Goal: Task Accomplishment & Management: Use online tool/utility

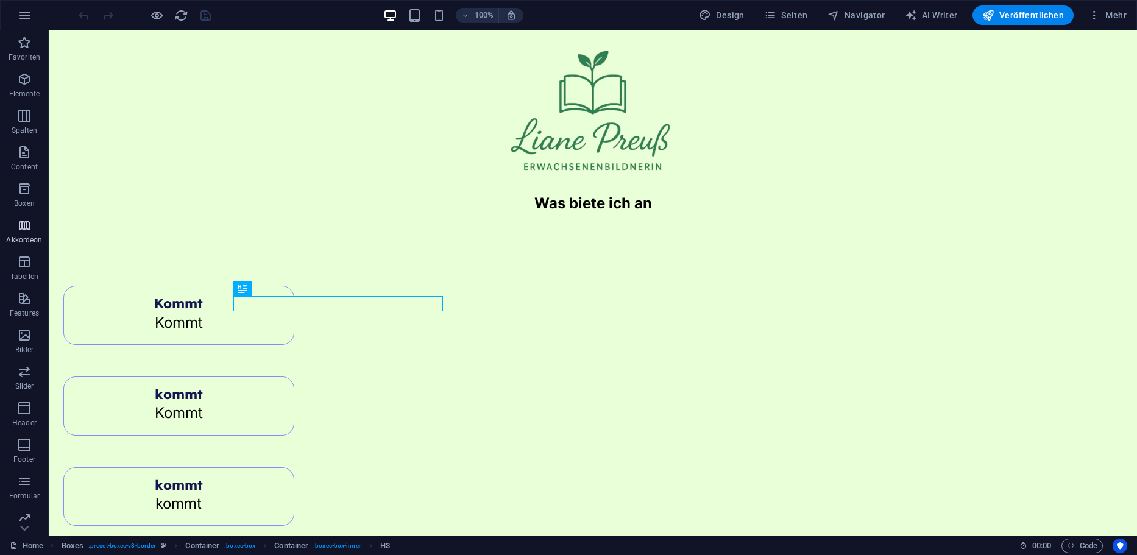
click at [38, 230] on span "Akkordeon" at bounding box center [24, 232] width 49 height 29
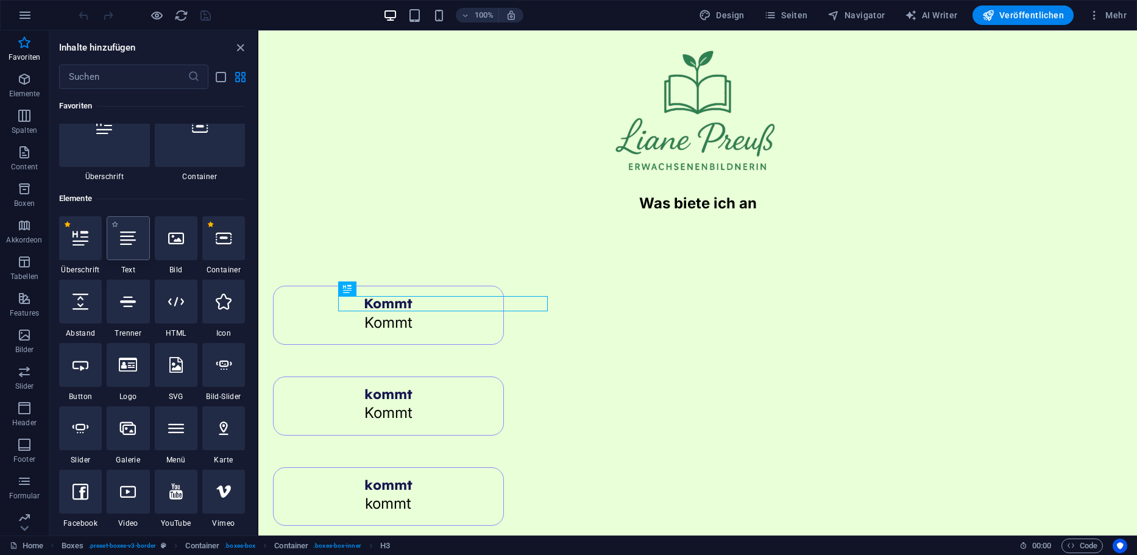
scroll to position [122, 0]
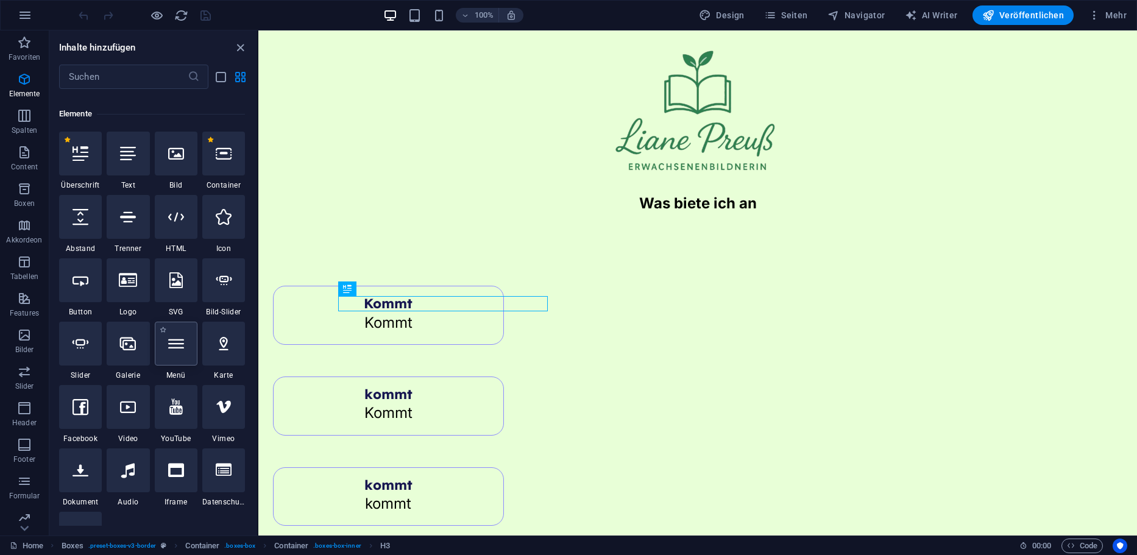
click at [179, 353] on div at bounding box center [176, 344] width 43 height 44
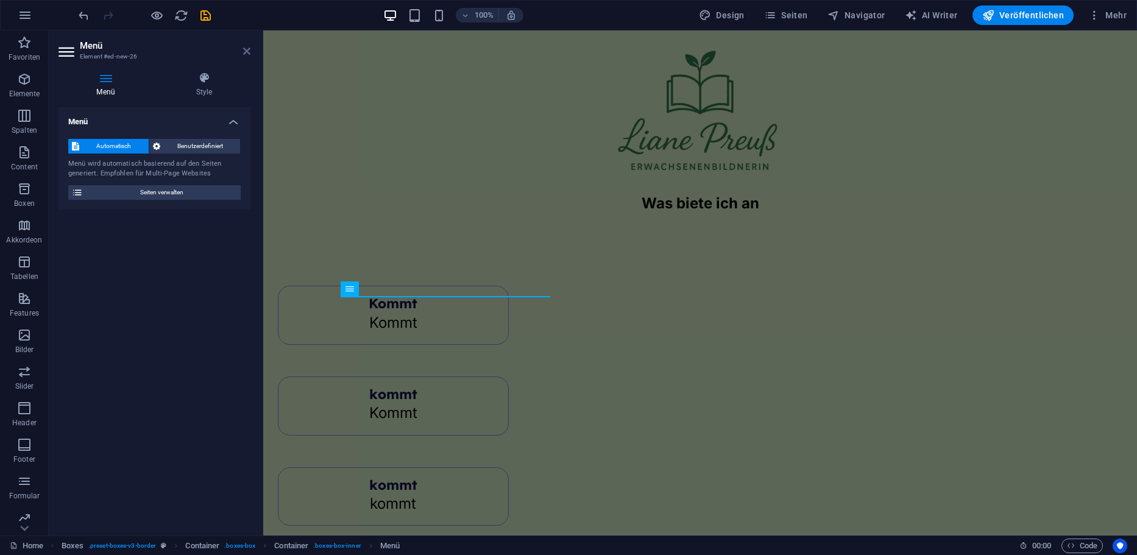
click at [246, 48] on icon at bounding box center [246, 51] width 7 height 10
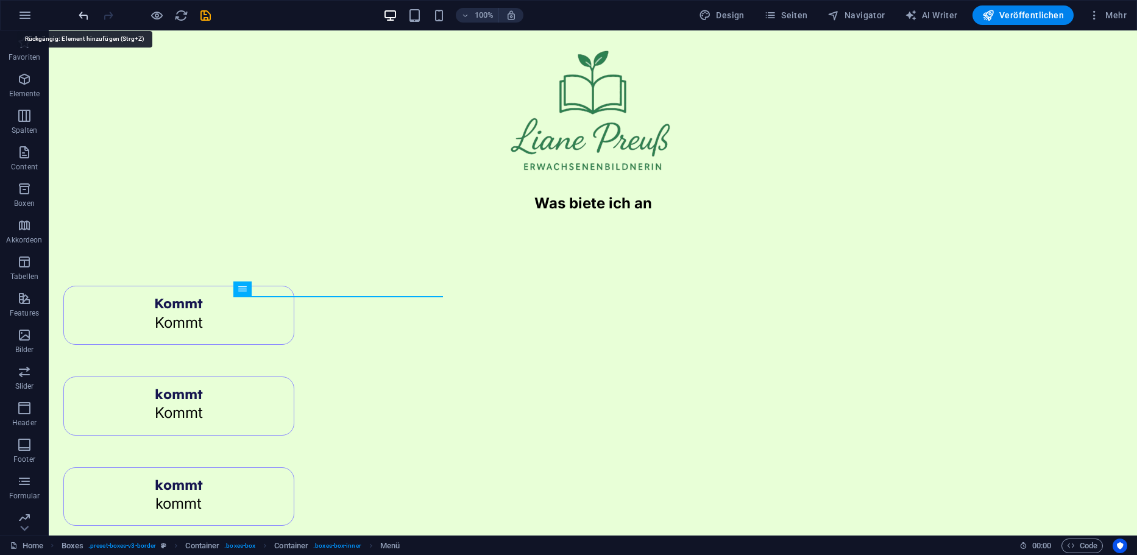
click at [80, 16] on icon "undo" at bounding box center [84, 16] width 14 height 14
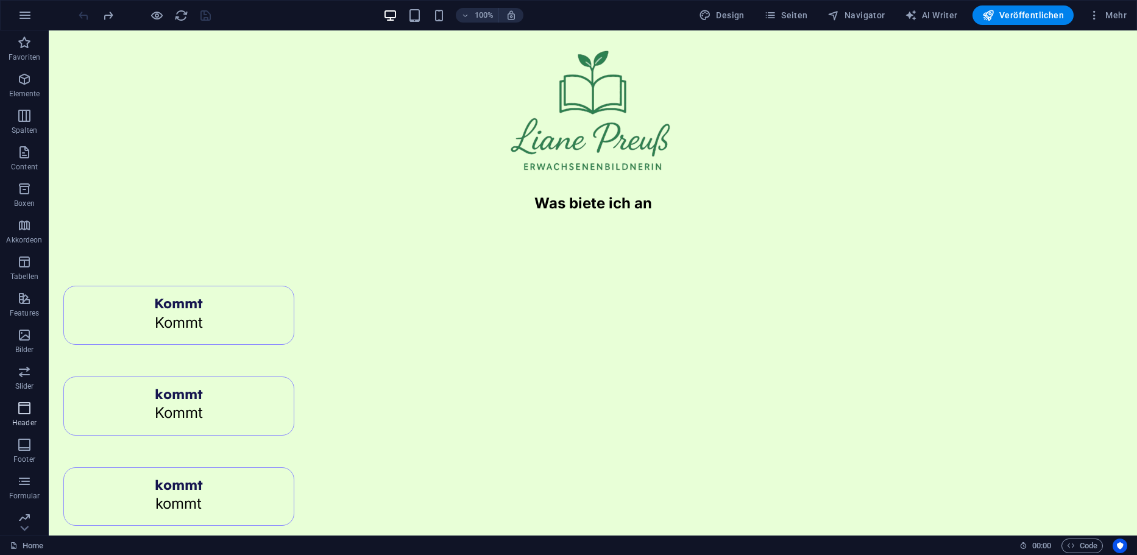
click at [19, 415] on span "Header" at bounding box center [24, 415] width 49 height 29
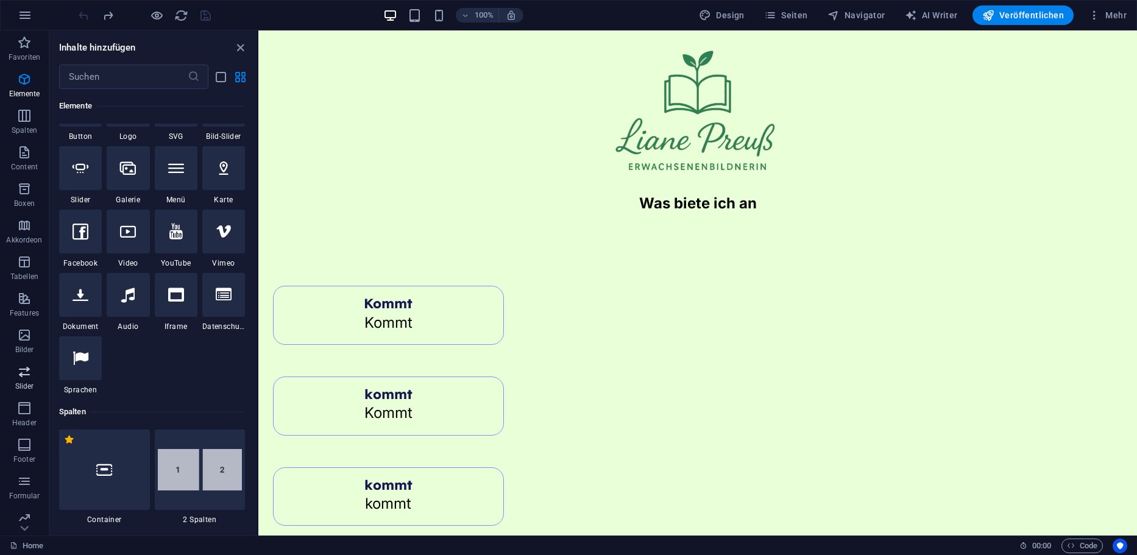
click at [27, 386] on p "Slider" at bounding box center [24, 386] width 19 height 10
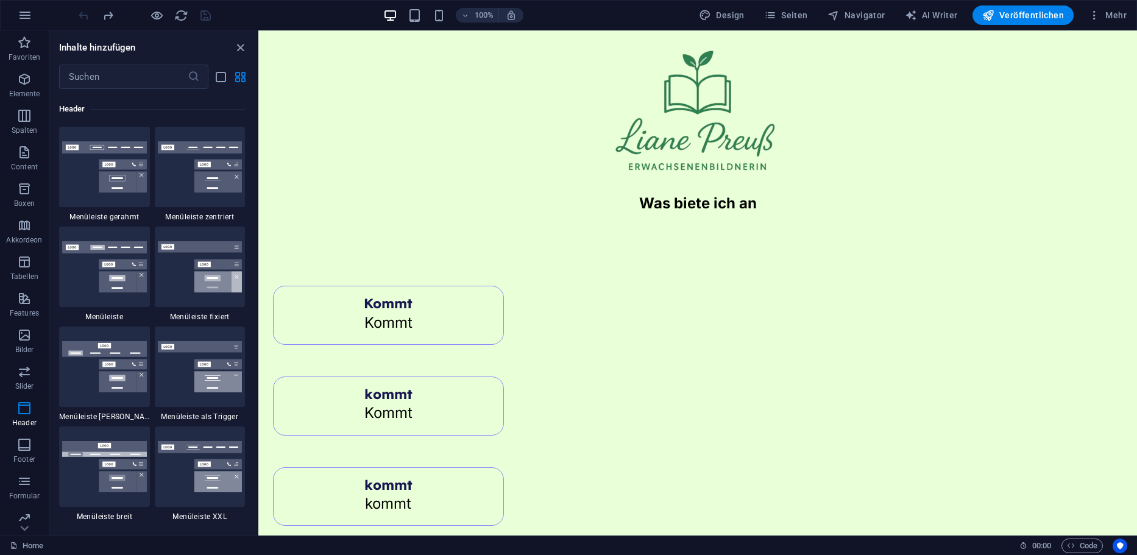
scroll to position [7698, 0]
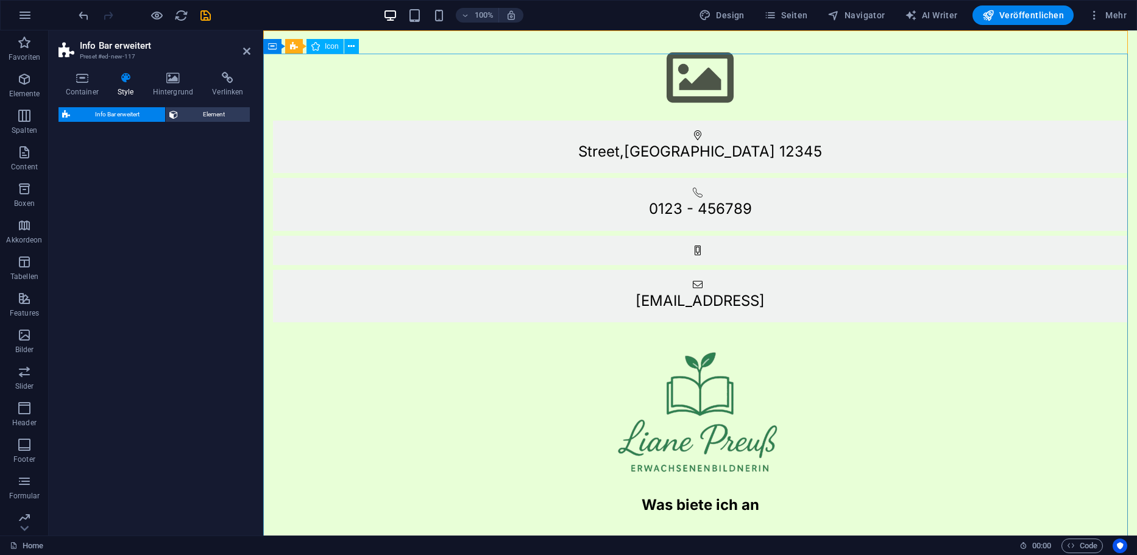
select select "rem"
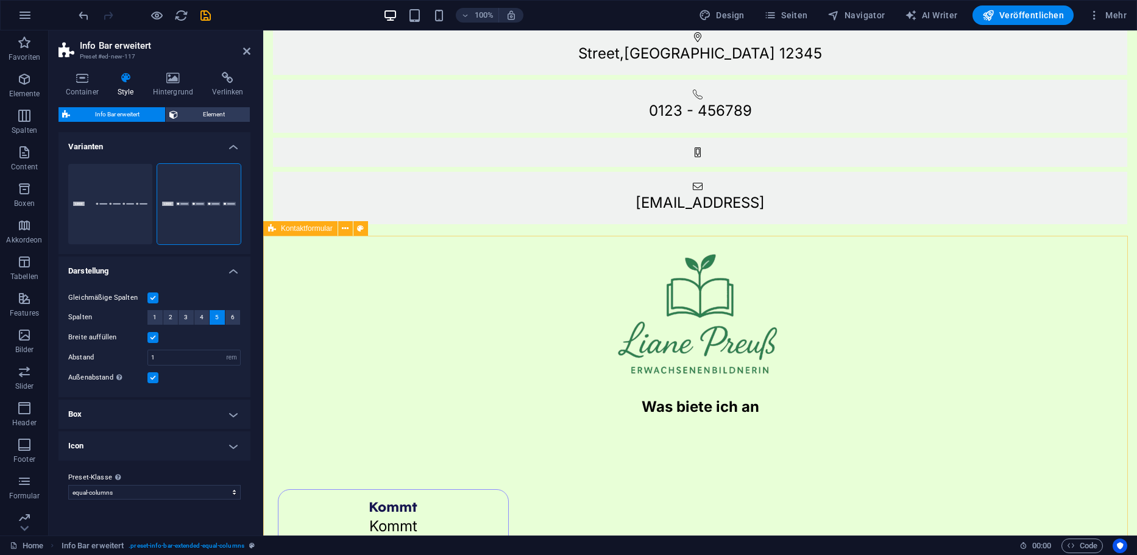
scroll to position [0, 0]
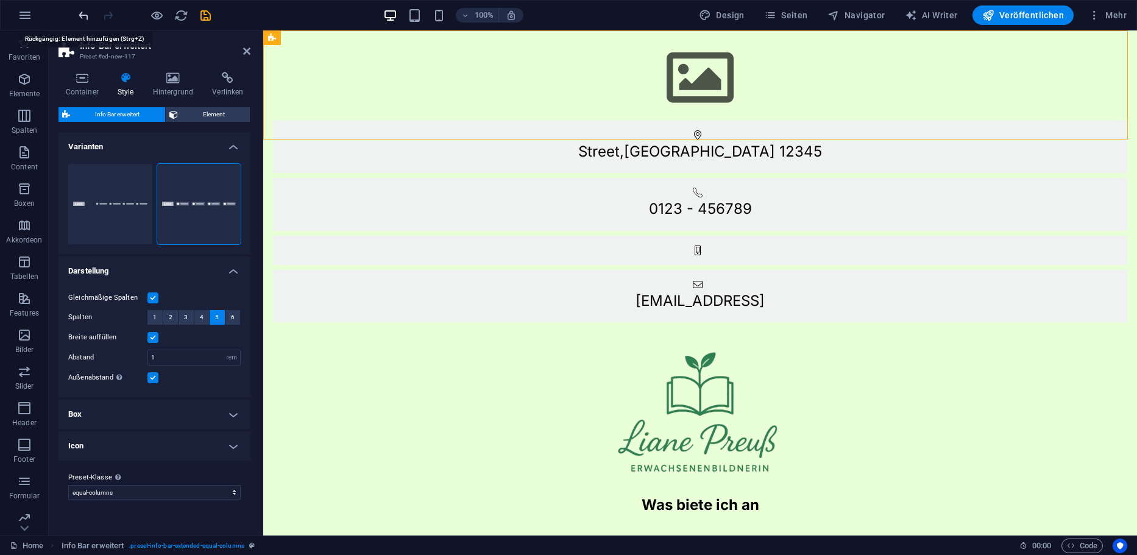
click at [80, 15] on icon "undo" at bounding box center [84, 16] width 14 height 14
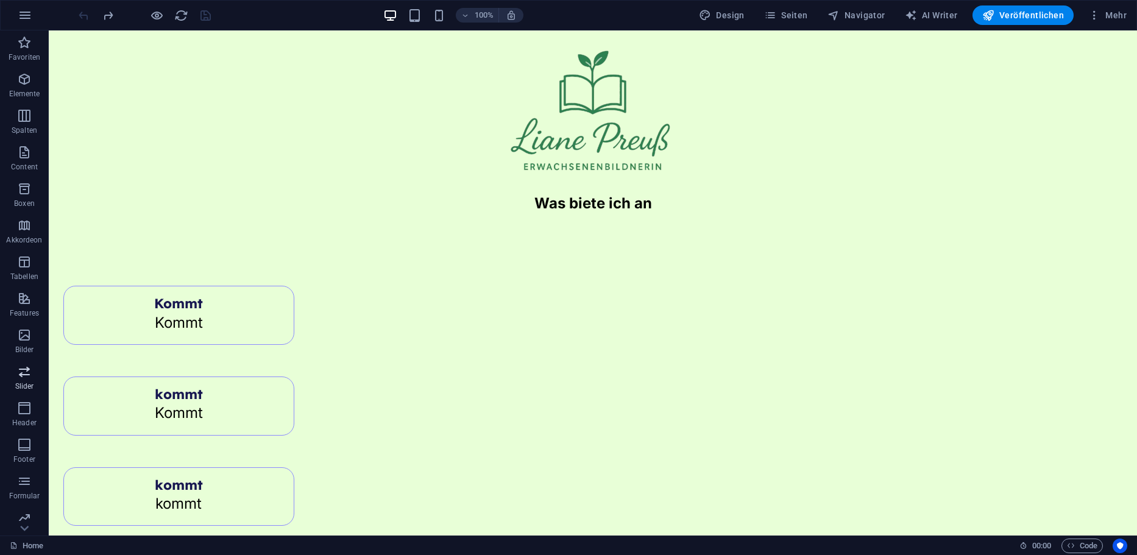
click at [26, 368] on icon "button" at bounding box center [24, 371] width 15 height 15
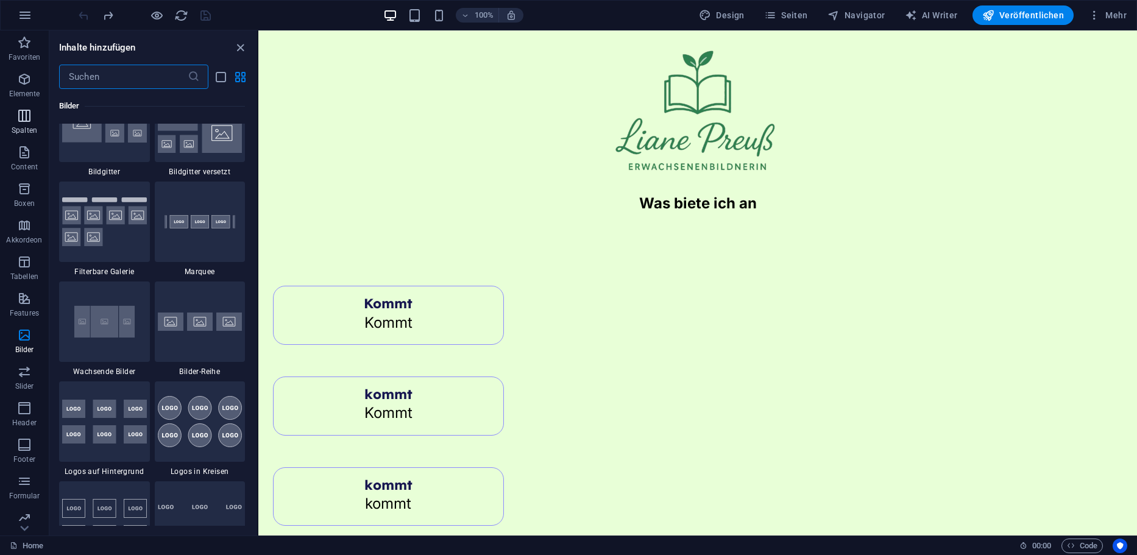
click at [28, 123] on span "Spalten" at bounding box center [24, 122] width 49 height 29
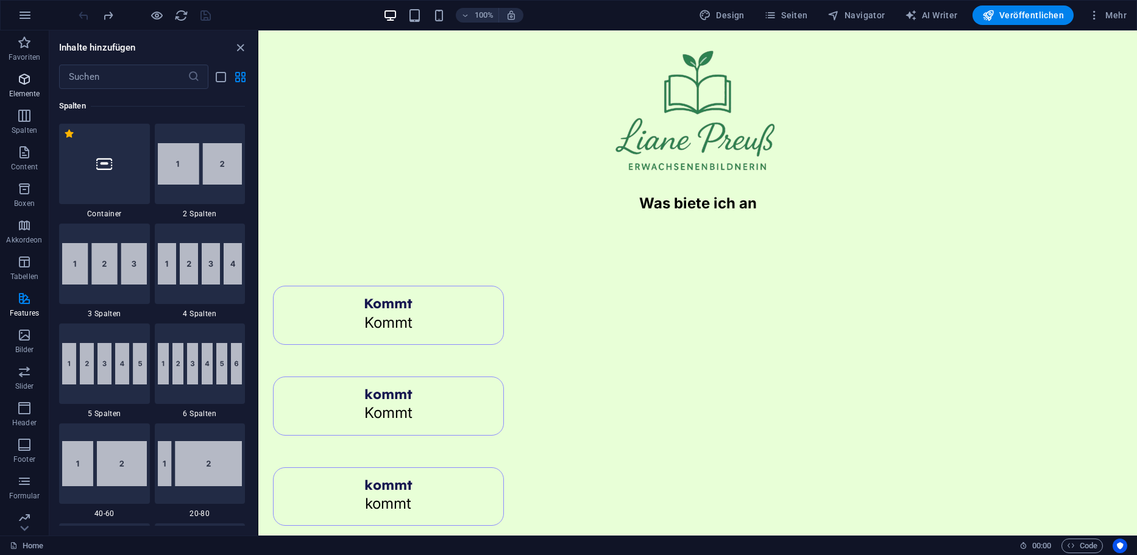
click at [32, 74] on span "Elemente" at bounding box center [24, 86] width 49 height 29
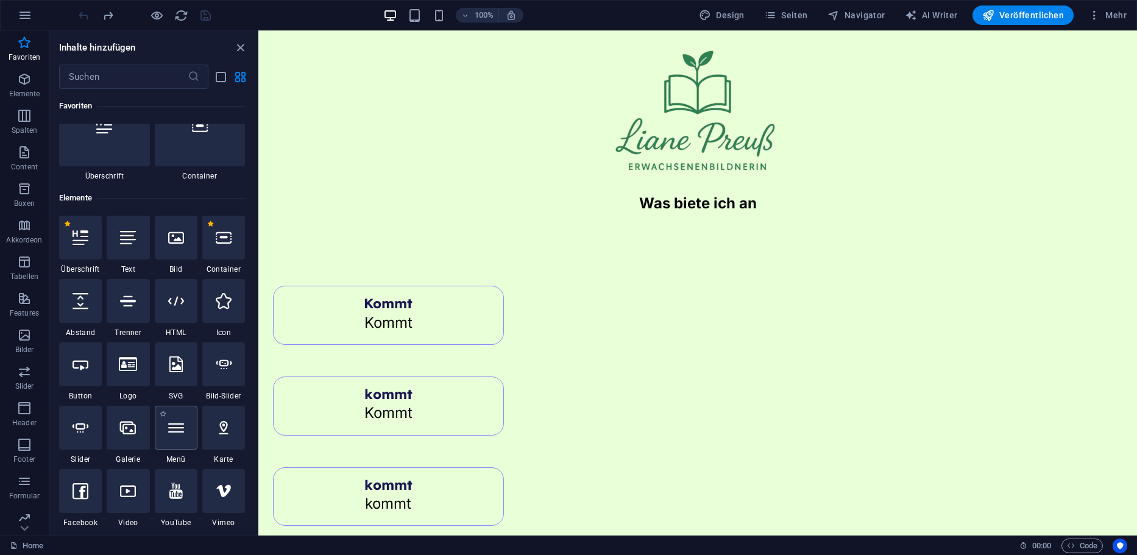
scroll to position [69, 0]
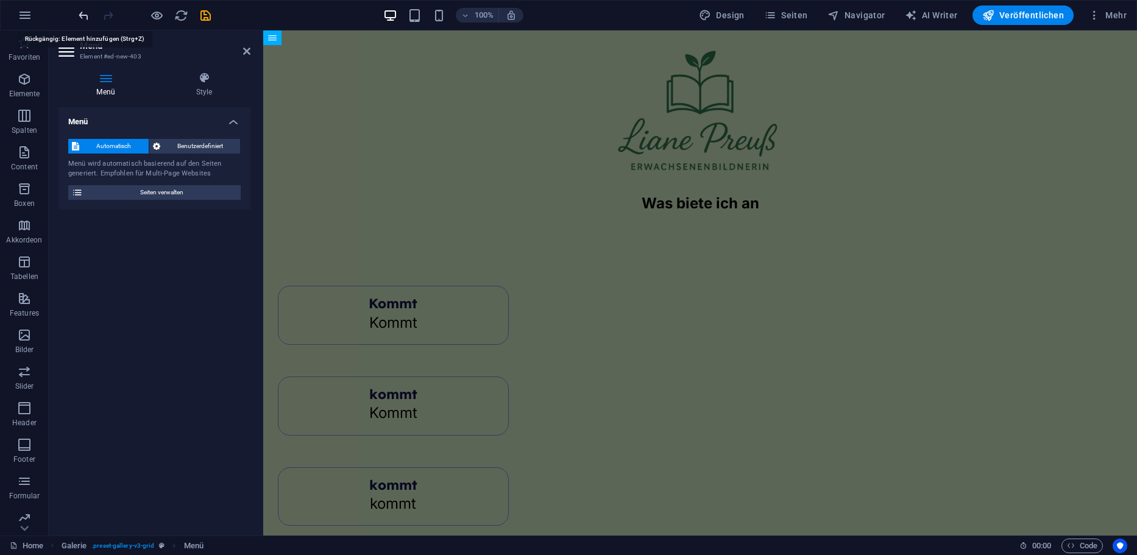
click at [82, 12] on icon "undo" at bounding box center [84, 16] width 14 height 14
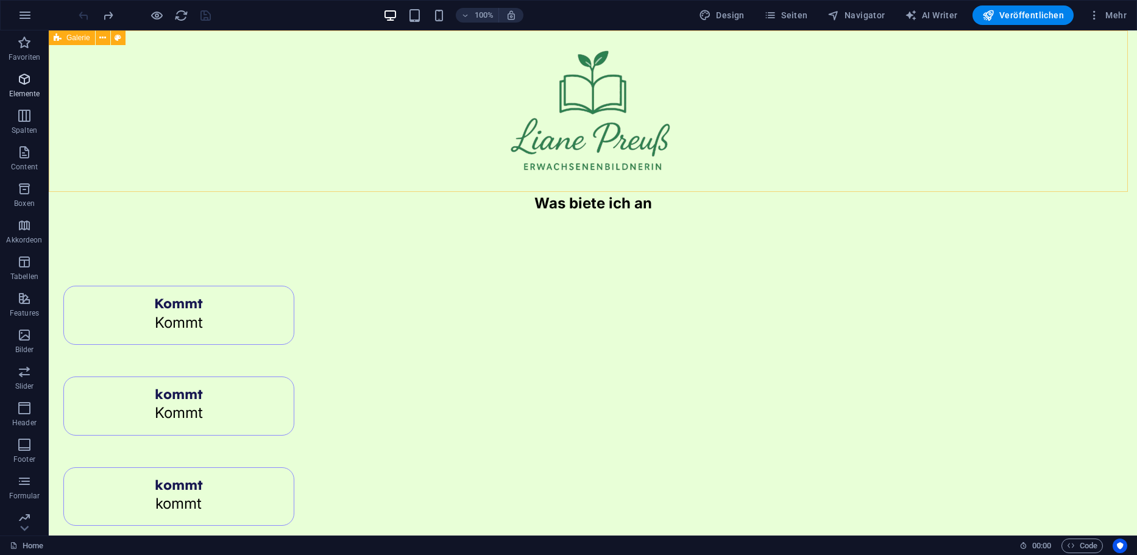
click at [35, 85] on span "Elemente" at bounding box center [24, 86] width 49 height 29
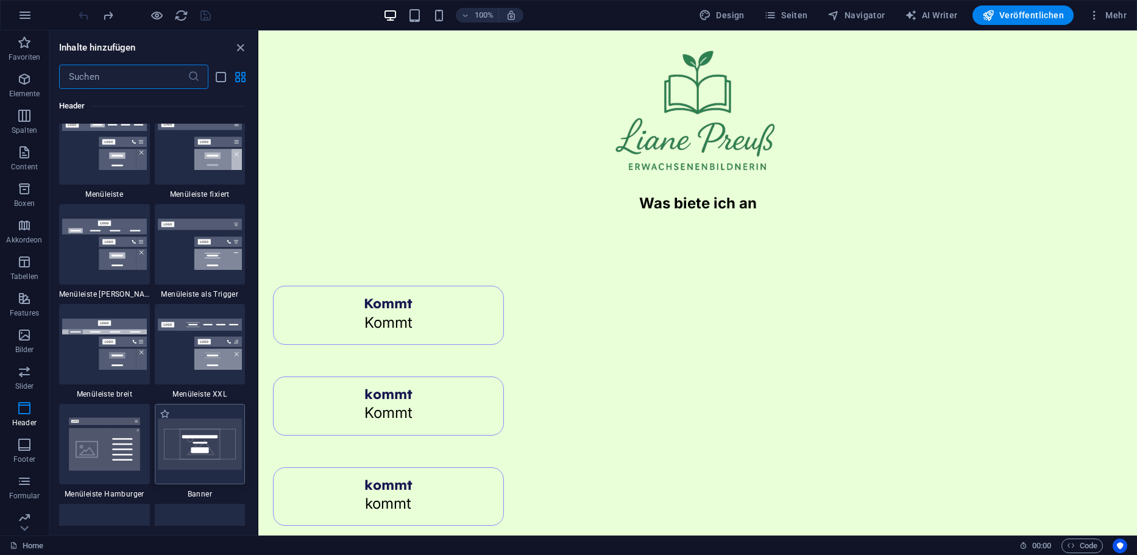
scroll to position [7432, 0]
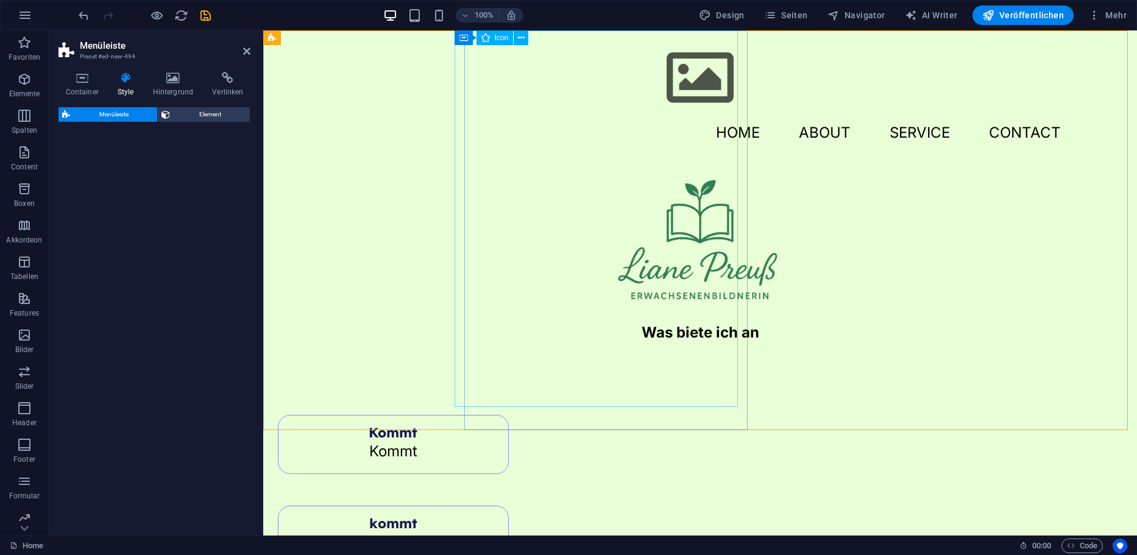
select select "rem"
select select "preset-menu-v2-default"
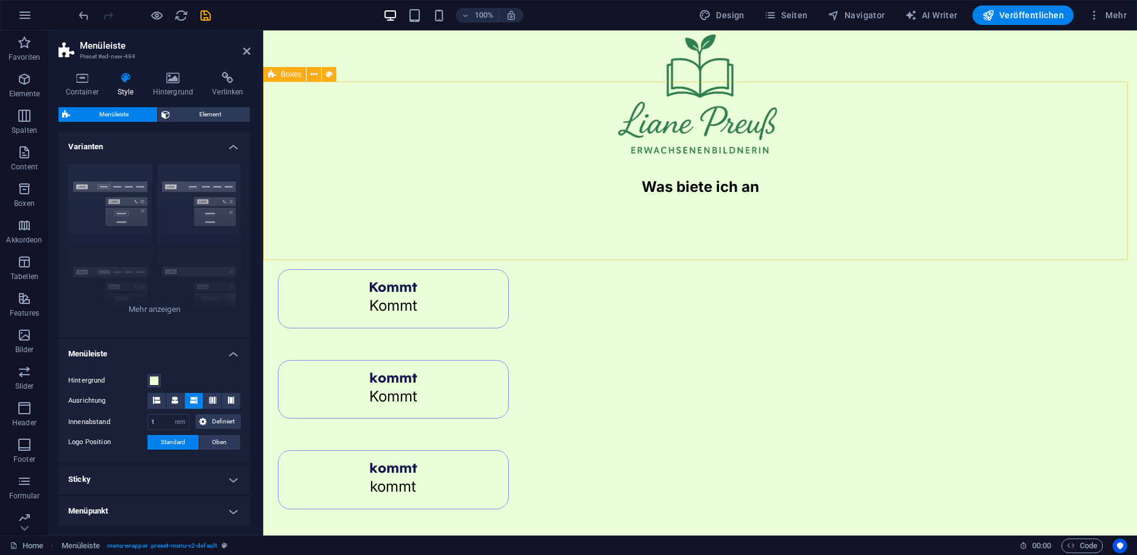
scroll to position [0, 0]
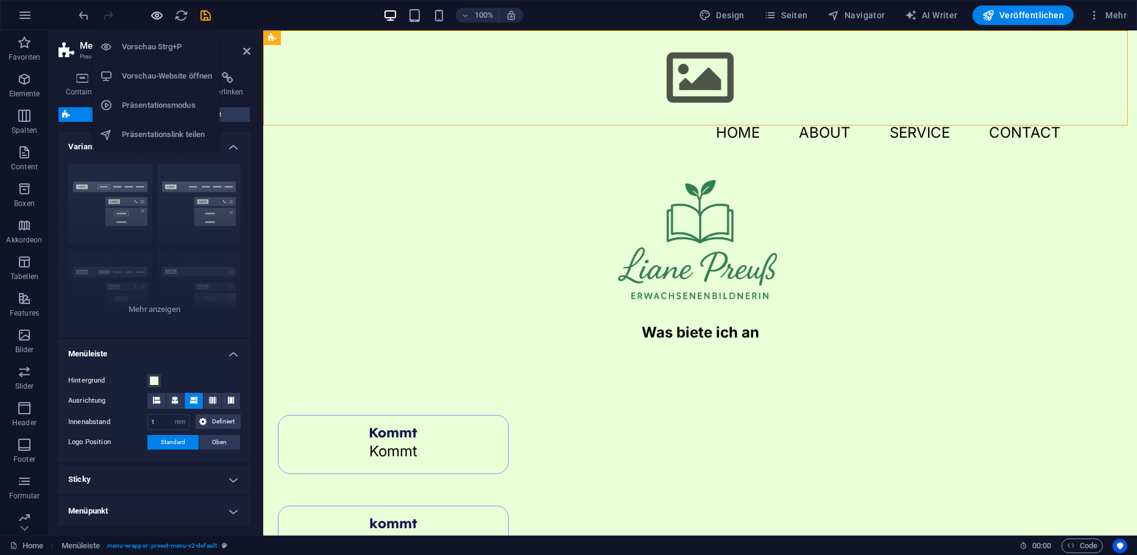
click at [162, 16] on icon "button" at bounding box center [157, 16] width 14 height 14
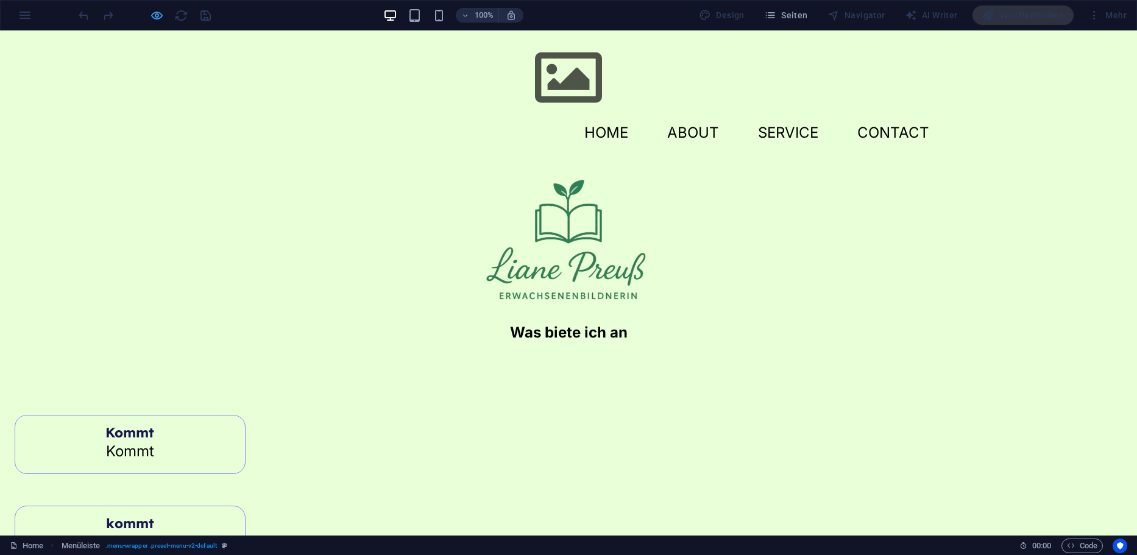
click at [157, 15] on icon "button" at bounding box center [157, 16] width 14 height 14
select select "rem"
select select "preset-menu-v2-default"
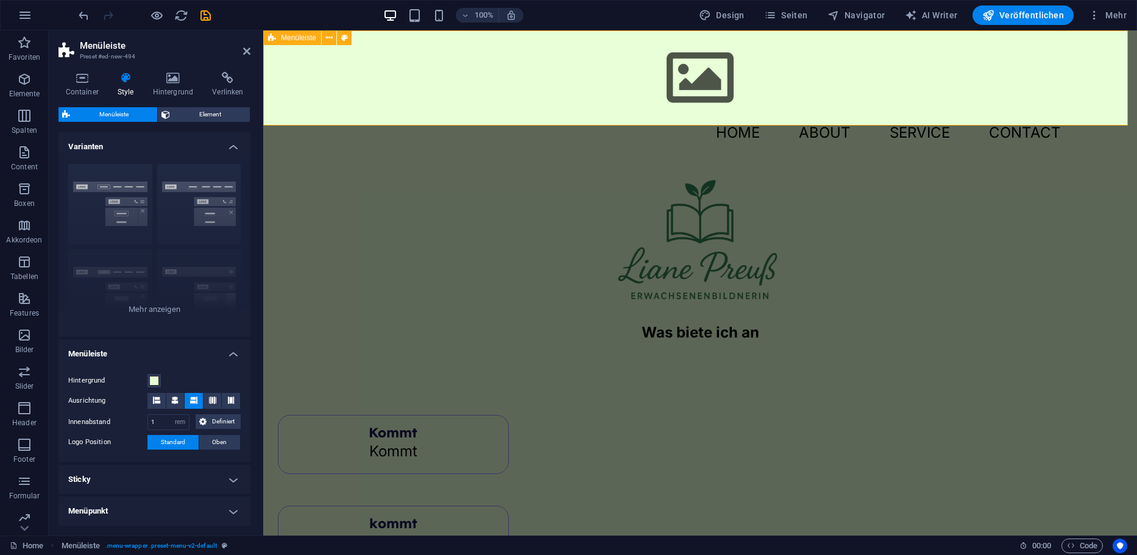
click at [355, 121] on div "Menu Home About Service Contact" at bounding box center [700, 94] width 874 height 129
click at [396, 71] on div at bounding box center [700, 78] width 741 height 76
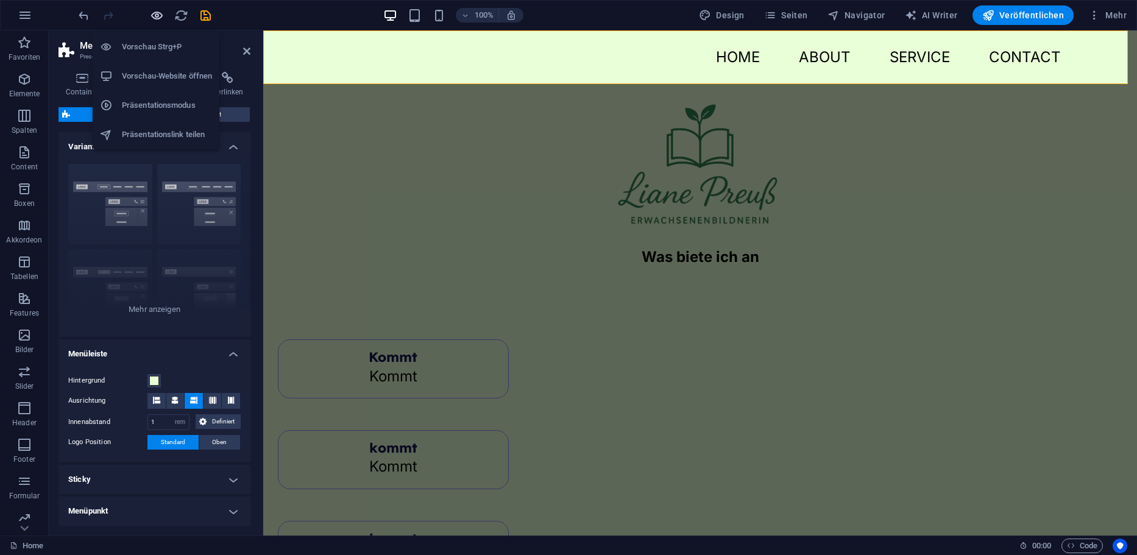
click at [152, 13] on icon "button" at bounding box center [157, 16] width 14 height 14
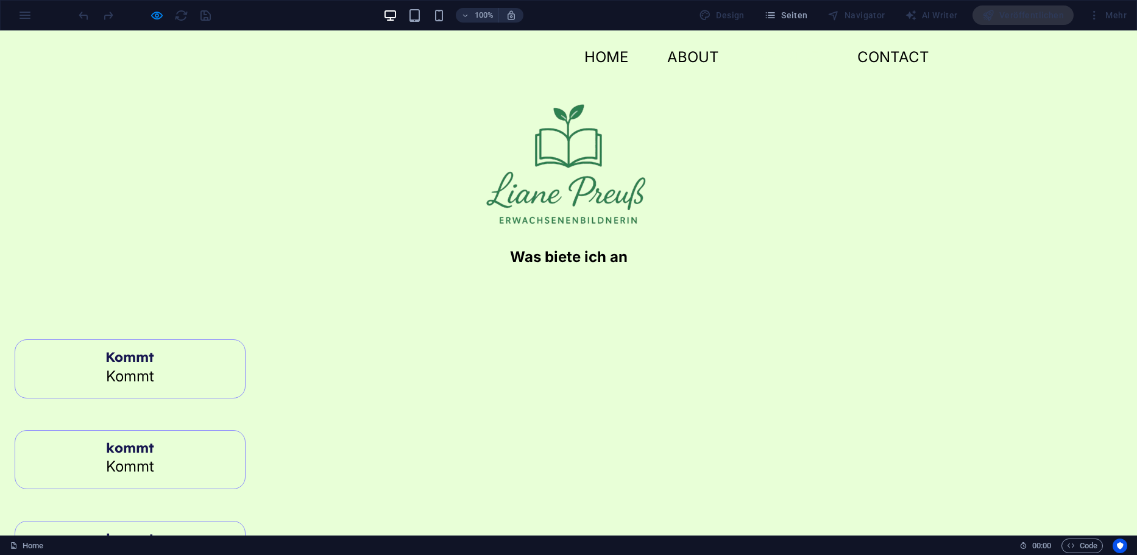
click at [790, 59] on link "Service" at bounding box center [788, 57] width 80 height 34
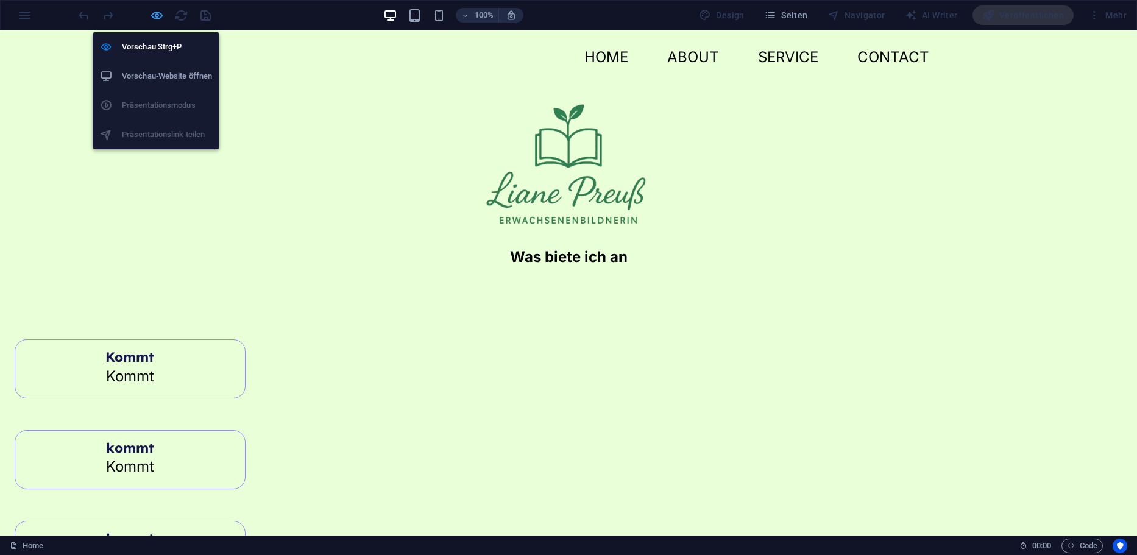
click at [153, 17] on icon "button" at bounding box center [157, 16] width 14 height 14
select select "rem"
select select "preset-menu-v2-default"
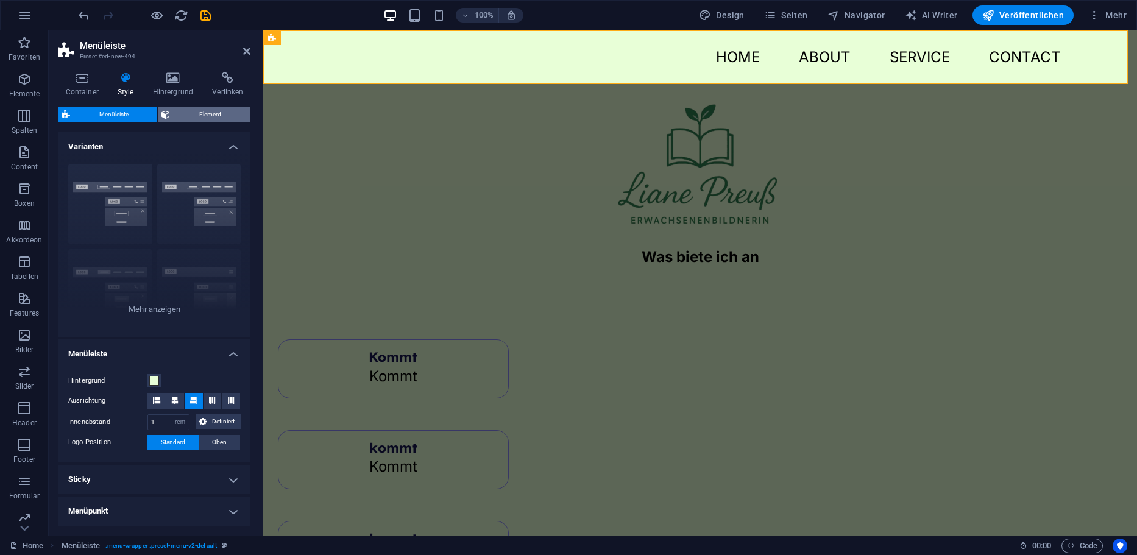
click at [210, 113] on span "Element" at bounding box center [210, 114] width 72 height 15
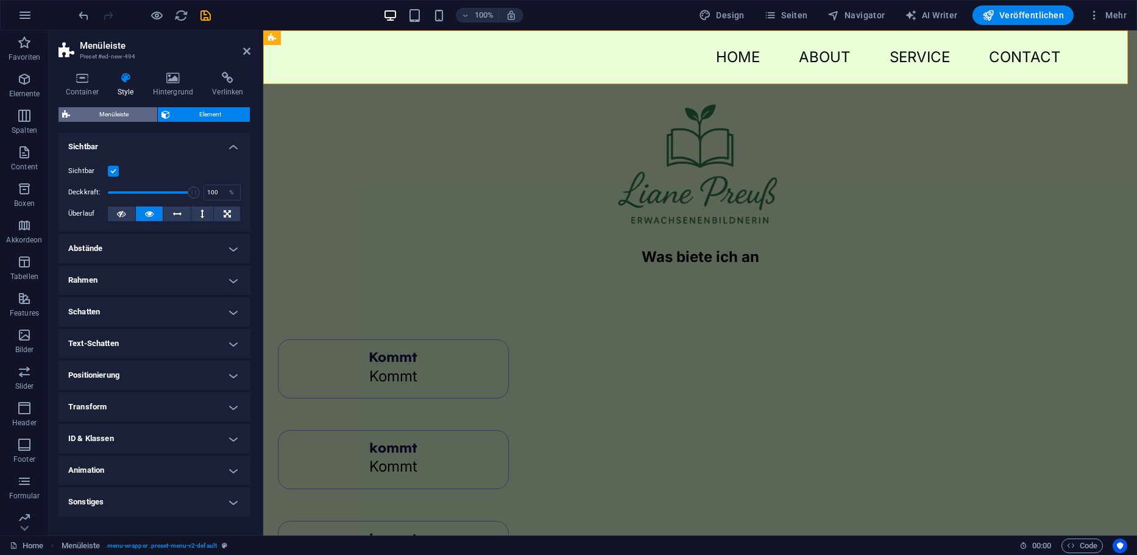
click at [135, 113] on span "Menüleiste" at bounding box center [114, 114] width 80 height 15
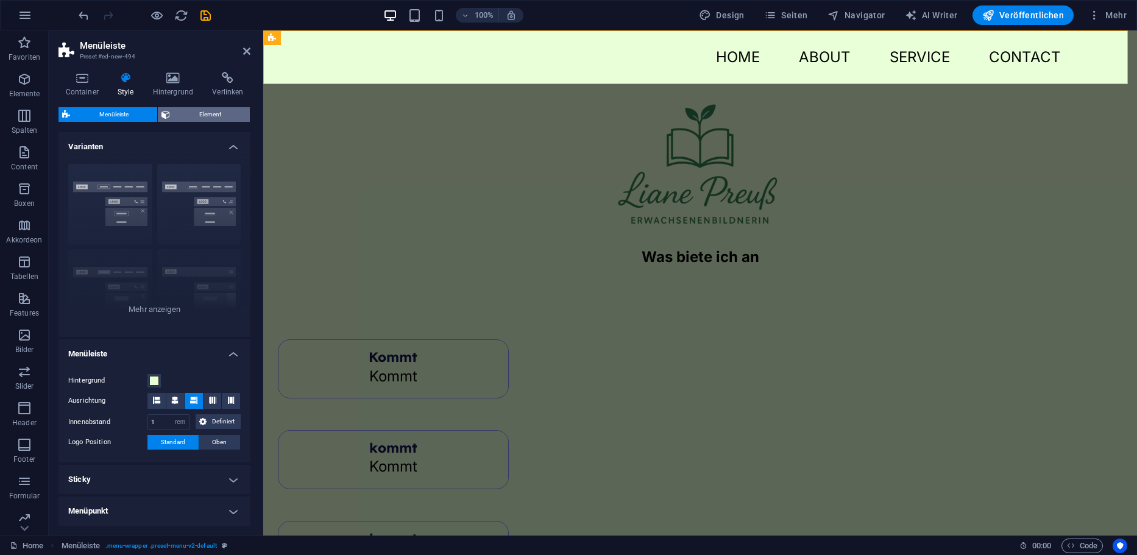
click at [202, 110] on span "Element" at bounding box center [210, 114] width 72 height 15
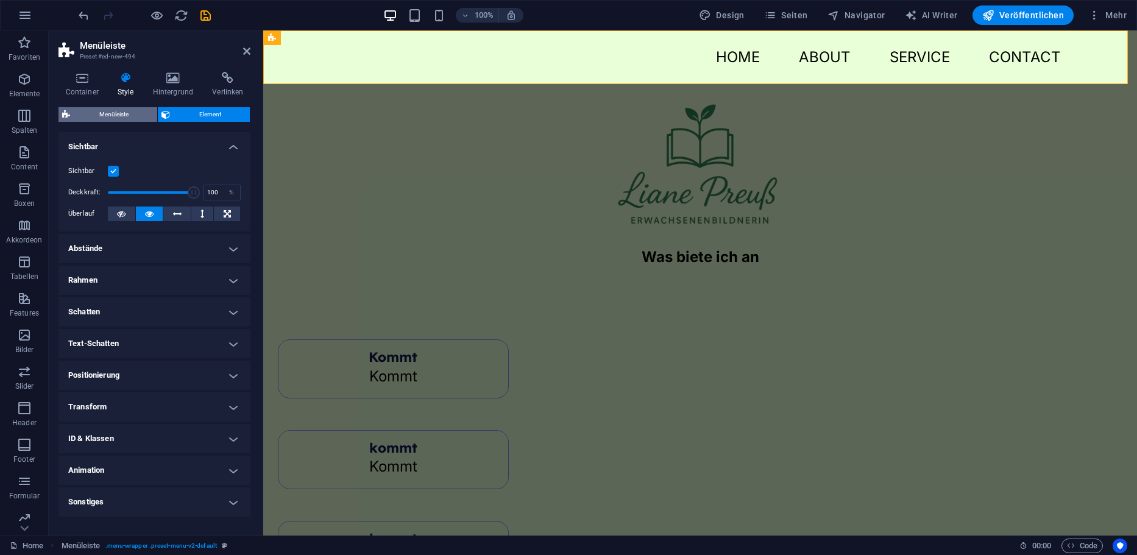
click at [142, 118] on span "Menüleiste" at bounding box center [114, 114] width 80 height 15
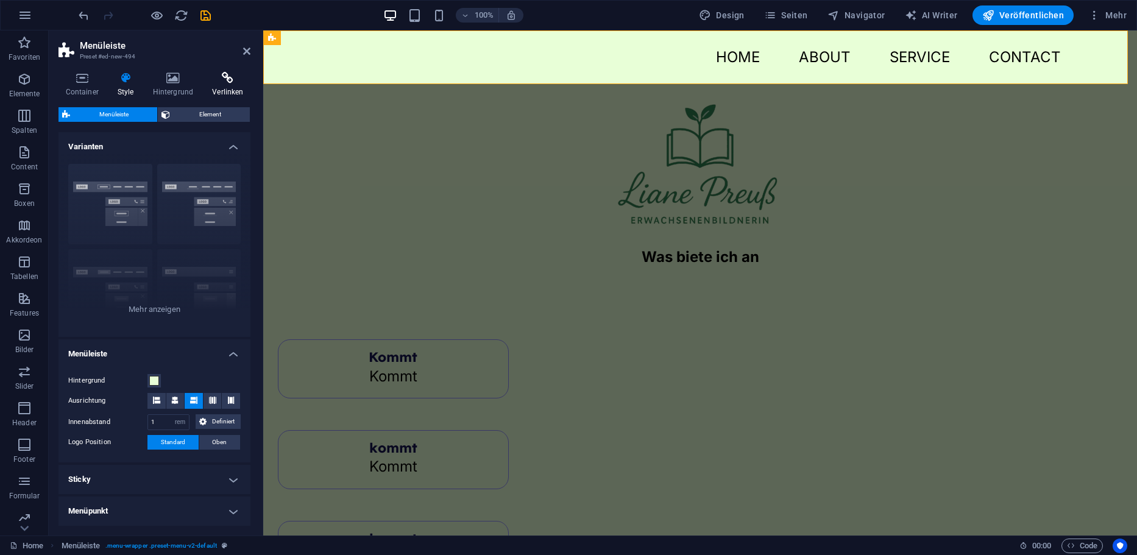
click at [233, 82] on icon at bounding box center [227, 78] width 45 height 12
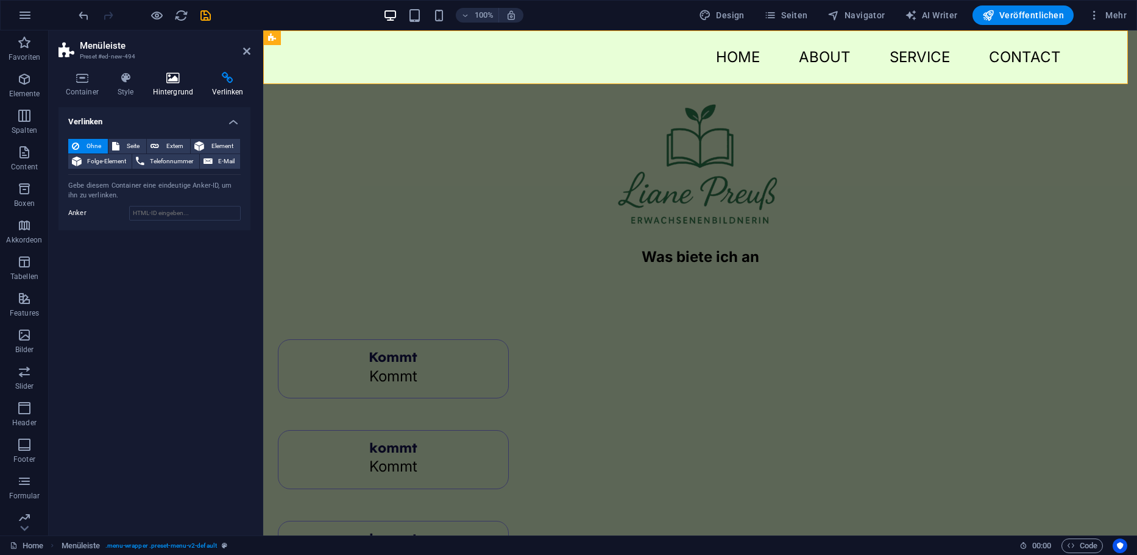
click at [148, 85] on h4 "Hintergrund" at bounding box center [176, 85] width 60 height 26
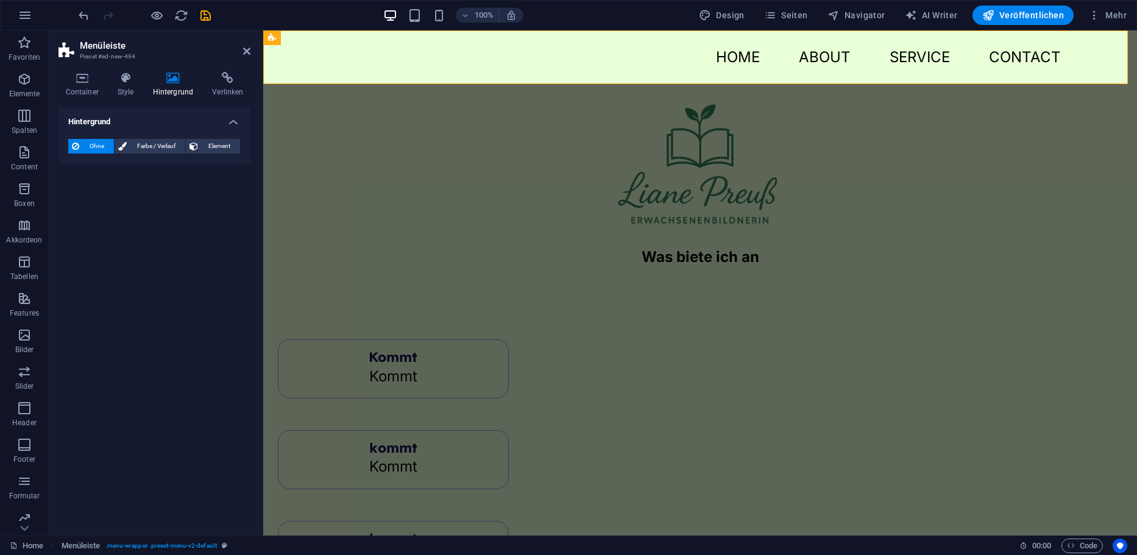
click at [168, 83] on icon at bounding box center [173, 78] width 55 height 12
click at [73, 81] on icon at bounding box center [81, 78] width 47 height 12
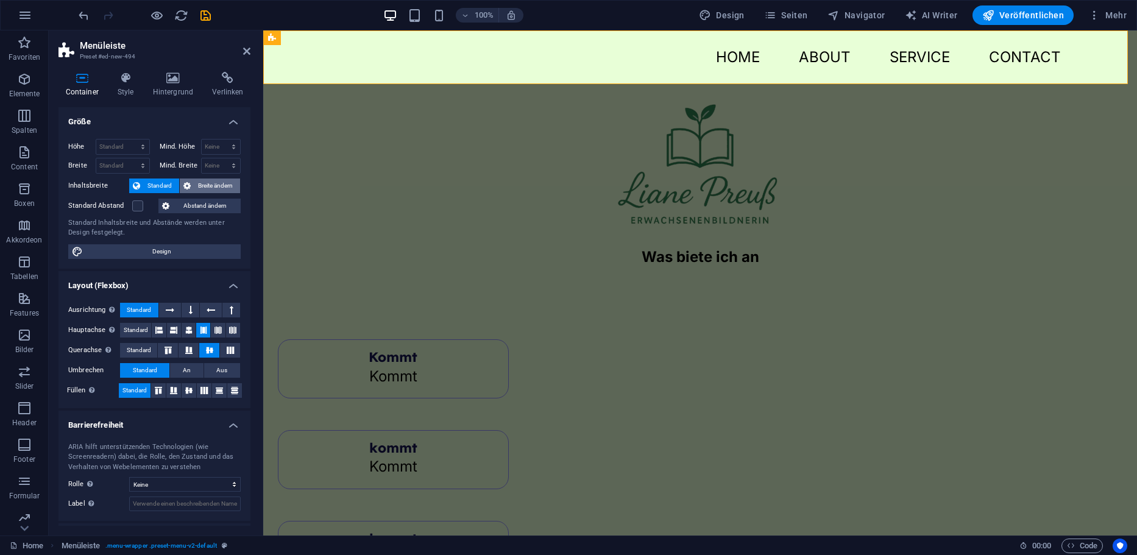
click at [208, 184] on span "Breite ändern" at bounding box center [215, 185] width 42 height 15
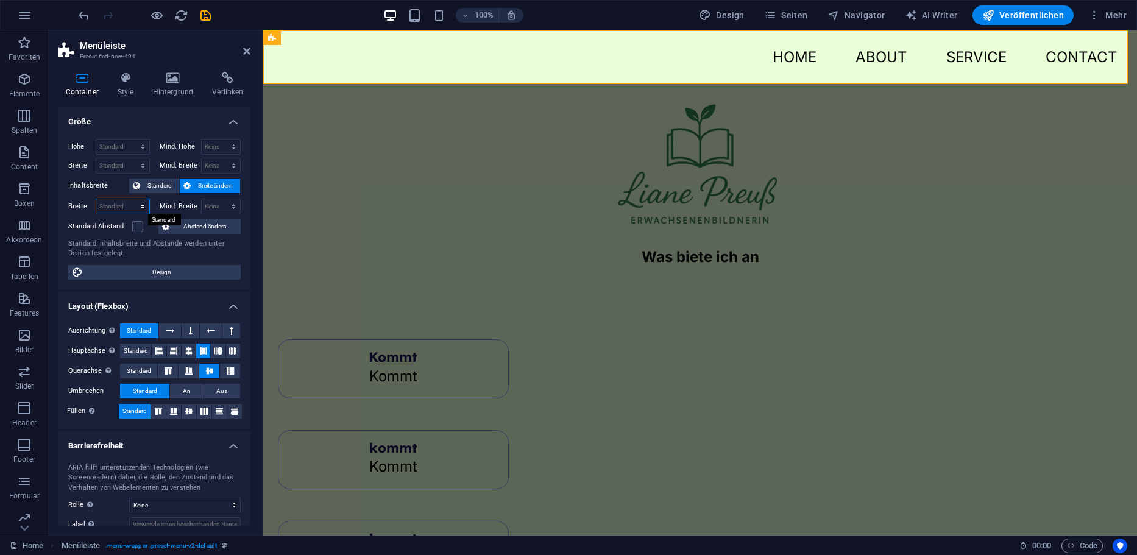
click at [125, 208] on select "Standard px rem % em vh vw" at bounding box center [122, 206] width 53 height 15
select select "px"
click at [130, 199] on select "Standard px rem % em vh vw" at bounding box center [122, 206] width 53 height 15
click at [125, 206] on input "110" at bounding box center [122, 206] width 53 height 15
type input "1100"
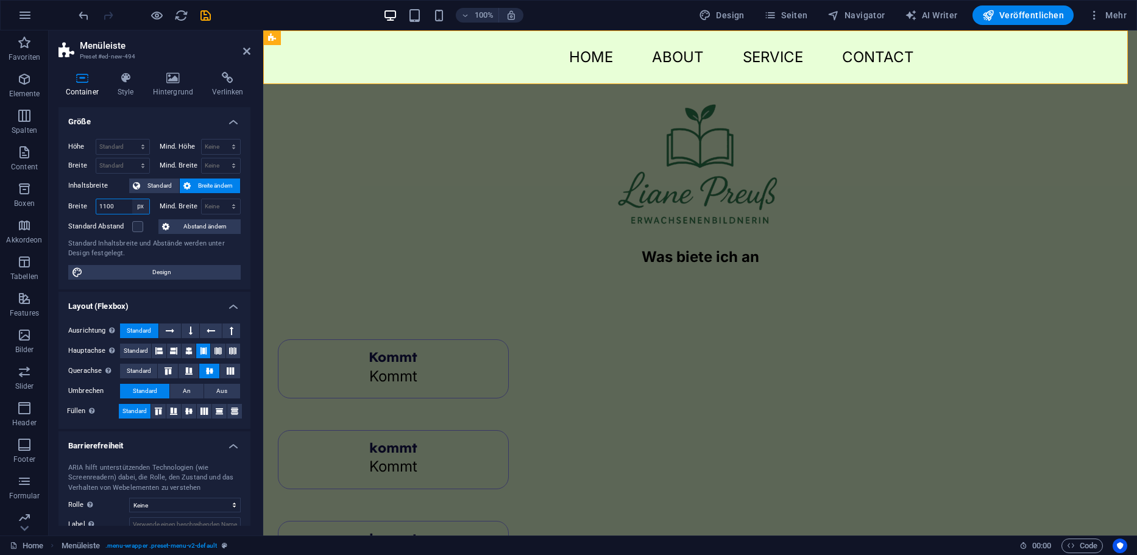
click at [140, 200] on select "Standard px rem % em vh vw" at bounding box center [140, 206] width 17 height 15
select select "dgtgo36bu1o"
click at [132, 199] on select "Standard px rem % em vh vw" at bounding box center [140, 206] width 17 height 15
select select "DISABLED_OPTION_VALUE"
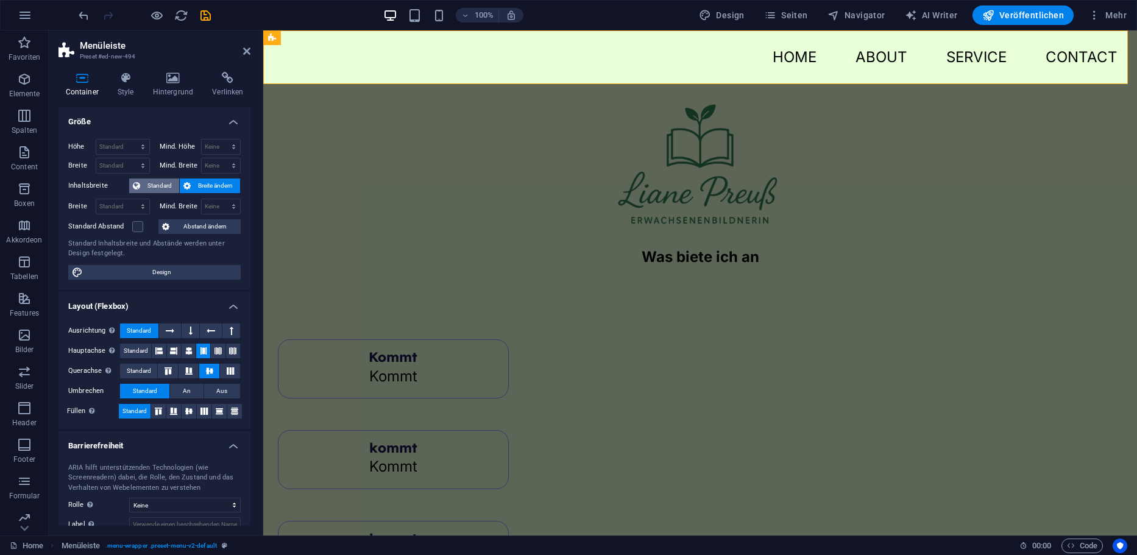
click at [156, 185] on span "Standard" at bounding box center [160, 185] width 32 height 15
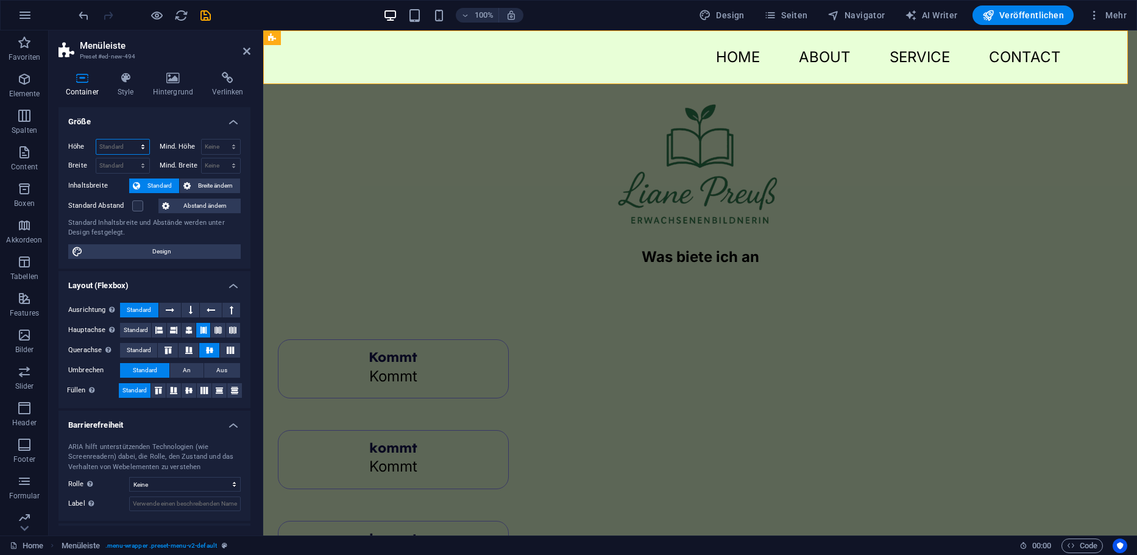
click at [132, 142] on select "Standard px rem % vh vw" at bounding box center [122, 147] width 53 height 15
select select "px"
click at [130, 140] on select "Standard px rem % vh vw" at bounding box center [122, 147] width 53 height 15
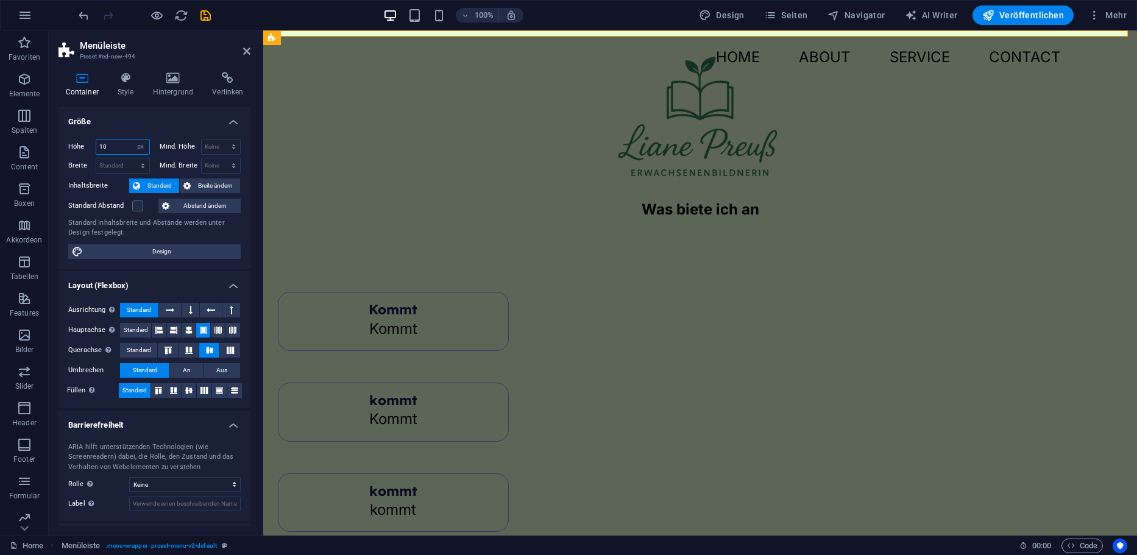
click at [108, 146] on input "10" at bounding box center [122, 147] width 53 height 15
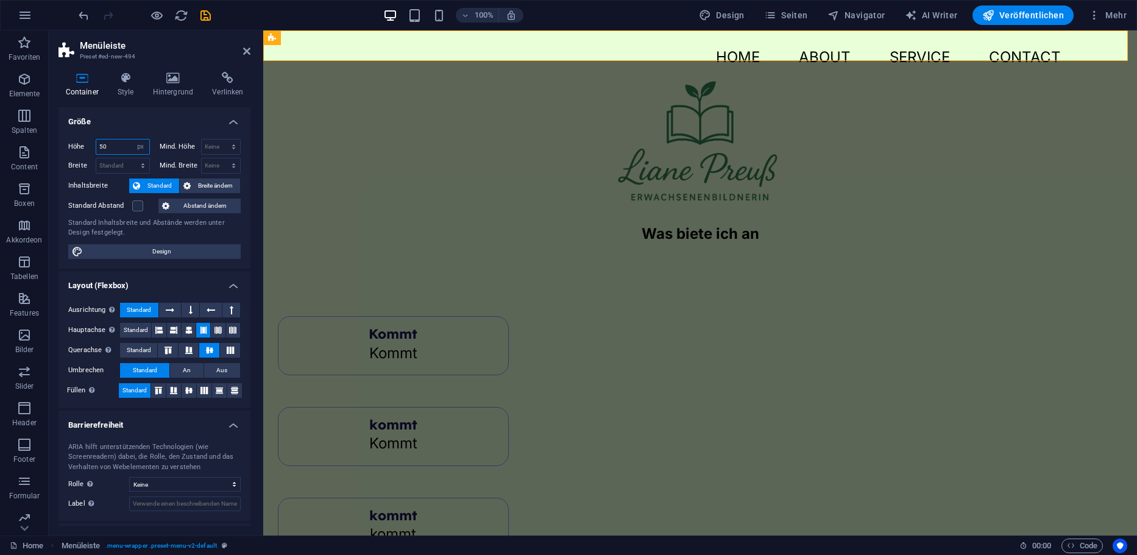
click at [119, 145] on input "50" at bounding box center [122, 147] width 53 height 15
type input "70"
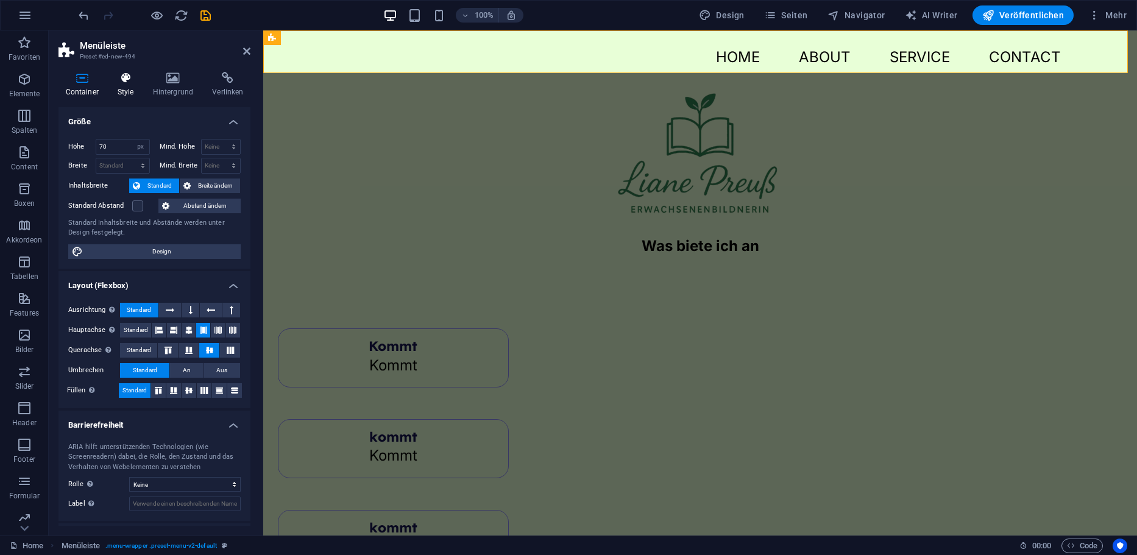
click at [129, 85] on h4 "Style" at bounding box center [127, 85] width 35 height 26
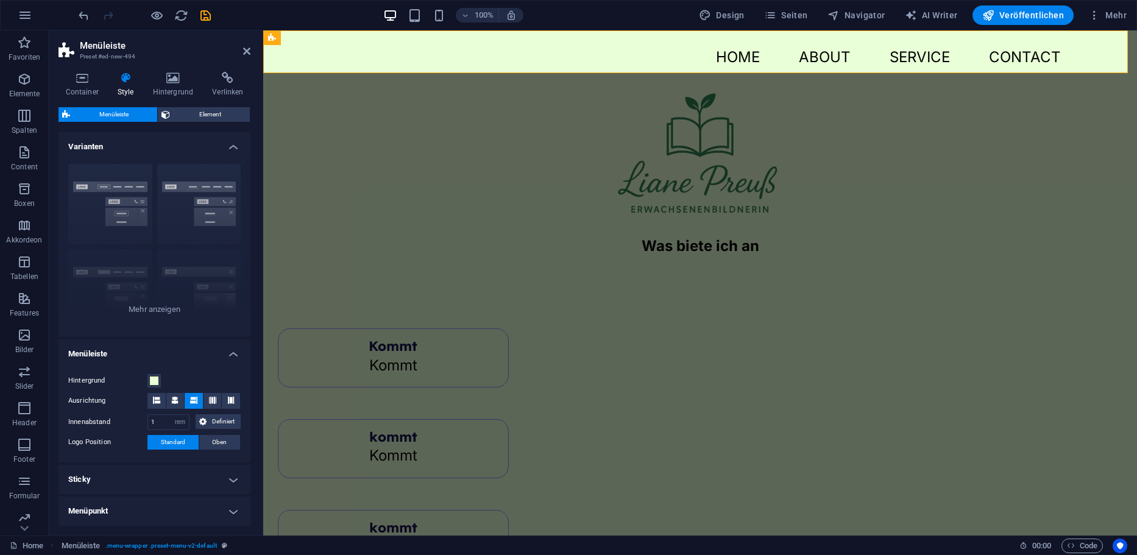
click at [129, 85] on h4 "Style" at bounding box center [127, 85] width 35 height 26
click at [188, 78] on icon at bounding box center [173, 78] width 55 height 12
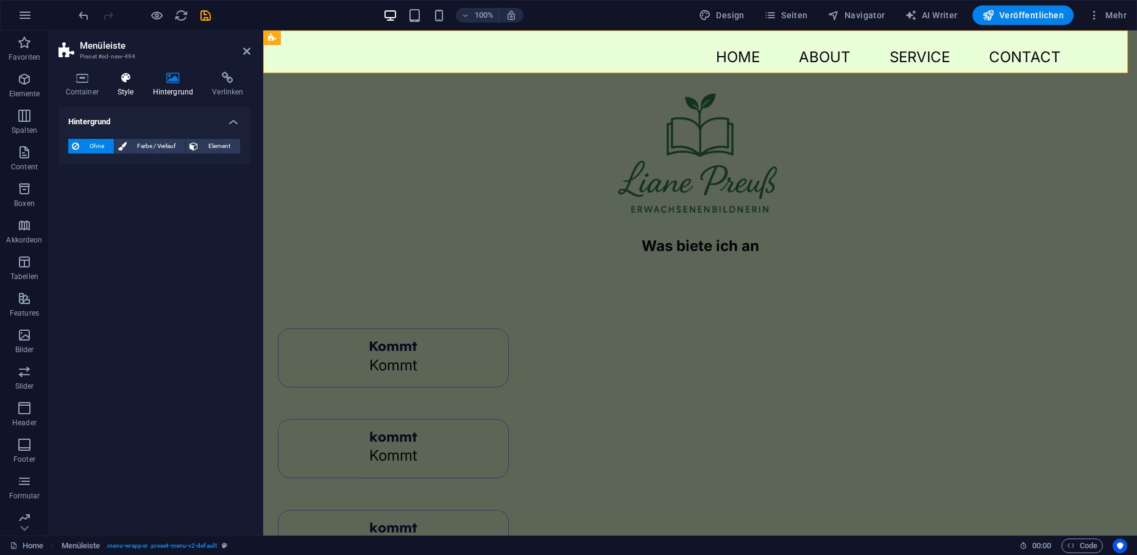
click at [138, 79] on icon at bounding box center [125, 78] width 30 height 12
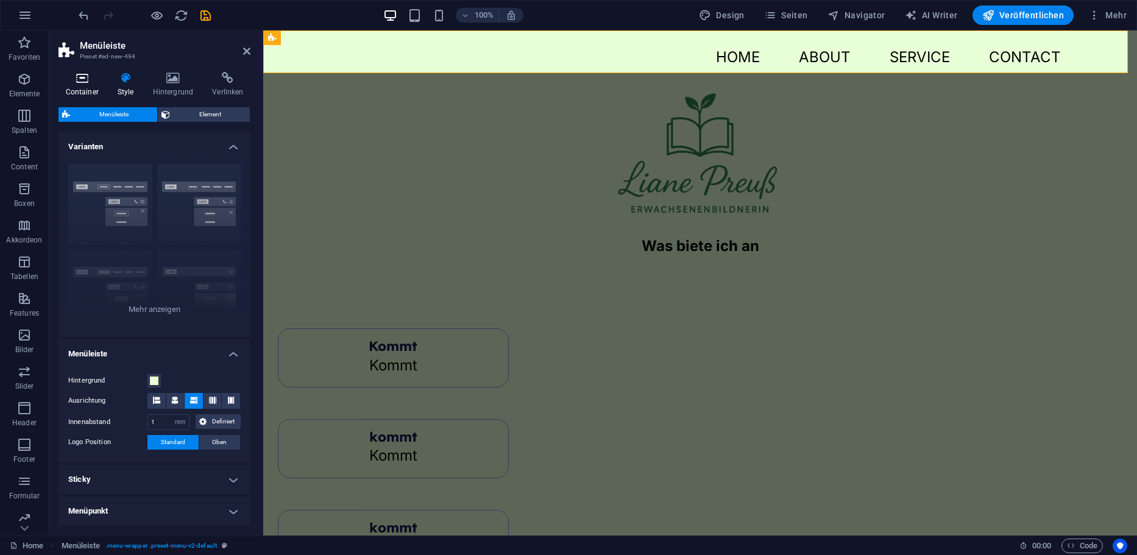
click at [84, 77] on icon at bounding box center [81, 78] width 47 height 12
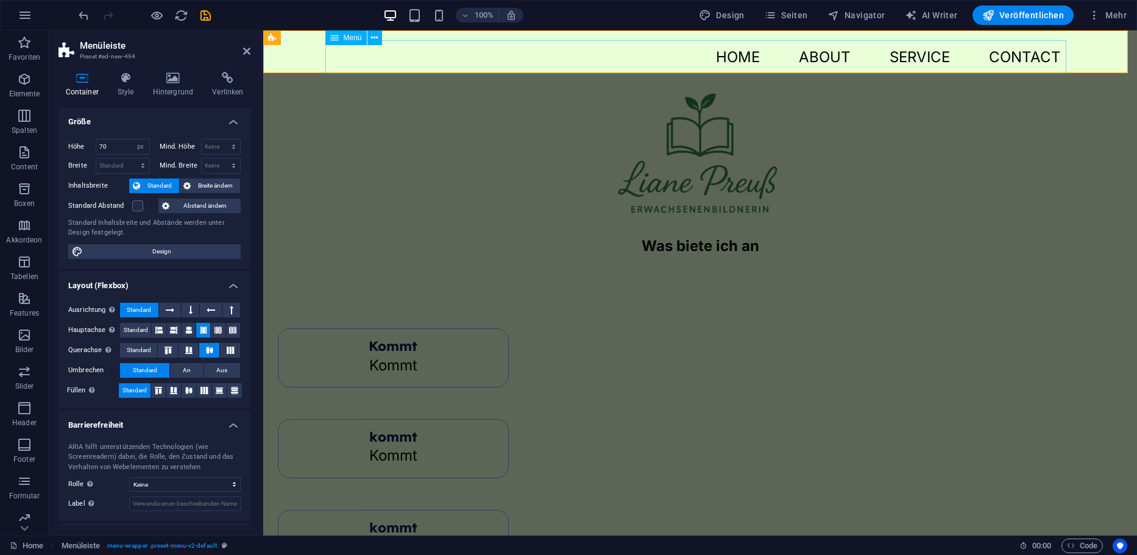
click at [671, 51] on nav "Home About Service Contact" at bounding box center [700, 57] width 741 height 34
select select
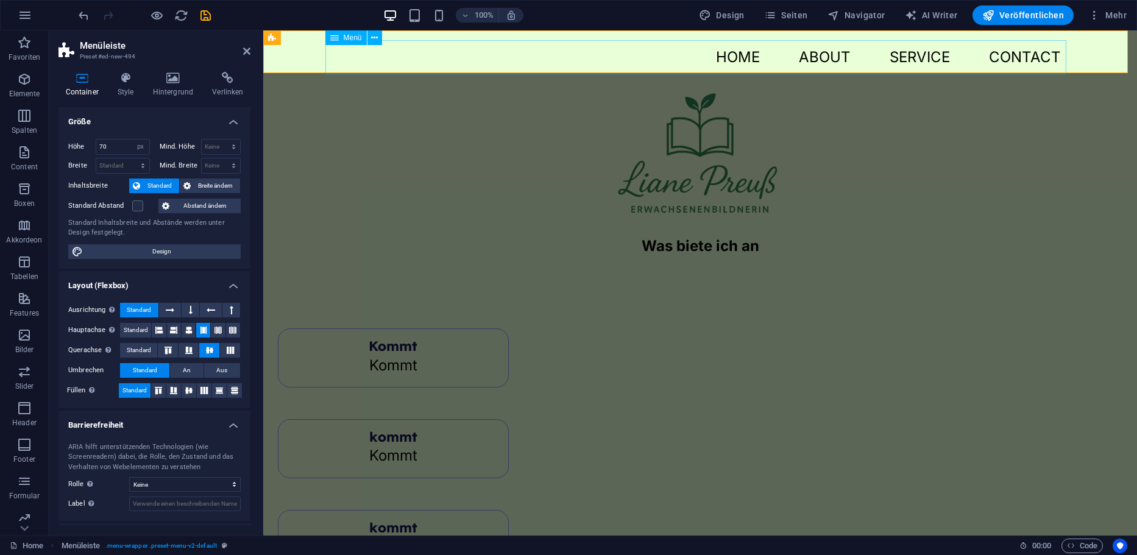
select select
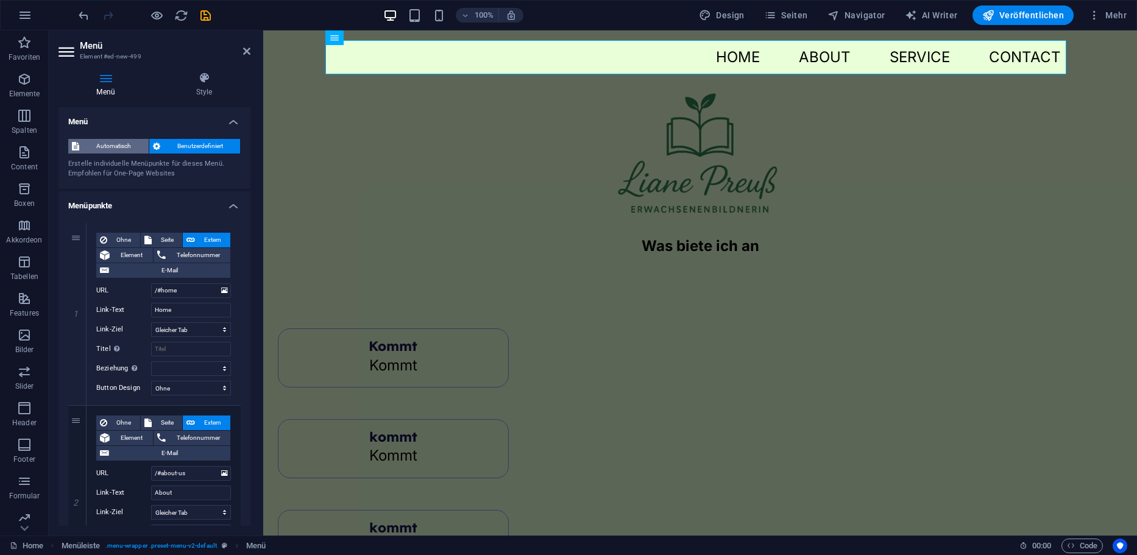
click at [121, 141] on span "Automatisch" at bounding box center [114, 146] width 62 height 15
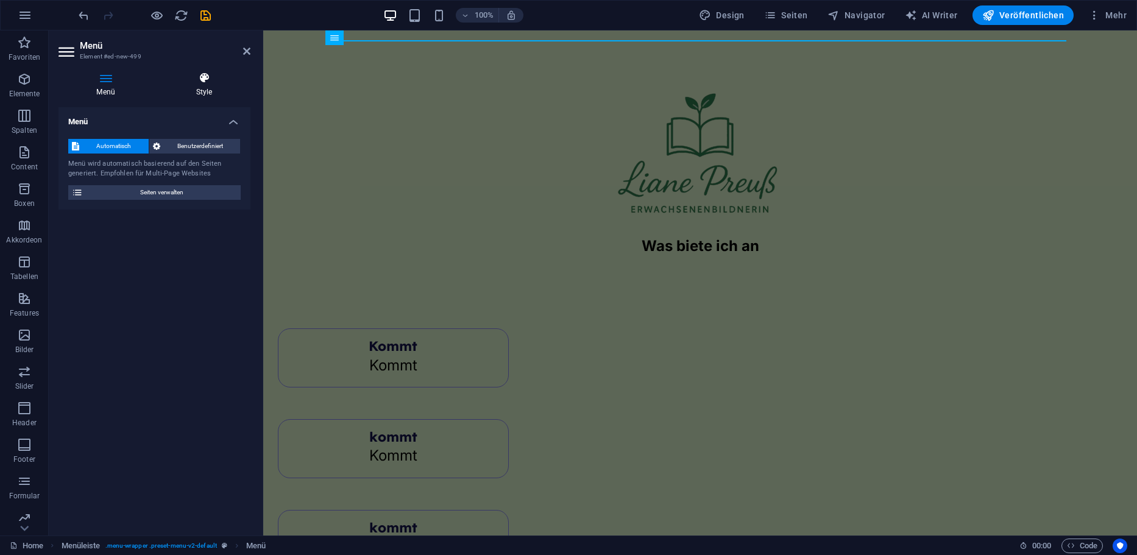
click at [199, 84] on h4 "Style" at bounding box center [204, 85] width 93 height 26
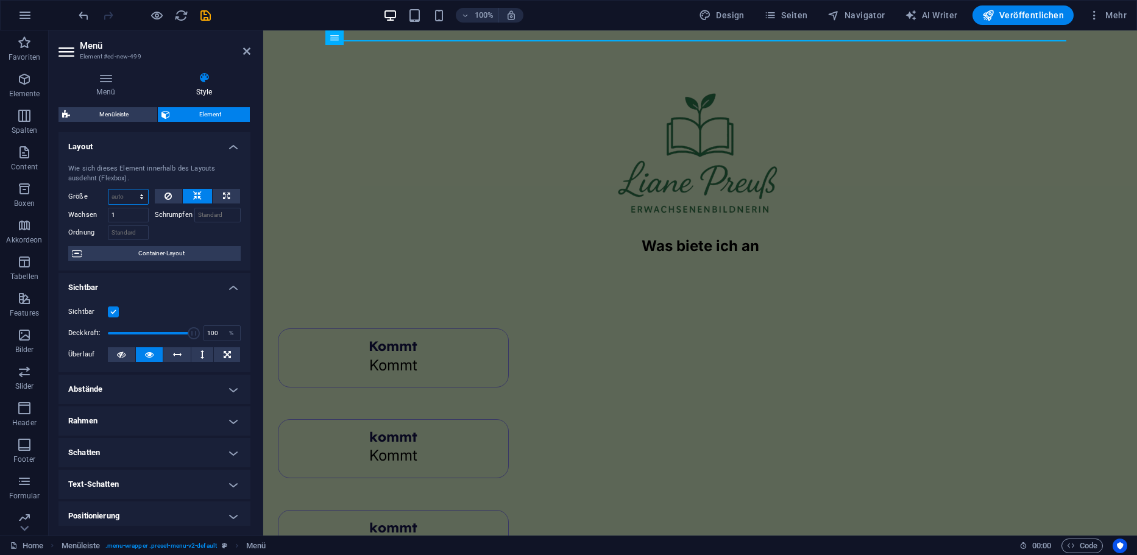
click at [131, 196] on select "Standard auto px % 1/1 1/2 1/3 1/4 1/5 1/6 1/7 1/8 1/9 1/10" at bounding box center [128, 196] width 40 height 15
select select "px"
click at [129, 189] on select "Standard auto px % 1/1 1/2 1/3 1/4 1/5 1/6 1/7 1/8 1/9 1/10" at bounding box center [128, 196] width 40 height 15
type input "40"
click at [137, 196] on select "Standard auto px % 1/1 1/2 1/3 1/4 1/5 1/6 1/7 1/8 1/9 1/10" at bounding box center [139, 196] width 17 height 15
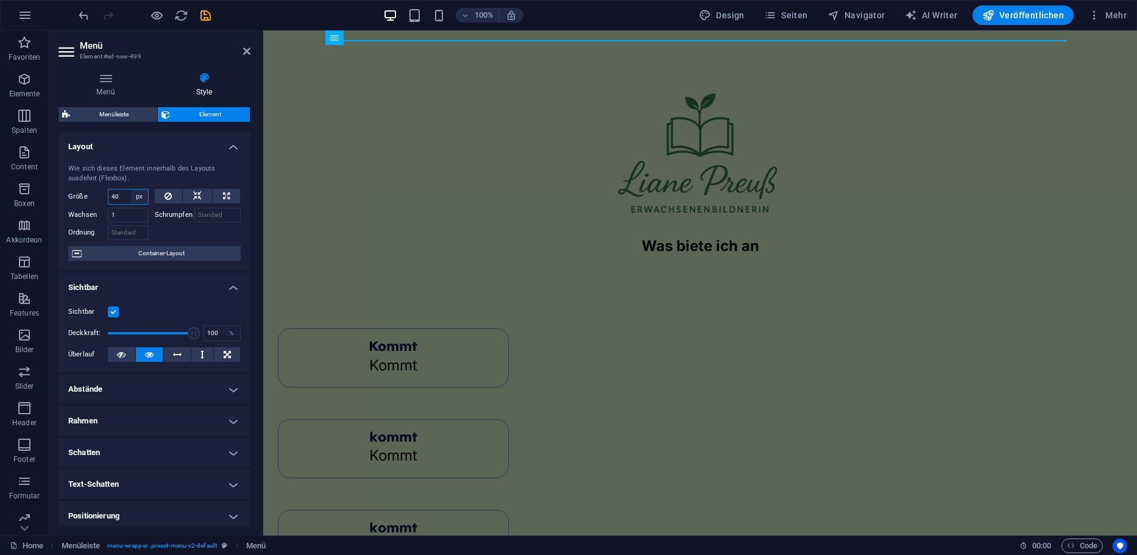
select select "j2qojc0po68"
click at [131, 189] on select "Standard auto px % 1/1 1/2 1/3 1/4 1/5 1/6 1/7 1/8 1/9 1/10" at bounding box center [139, 196] width 17 height 15
select select "DISABLED_OPTION_VALUE"
click at [160, 217] on label "Schrumpfen" at bounding box center [175, 215] width 40 height 15
click at [194, 217] on input "Schrumpfen" at bounding box center [217, 215] width 47 height 15
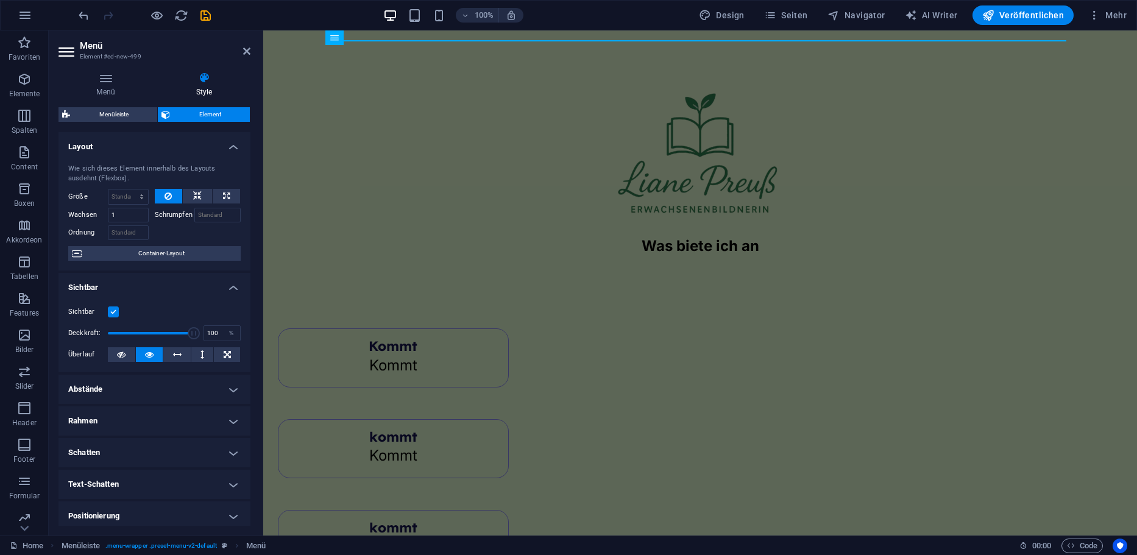
click at [121, 103] on div "Menü Style Menü Automatisch Benutzerdefiniert Menü wird automatisch basierend a…" at bounding box center [154, 299] width 192 height 454
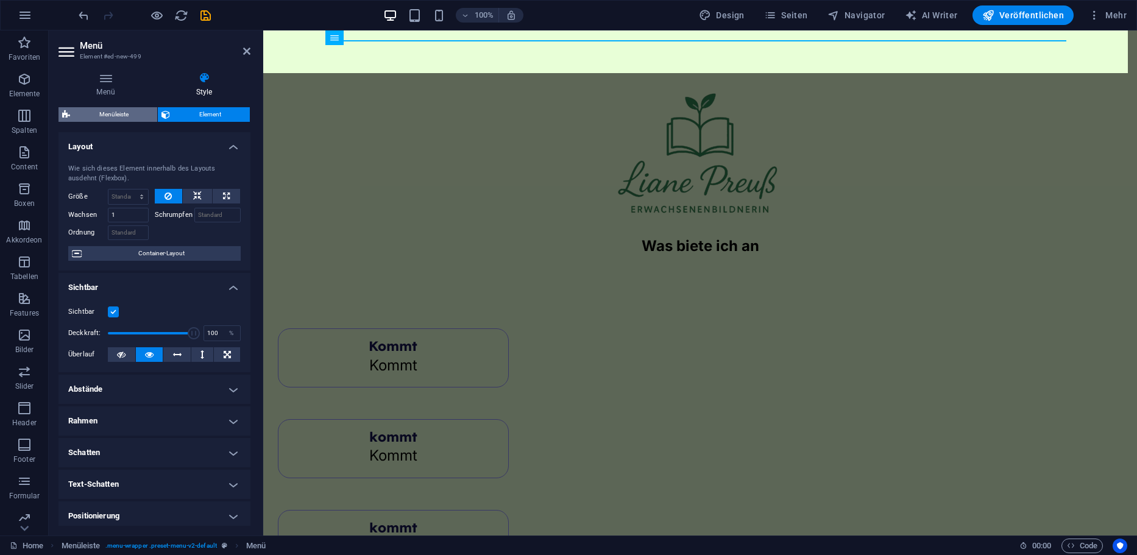
click at [136, 120] on span "Menüleiste" at bounding box center [114, 114] width 80 height 15
select select "rem"
select select "preset-menu-v2-default"
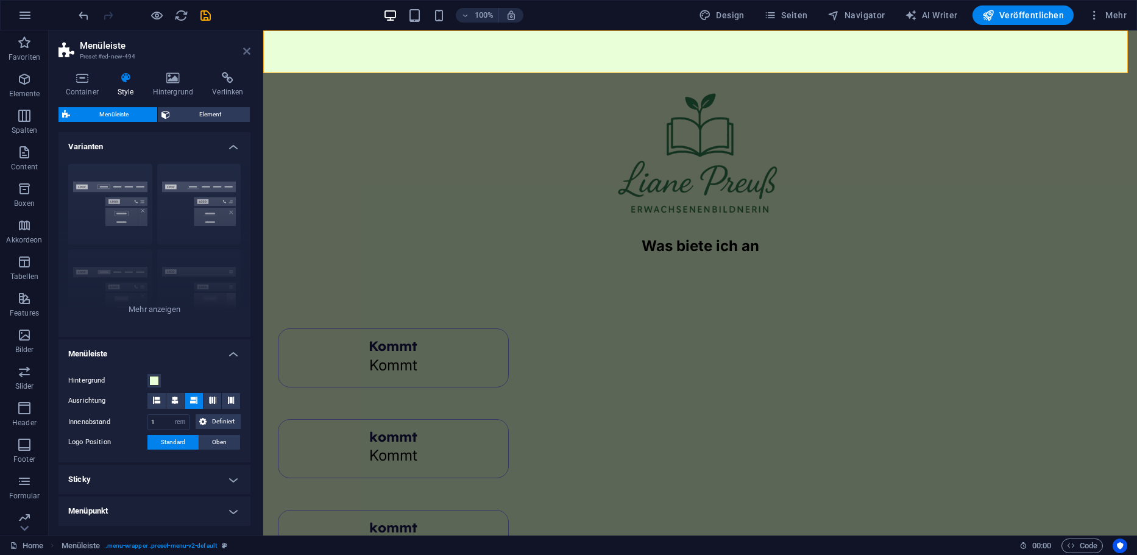
click at [245, 51] on icon at bounding box center [246, 51] width 7 height 10
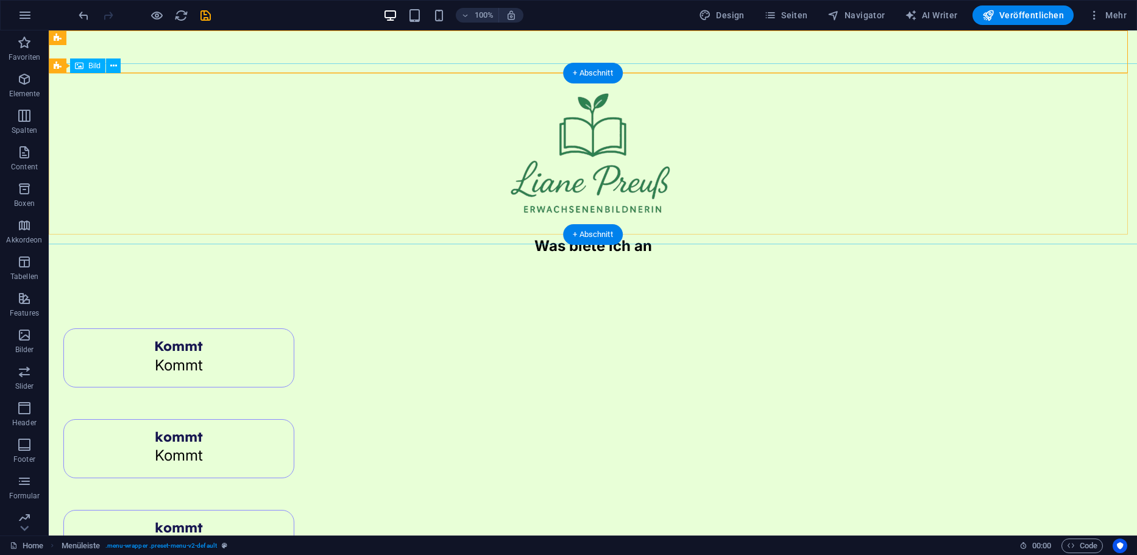
click at [728, 113] on figure at bounding box center [592, 153] width 1107 height 181
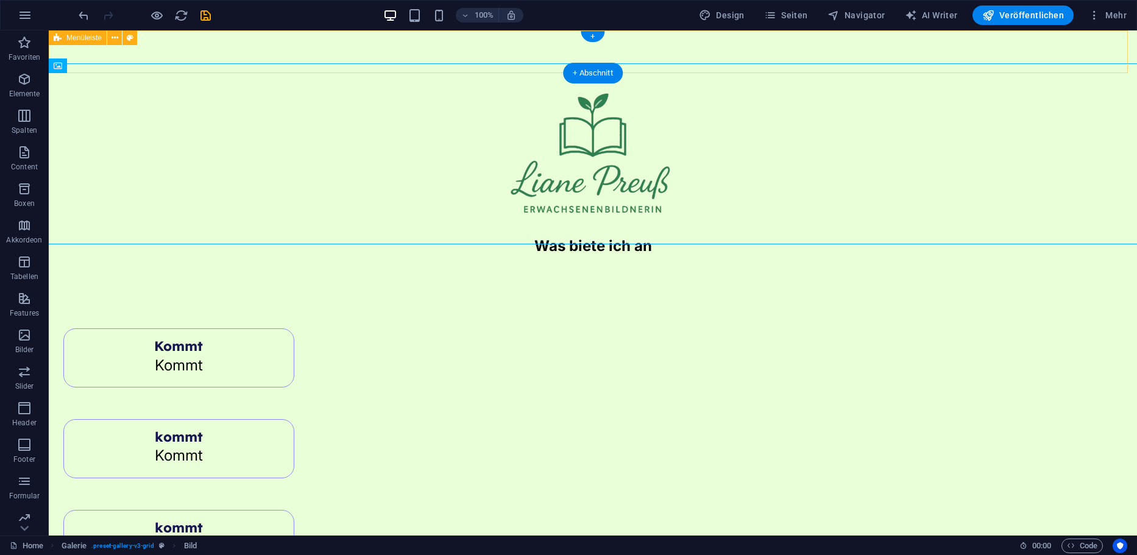
click at [839, 48] on div "Menu" at bounding box center [593, 51] width 1088 height 43
select select "rem"
select select "preset-menu-v2-default"
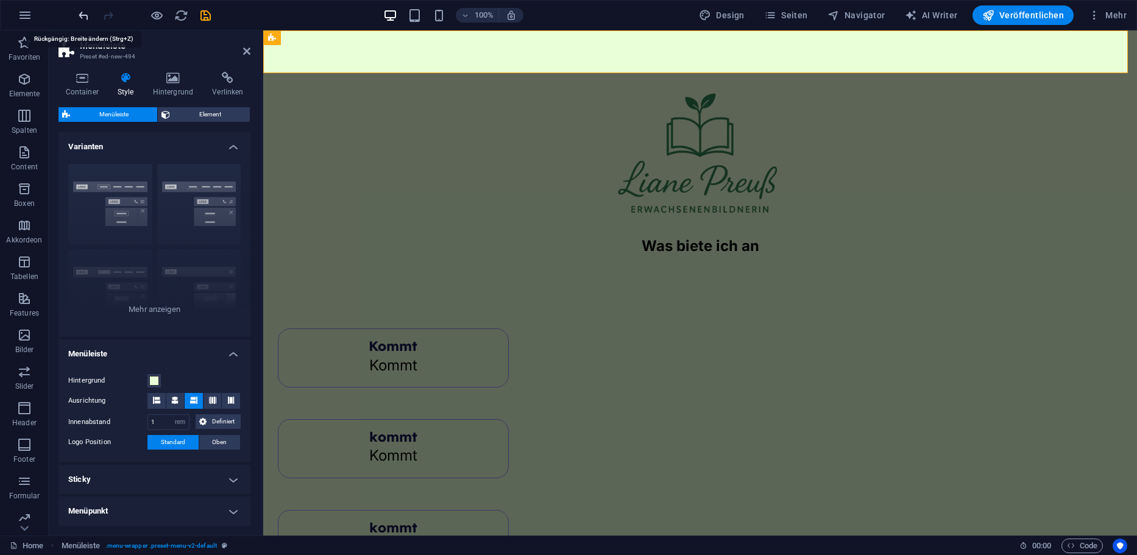
click at [82, 20] on icon "undo" at bounding box center [84, 16] width 14 height 14
click at [82, 18] on icon "undo" at bounding box center [84, 16] width 14 height 14
click at [83, 15] on icon "undo" at bounding box center [84, 16] width 14 height 14
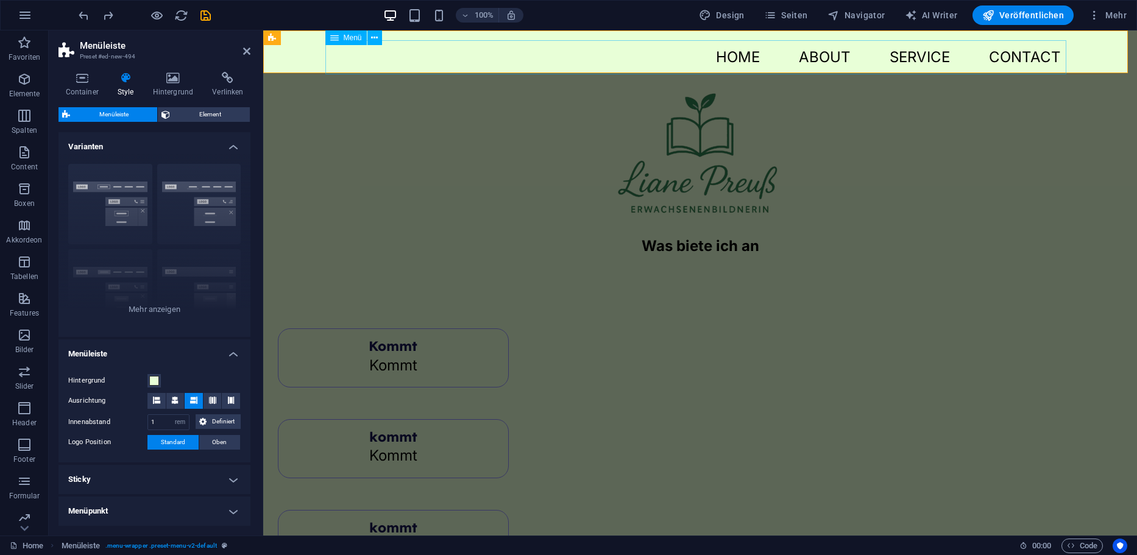
click at [515, 59] on nav "Home About Service Contact" at bounding box center [700, 57] width 741 height 34
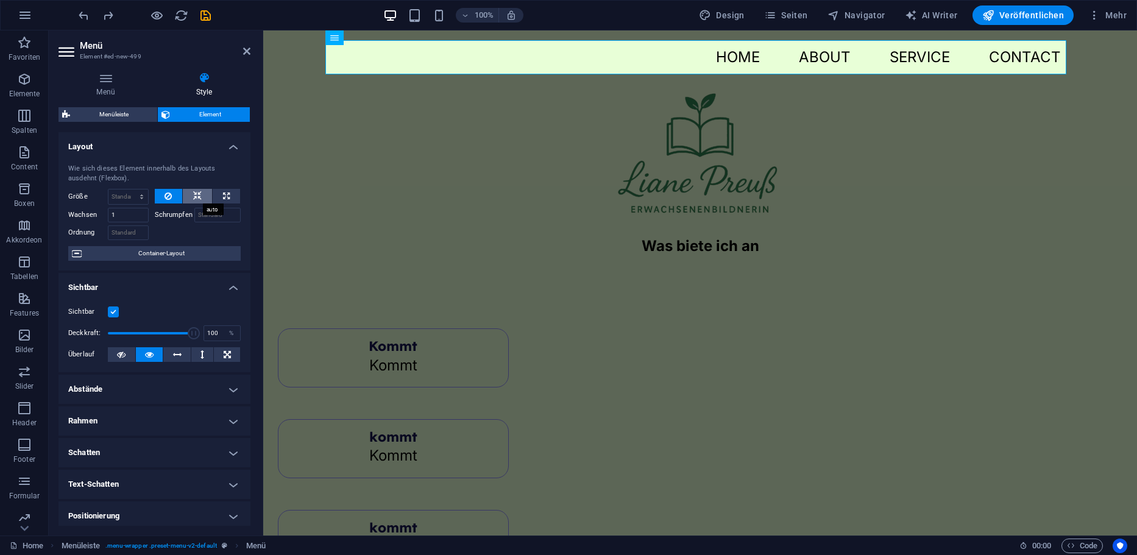
click at [205, 200] on button at bounding box center [197, 196] width 29 height 15
click at [160, 191] on button at bounding box center [169, 196] width 28 height 15
click at [182, 247] on span "Container-Layout" at bounding box center [161, 253] width 152 height 15
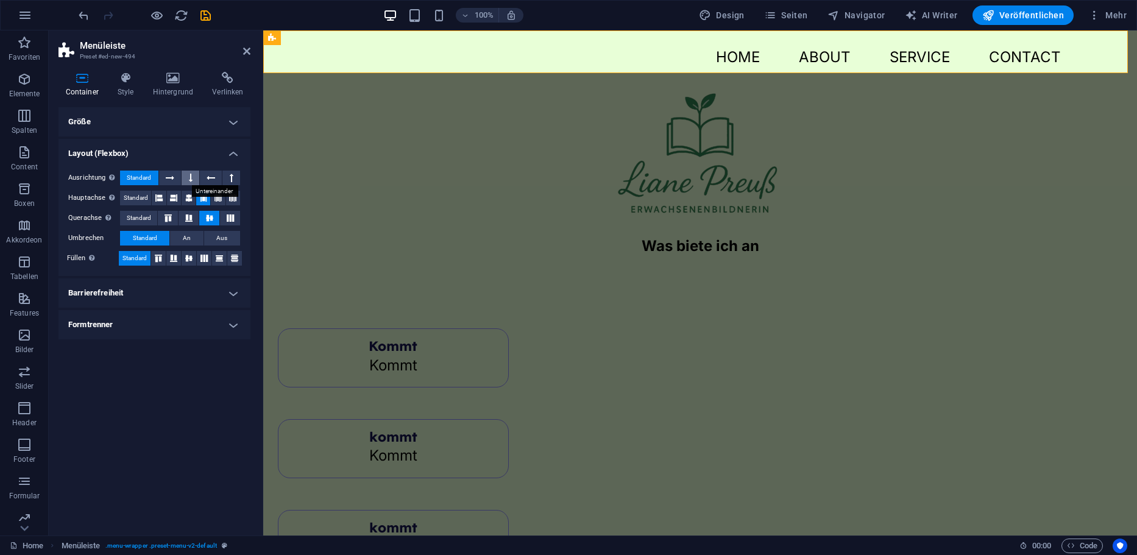
click at [194, 181] on button at bounding box center [191, 178] width 18 height 15
click at [172, 181] on icon at bounding box center [170, 178] width 9 height 15
click at [228, 181] on button at bounding box center [231, 178] width 18 height 15
click at [143, 179] on span "Standard" at bounding box center [139, 178] width 24 height 15
click at [150, 286] on h4 "Barrierefreiheit" at bounding box center [154, 292] width 192 height 29
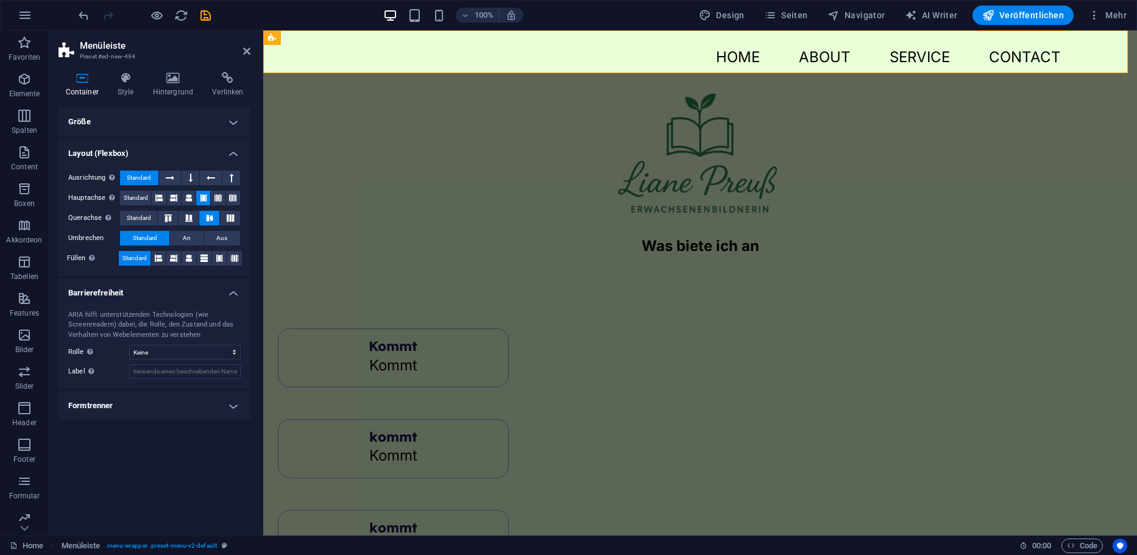
click at [150, 286] on h4 "Barrierefreiheit" at bounding box center [154, 289] width 192 height 22
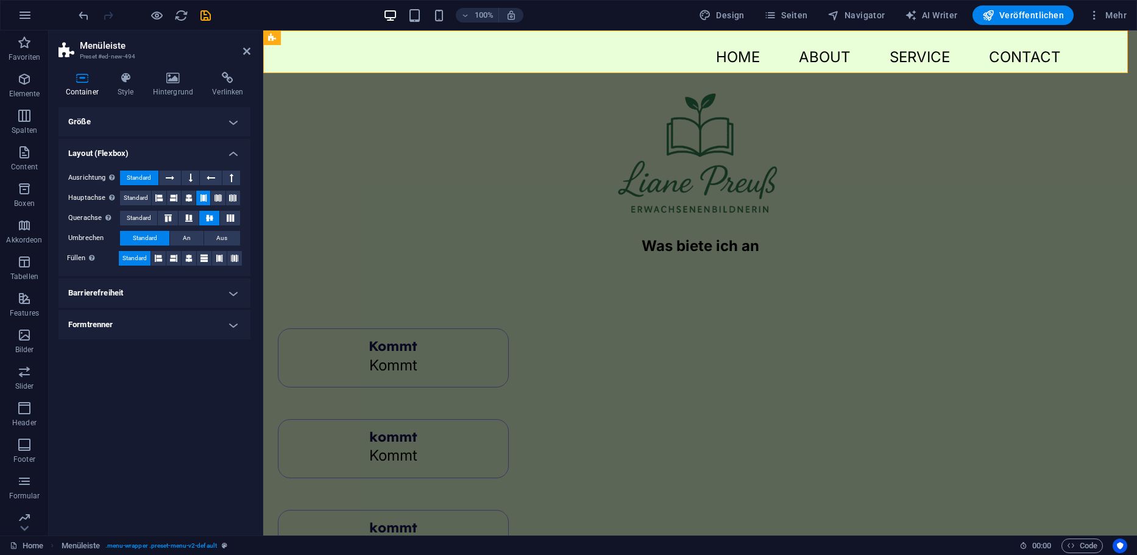
click at [135, 322] on h4 "Formtrenner" at bounding box center [154, 324] width 192 height 29
click at [135, 322] on h4 "Formtrenner" at bounding box center [154, 321] width 192 height 22
click at [132, 118] on h4 "Größe" at bounding box center [154, 121] width 192 height 29
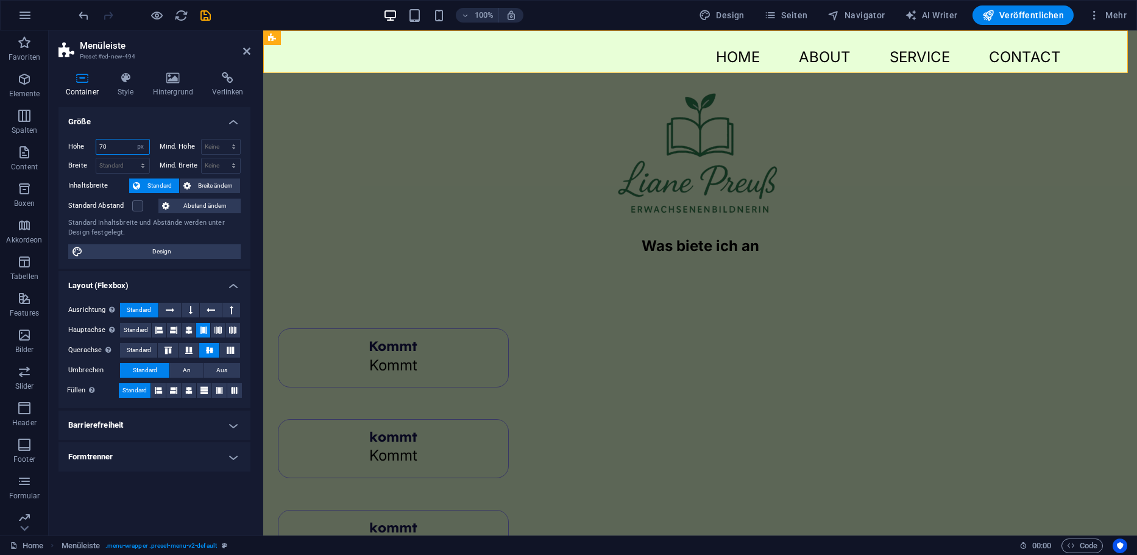
click at [114, 145] on input "70" at bounding box center [122, 147] width 53 height 15
type input "7"
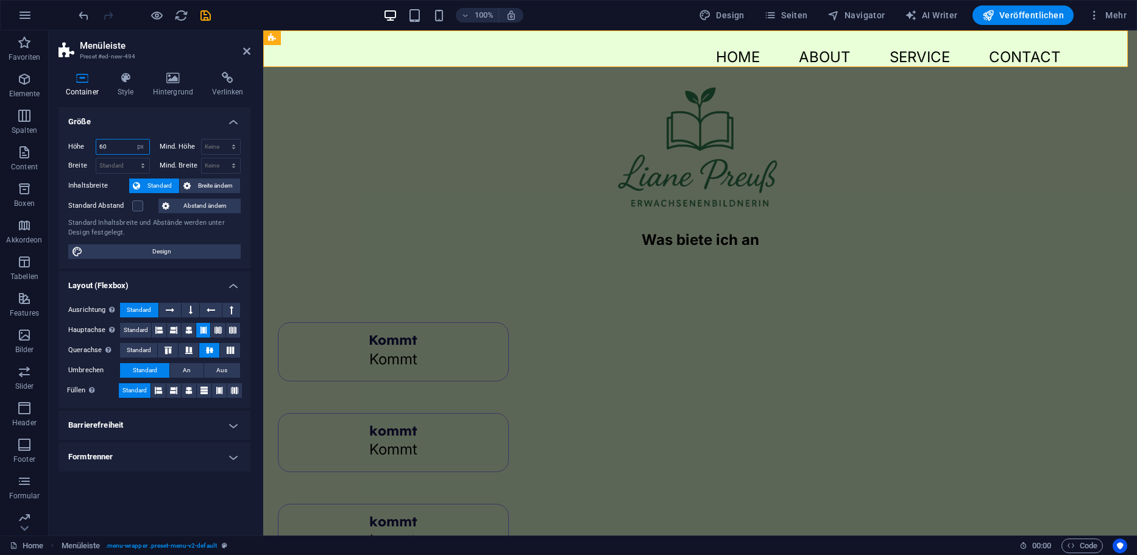
drag, startPoint x: 119, startPoint y: 145, endPoint x: 87, endPoint y: 136, distance: 32.8
click at [87, 136] on div "Höhe 60 Standard px rem % vh vw Mind. Höhe Keine px rem % vh vw Breite Standard…" at bounding box center [154, 199] width 192 height 140
type input "80"
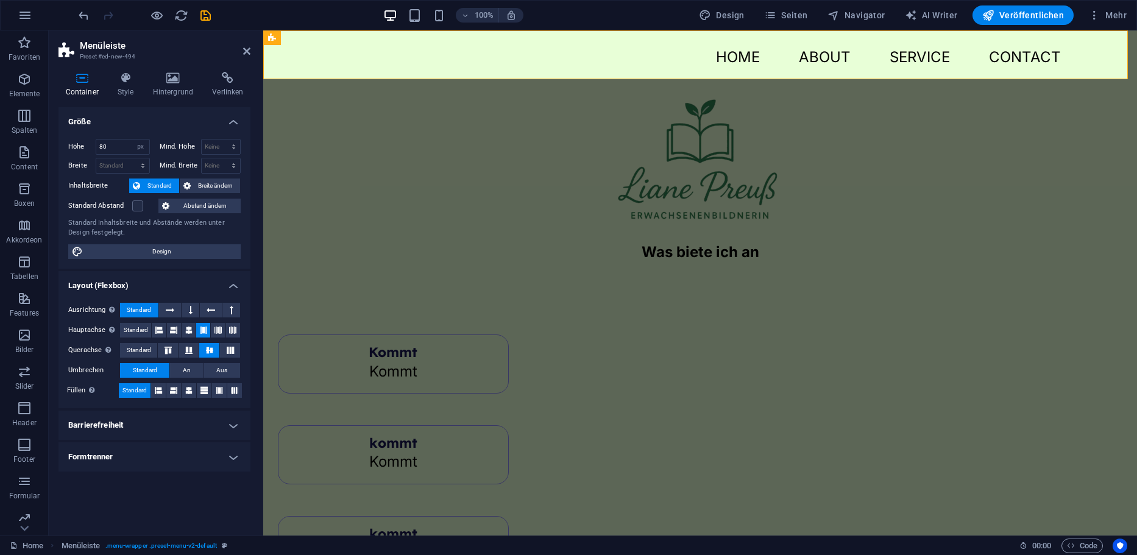
click at [251, 49] on aside "Menüleiste Preset #ed-new-494 Container Style Hintergrund Verlinken Größe Höhe …" at bounding box center [156, 282] width 214 height 505
drag, startPoint x: 249, startPoint y: 50, endPoint x: 200, endPoint y: 20, distance: 57.1
click at [249, 50] on icon at bounding box center [246, 51] width 7 height 10
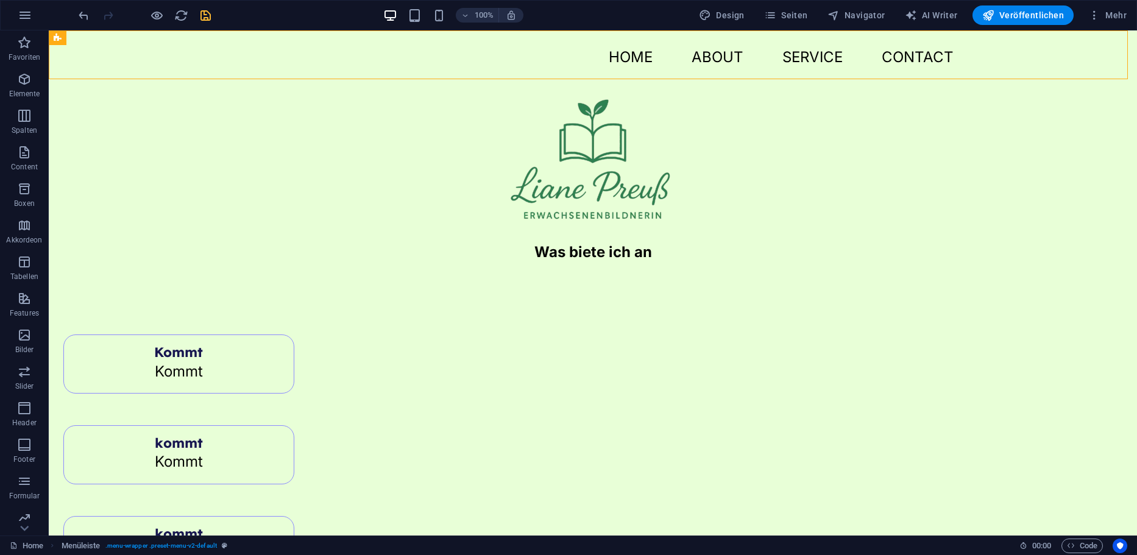
click at [200, 16] on icon "save" at bounding box center [206, 16] width 14 height 14
checkbox input "false"
select select "px"
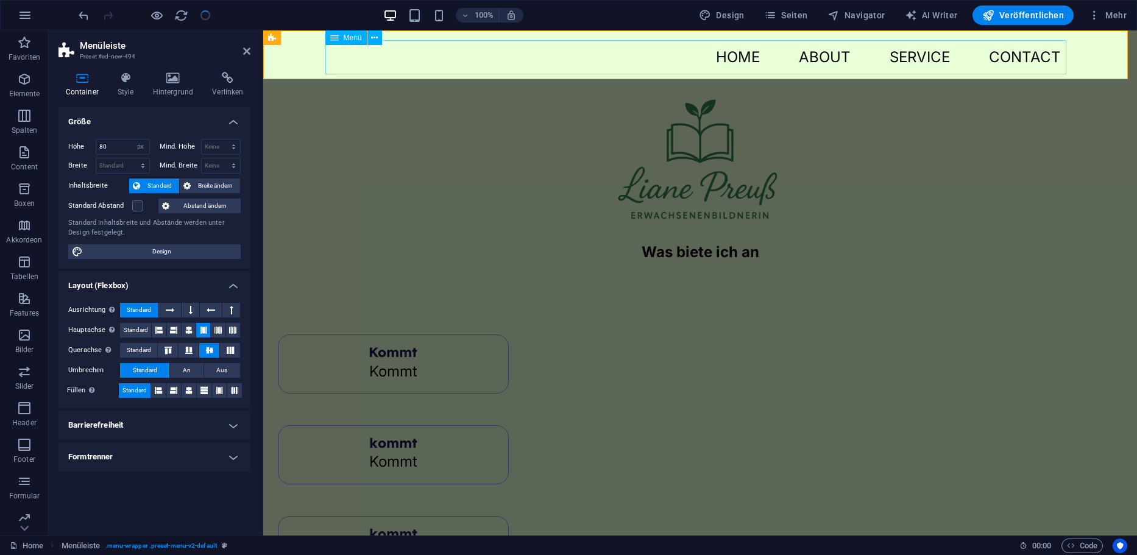
click at [645, 58] on nav "Home About Service Contact" at bounding box center [700, 57] width 741 height 34
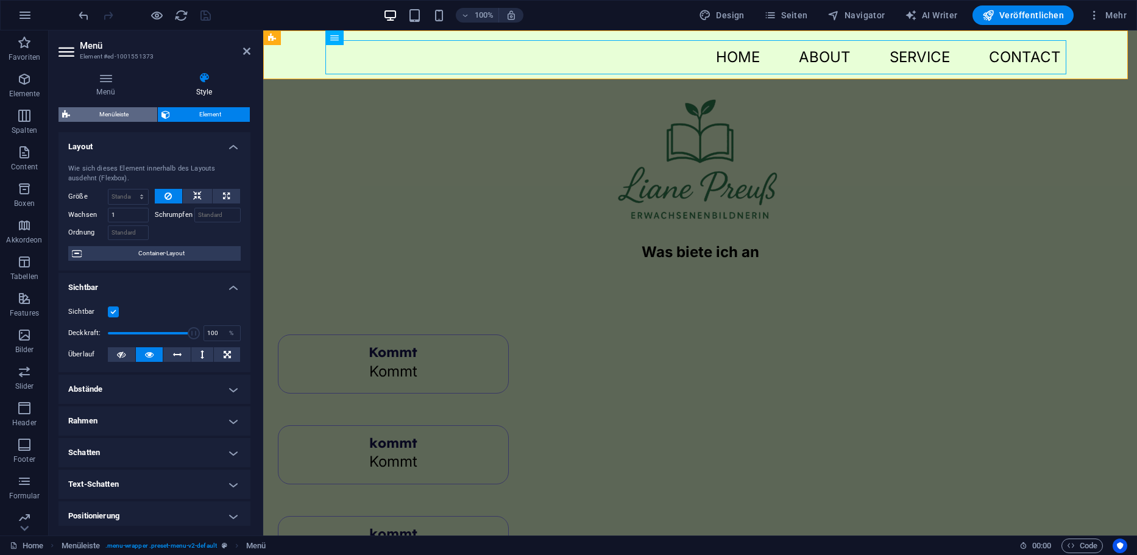
click at [114, 113] on span "Menüleiste" at bounding box center [114, 114] width 80 height 15
select select "rem"
select select "preset-menu-v2-default"
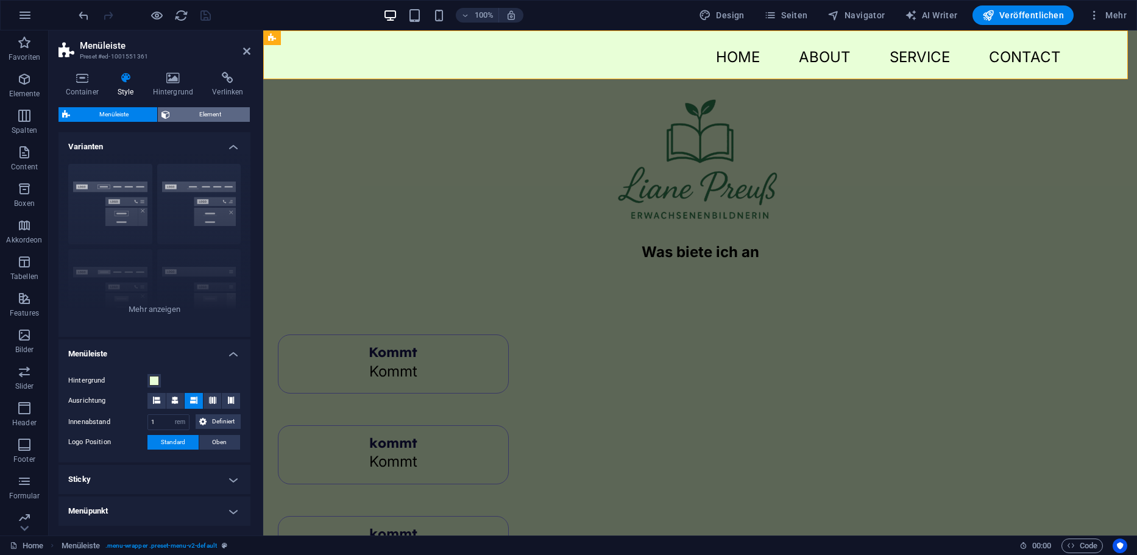
click at [180, 107] on span "Element" at bounding box center [210, 114] width 72 height 15
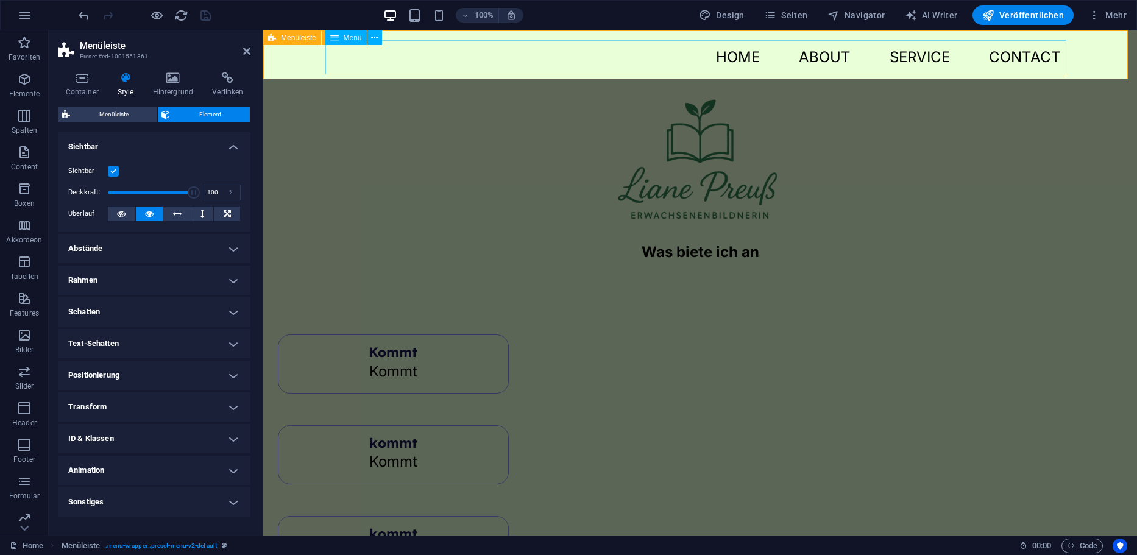
click at [724, 60] on nav "Home About Service Contact" at bounding box center [700, 57] width 741 height 34
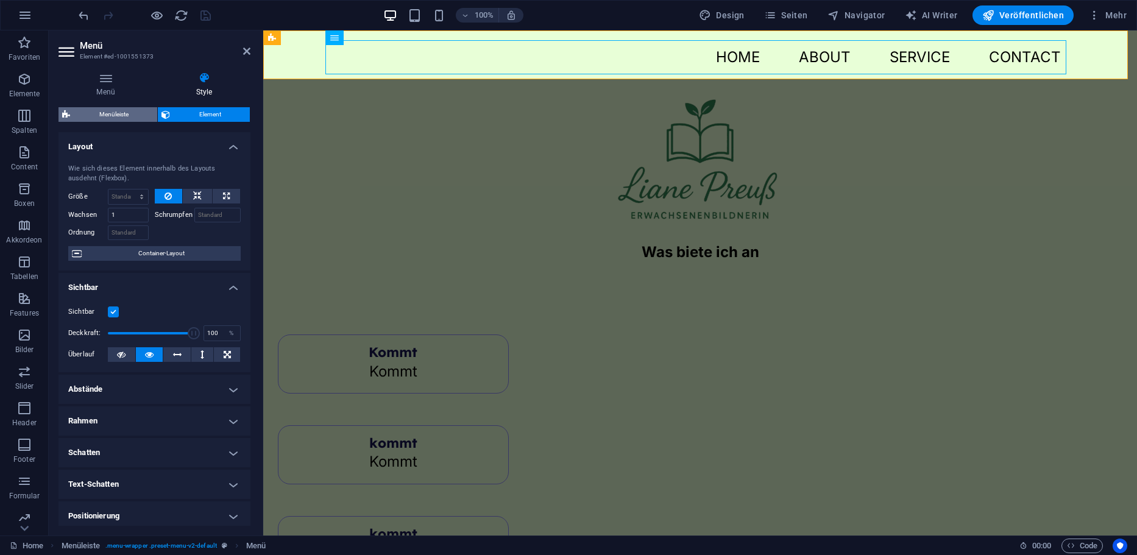
click at [113, 110] on span "Menüleiste" at bounding box center [114, 114] width 80 height 15
select select "rem"
select select "preset-menu-v2-default"
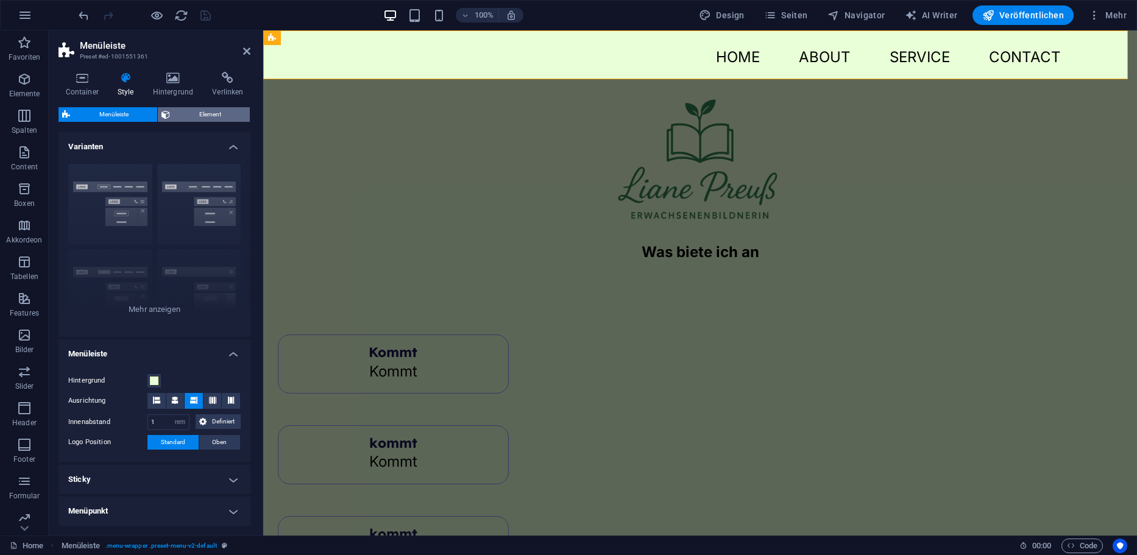
click at [187, 107] on span "Element" at bounding box center [210, 114] width 72 height 15
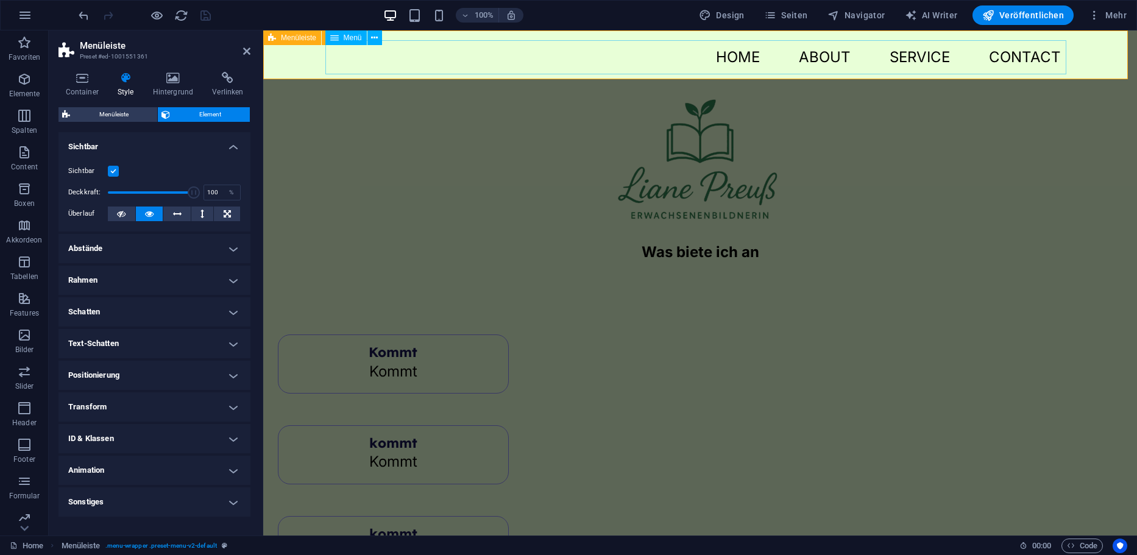
click at [589, 46] on nav "Home About Service Contact" at bounding box center [700, 57] width 741 height 34
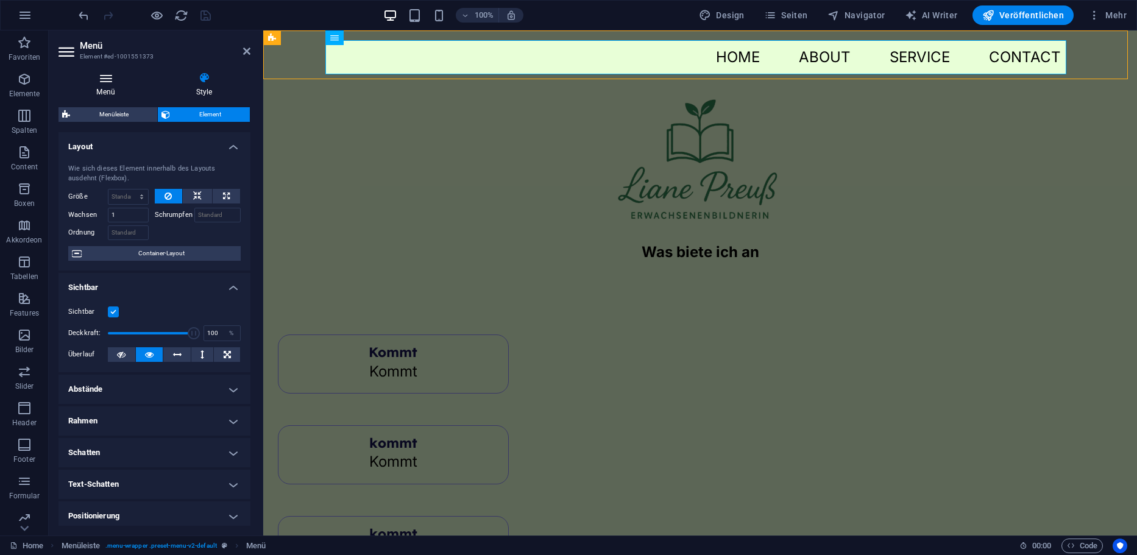
click at [118, 81] on icon at bounding box center [105, 78] width 94 height 12
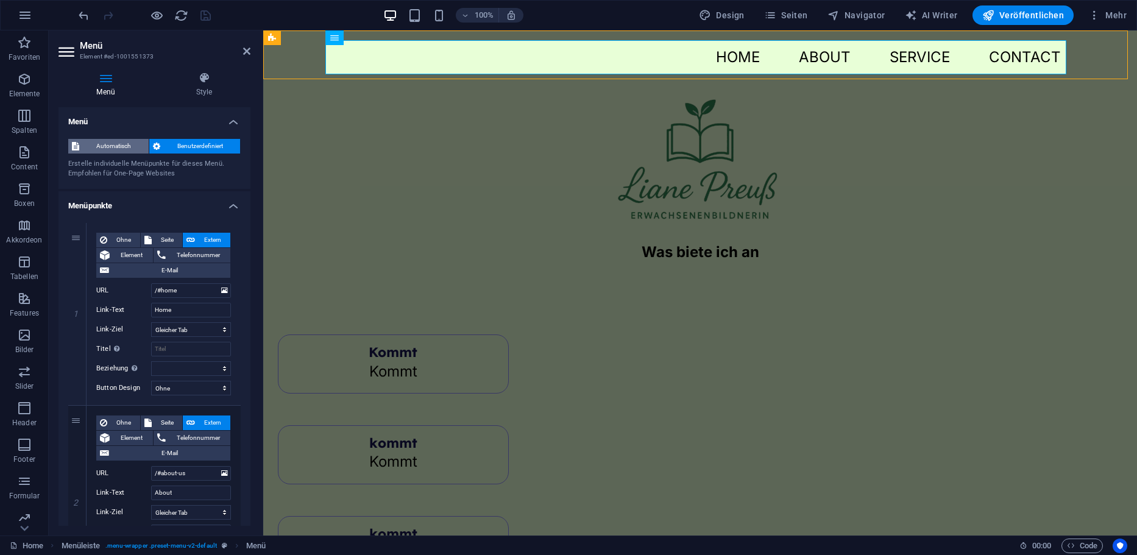
click at [118, 139] on span "Automatisch" at bounding box center [114, 146] width 62 height 15
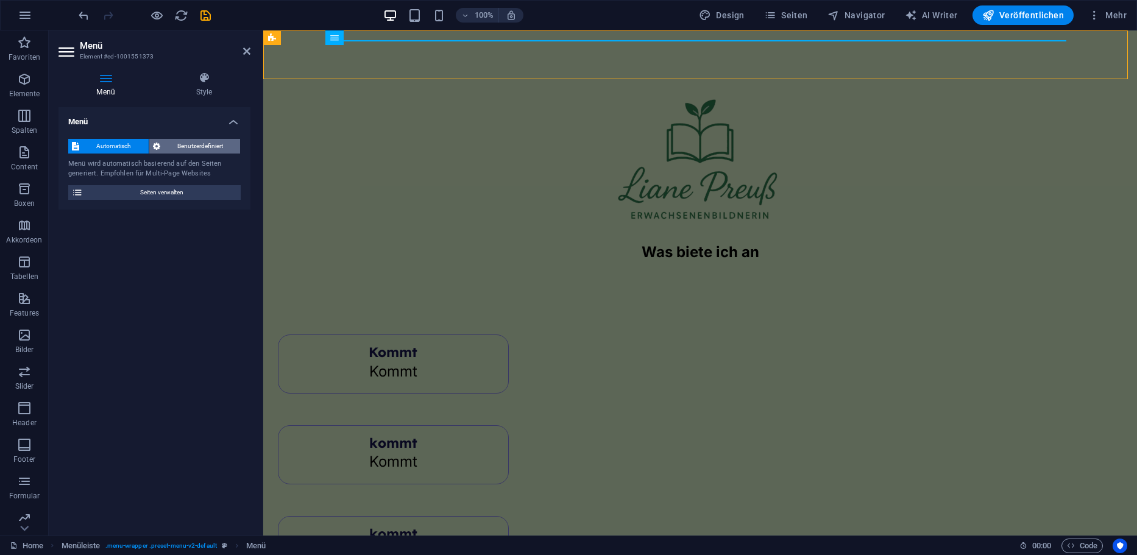
click at [182, 146] on span "Benutzerdefiniert" at bounding box center [200, 146] width 73 height 15
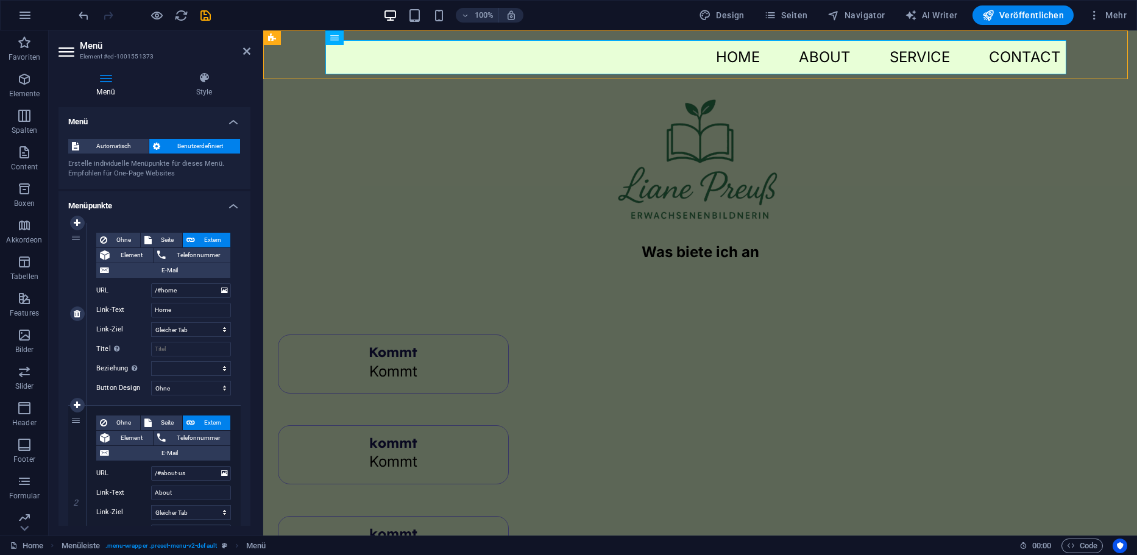
scroll to position [61, 0]
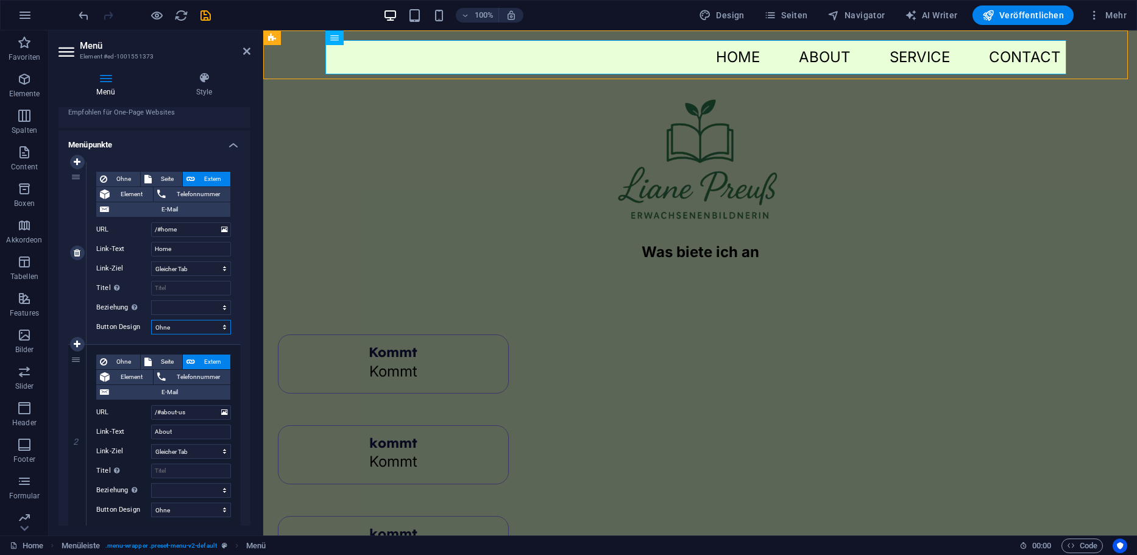
click at [174, 327] on select "Ohne Standard Primär Sekundär" at bounding box center [191, 327] width 80 height 15
select select "default"
click at [151, 320] on select "Ohne Standard Primär Sekundär" at bounding box center [191, 327] width 80 height 15
select select
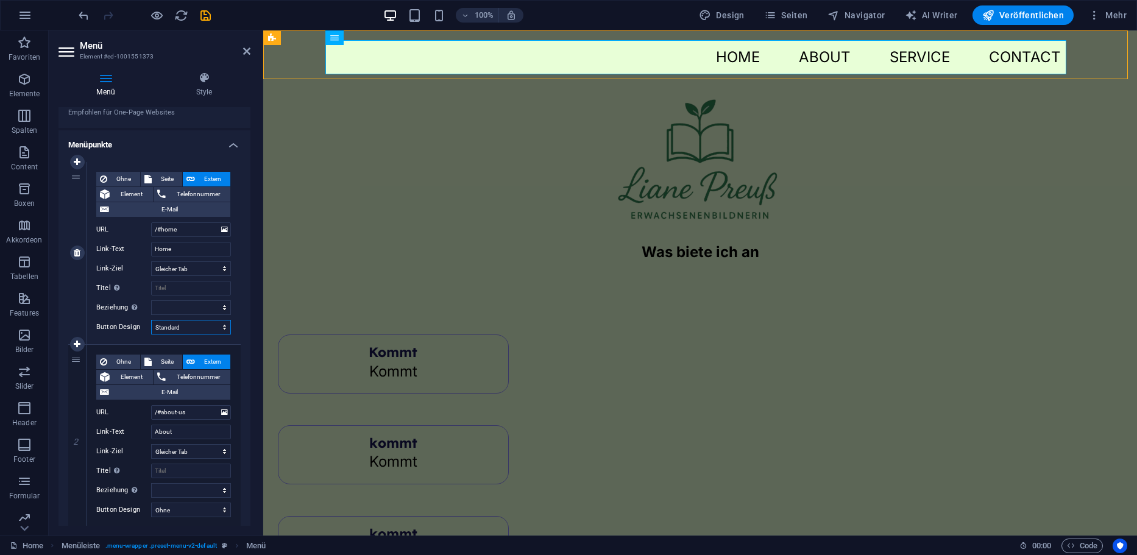
select select
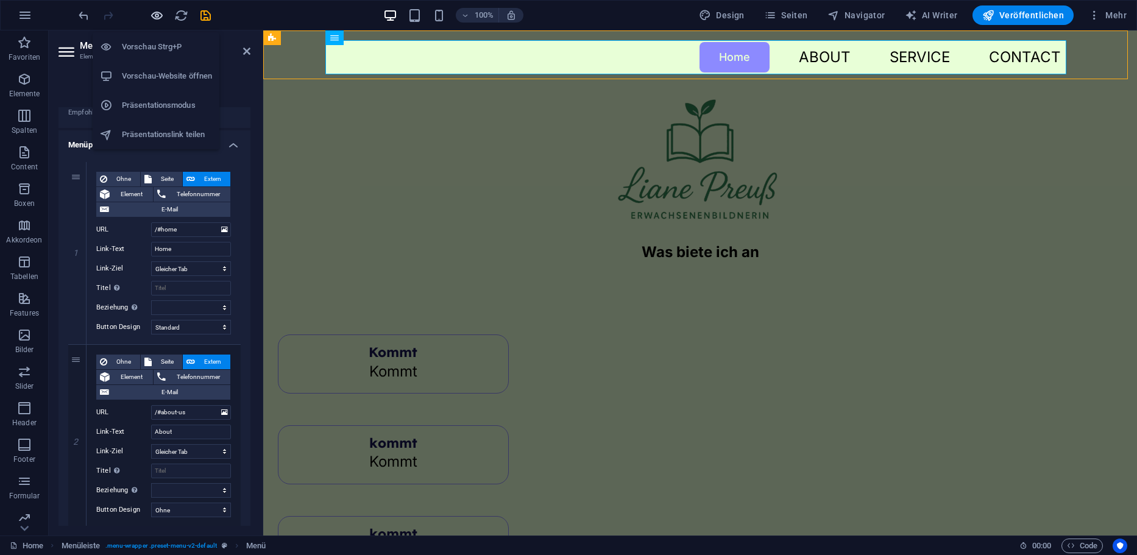
click at [157, 18] on icon "button" at bounding box center [157, 16] width 14 height 14
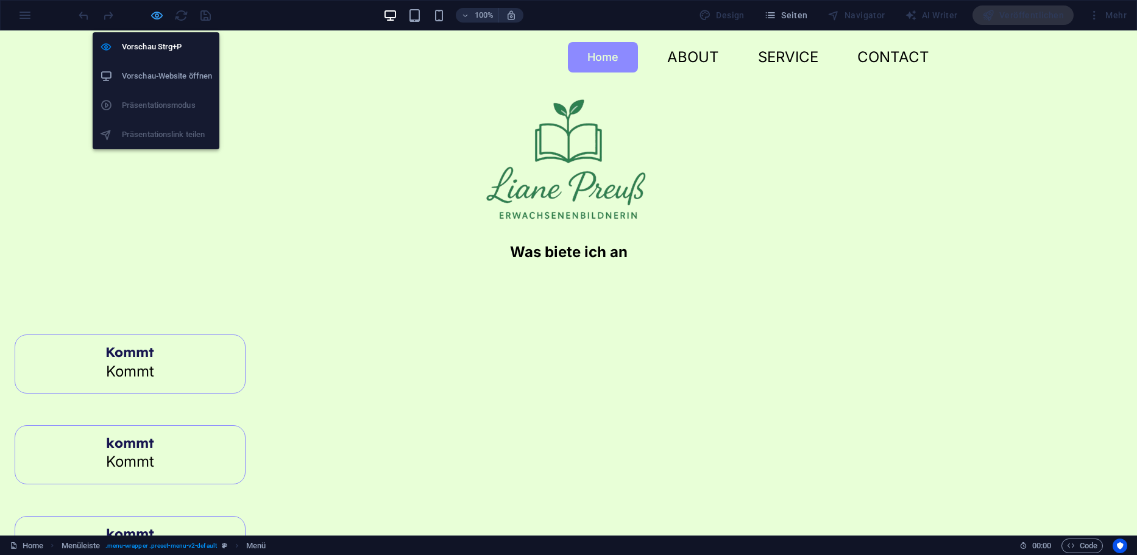
click at [153, 13] on icon "button" at bounding box center [157, 16] width 14 height 14
select select
select select "default"
select select
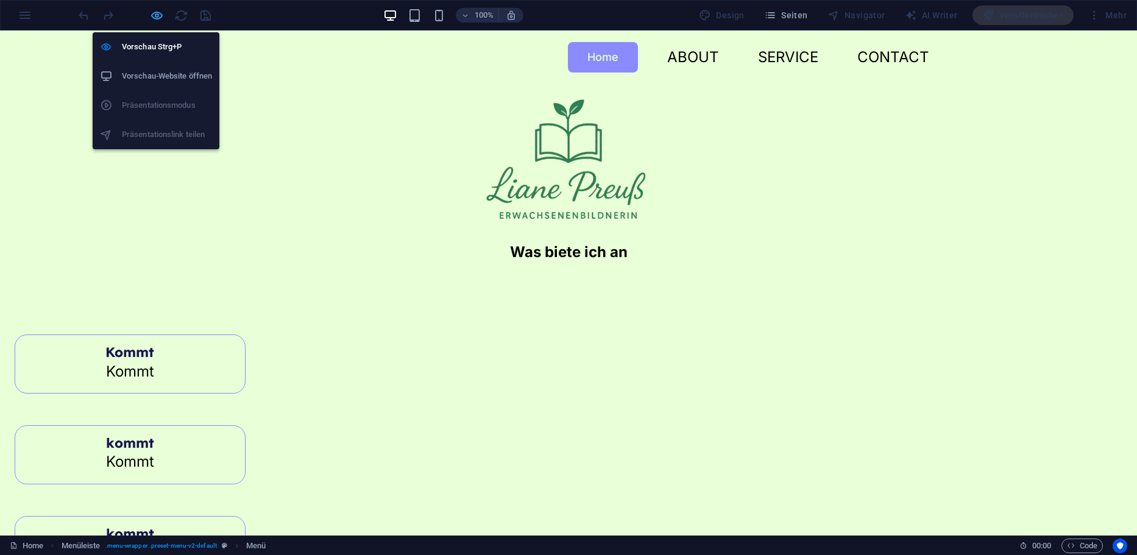
select select
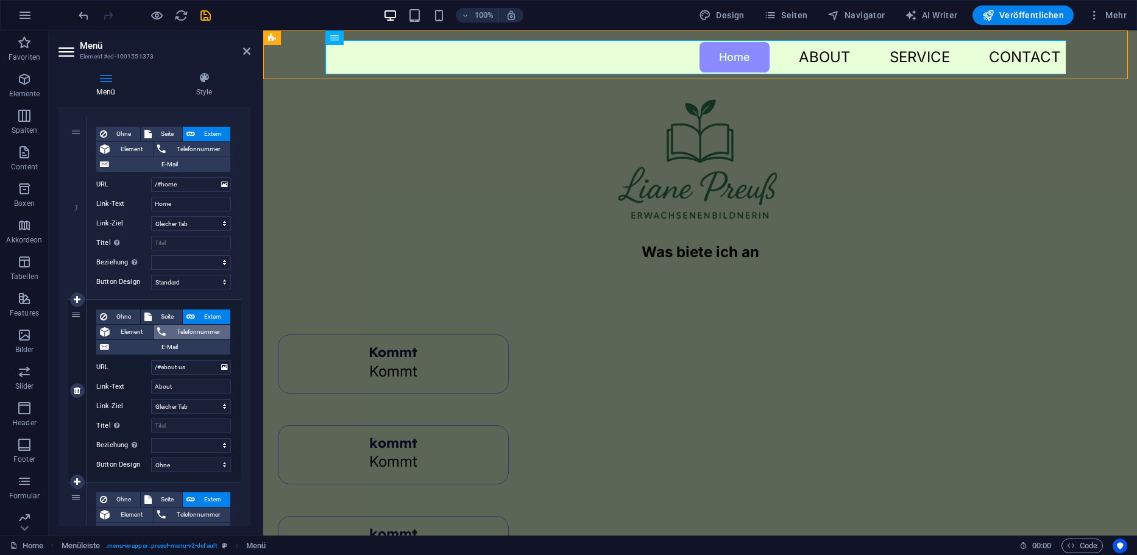
scroll to position [122, 0]
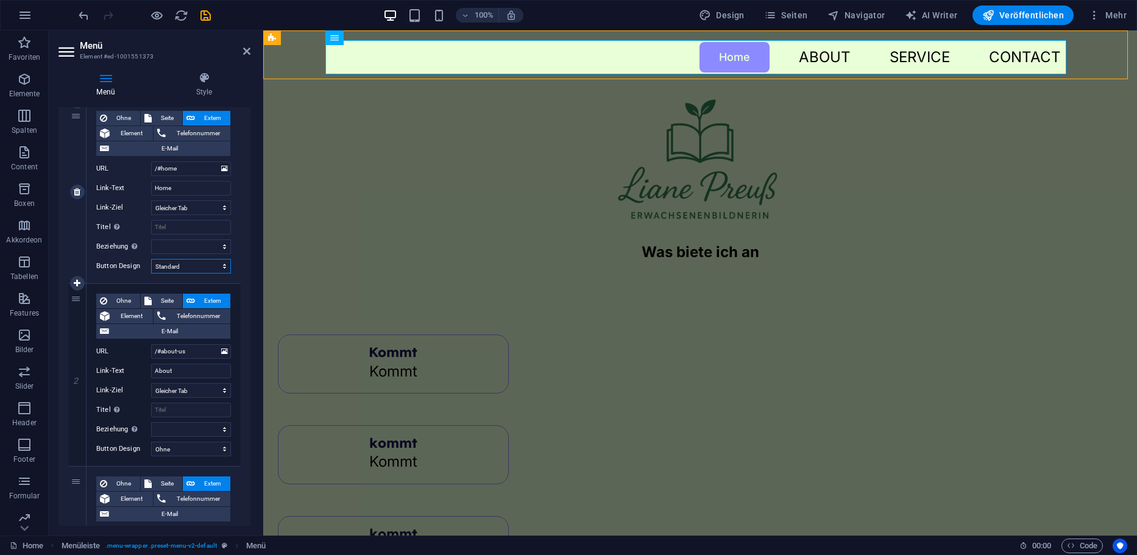
drag, startPoint x: 177, startPoint y: 266, endPoint x: 177, endPoint y: 273, distance: 6.7
click at [177, 266] on select "Ohne Standard Primär Sekundär" at bounding box center [191, 266] width 80 height 15
select select "primary"
click at [151, 259] on select "Ohne Standard Primär Sekundär" at bounding box center [191, 266] width 80 height 15
select select
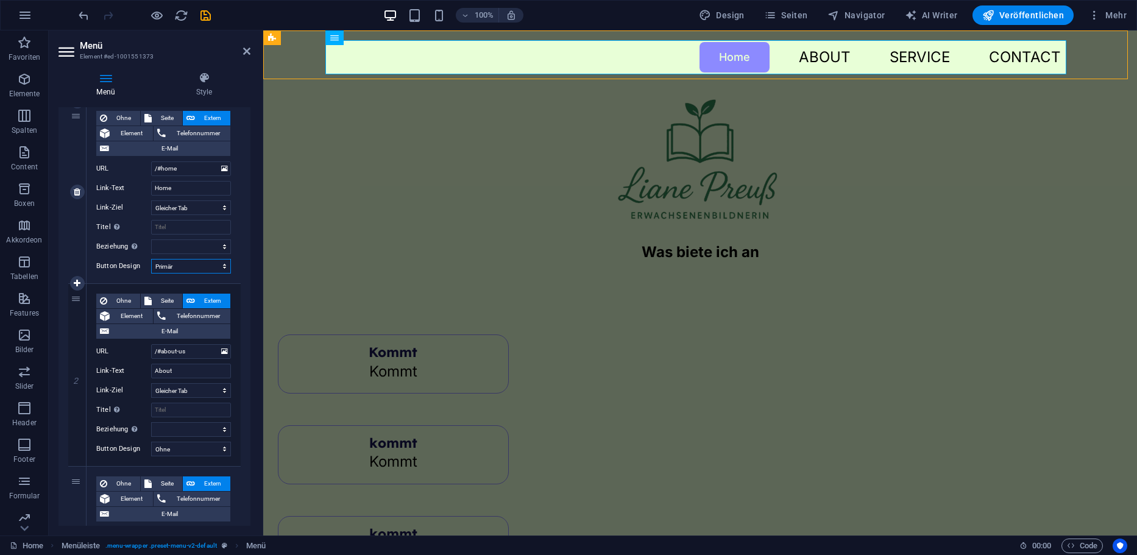
select select
drag, startPoint x: 191, startPoint y: 262, endPoint x: 190, endPoint y: 272, distance: 10.4
click at [191, 262] on select "Ohne Standard Primär Sekundär" at bounding box center [191, 266] width 80 height 15
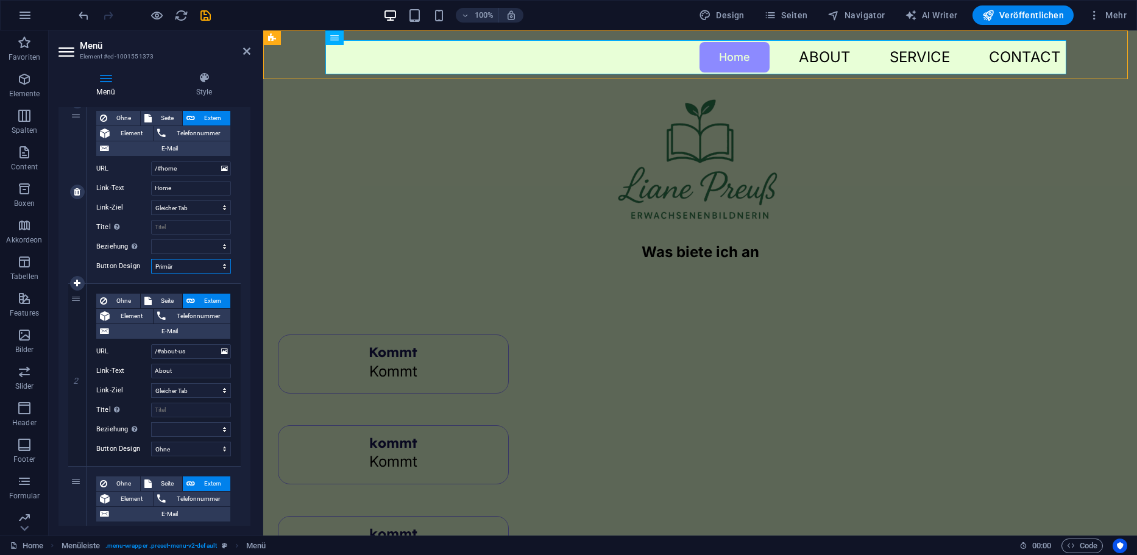
select select "secondary"
click at [151, 259] on select "Ohne Standard Primär Sekundär" at bounding box center [191, 266] width 80 height 15
select select
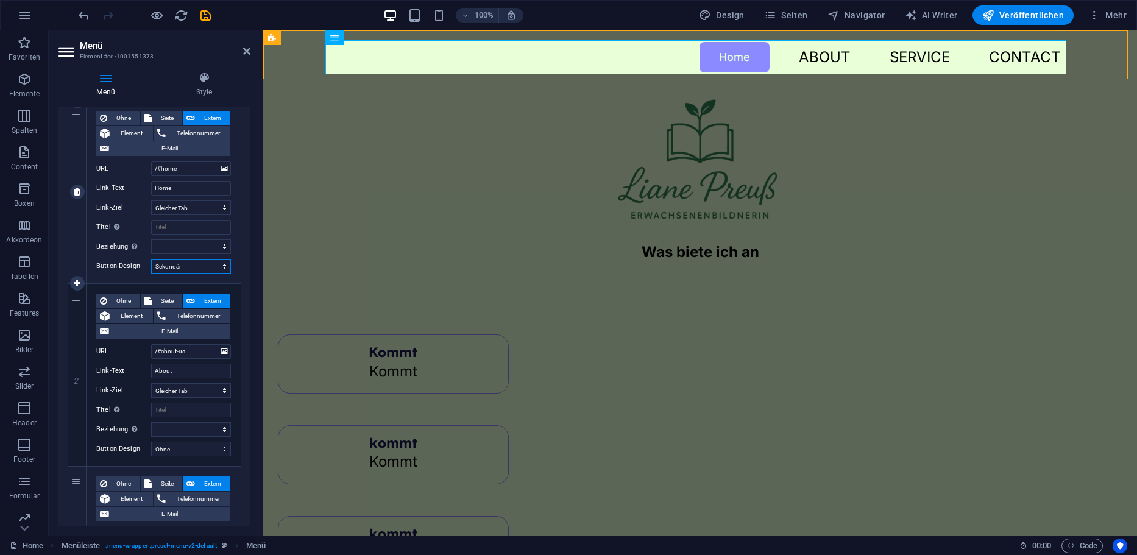
select select
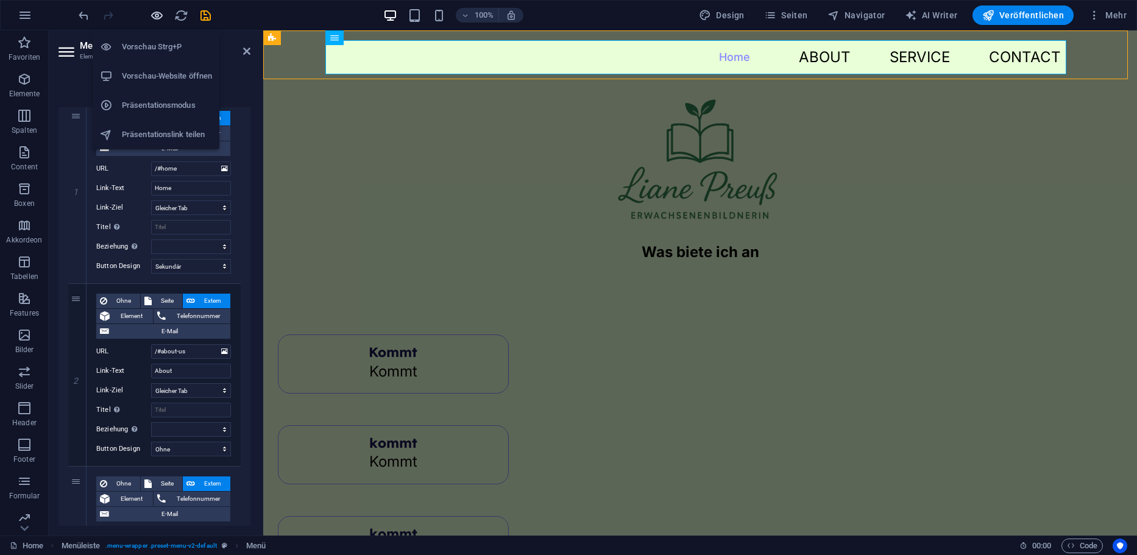
click at [159, 16] on icon "button" at bounding box center [157, 16] width 14 height 14
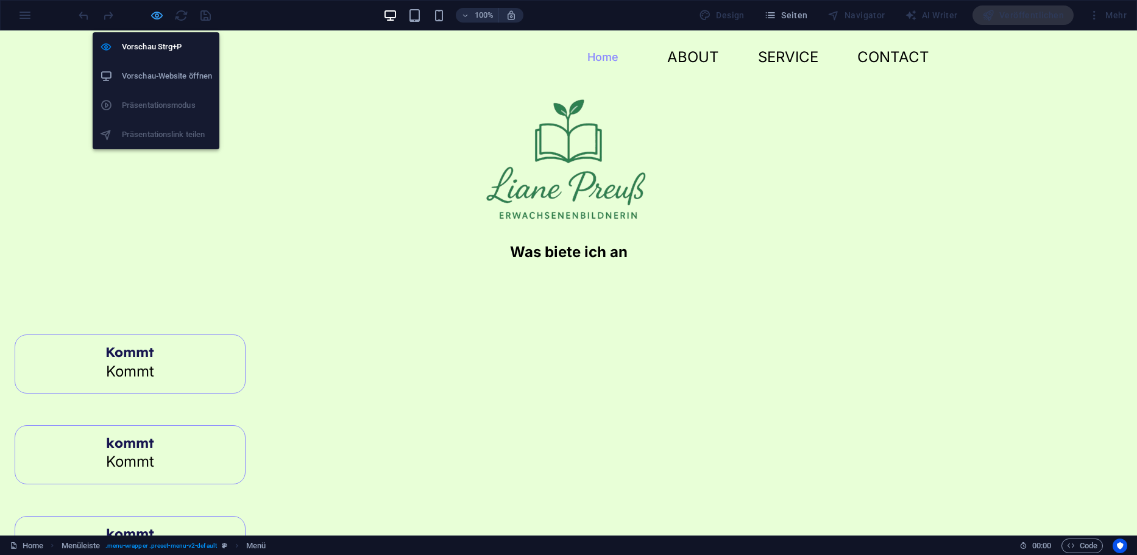
click at [157, 19] on icon "button" at bounding box center [157, 16] width 14 height 14
select select
select select "secondary"
select select
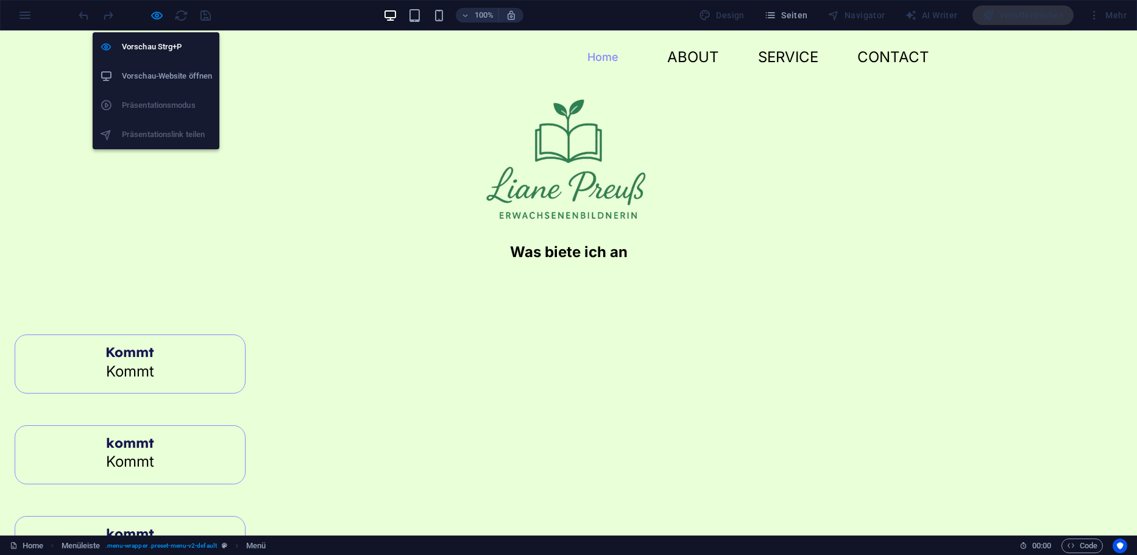
select select
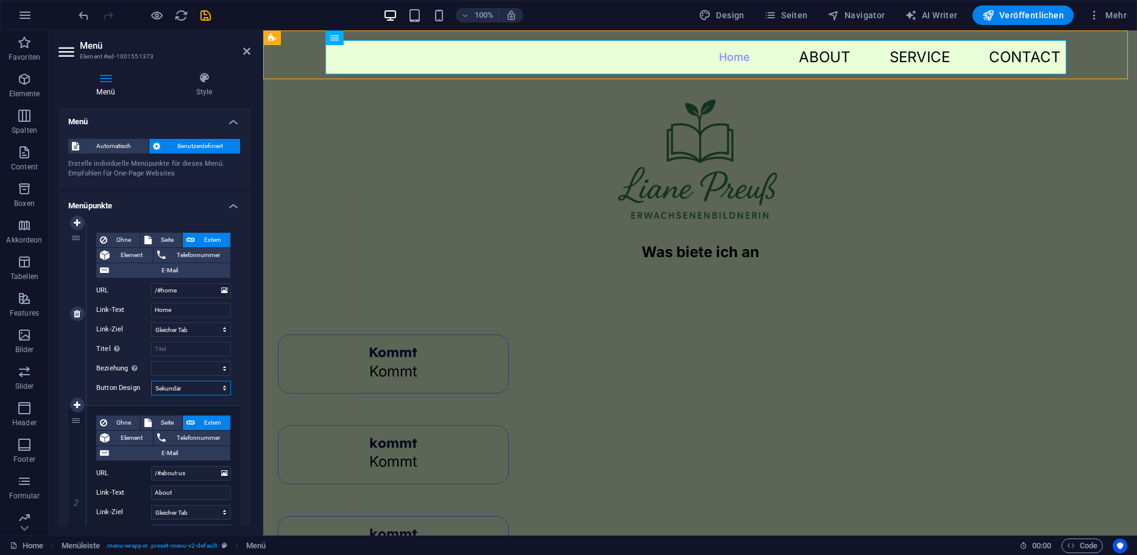
click at [193, 388] on select "Ohne Standard Primär Sekundär" at bounding box center [191, 388] width 80 height 15
select select "default"
click at [151, 381] on select "Ohne Standard Primär Sekundär" at bounding box center [191, 388] width 80 height 15
select select
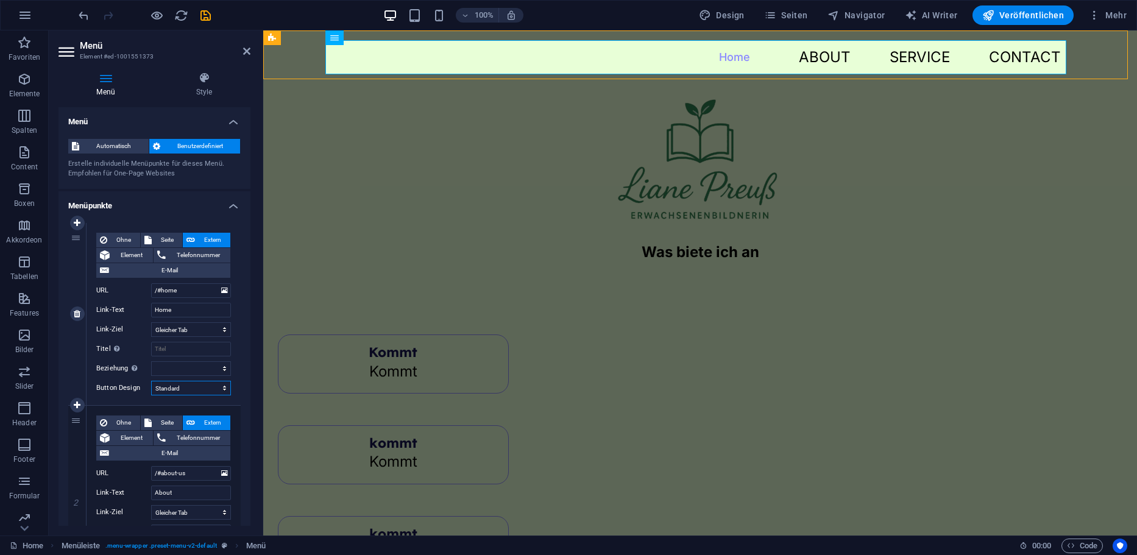
select select
click at [153, 15] on icon "button" at bounding box center [157, 16] width 14 height 14
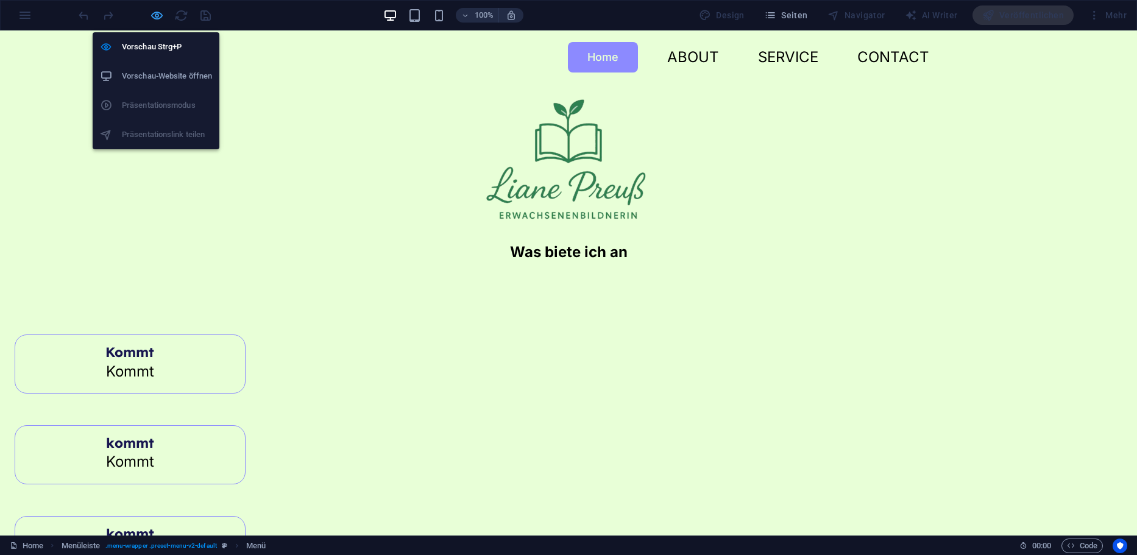
click at [151, 21] on icon "button" at bounding box center [157, 16] width 14 height 14
select select
select select "default"
select select
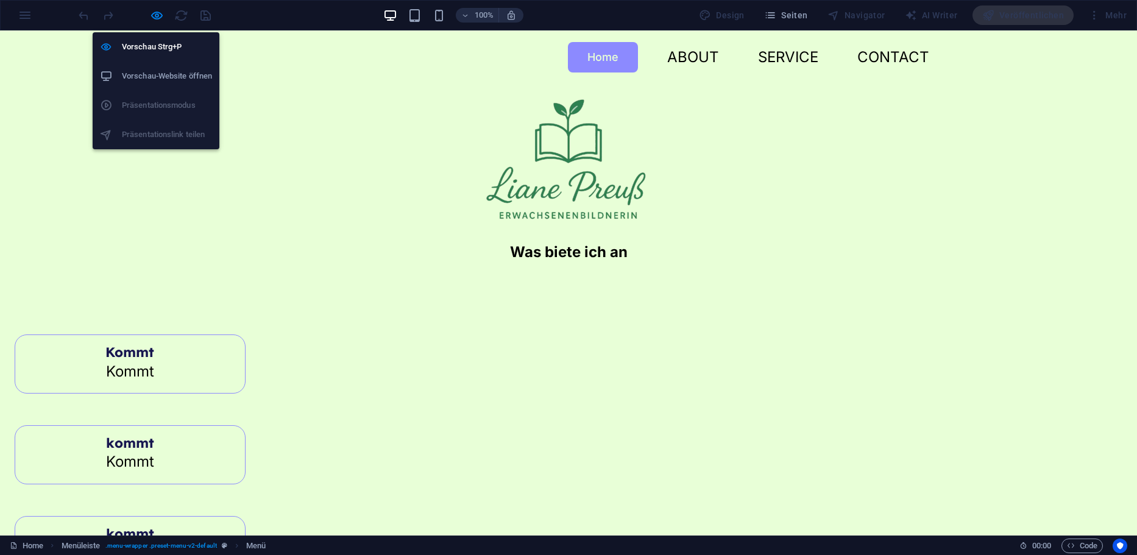
select select
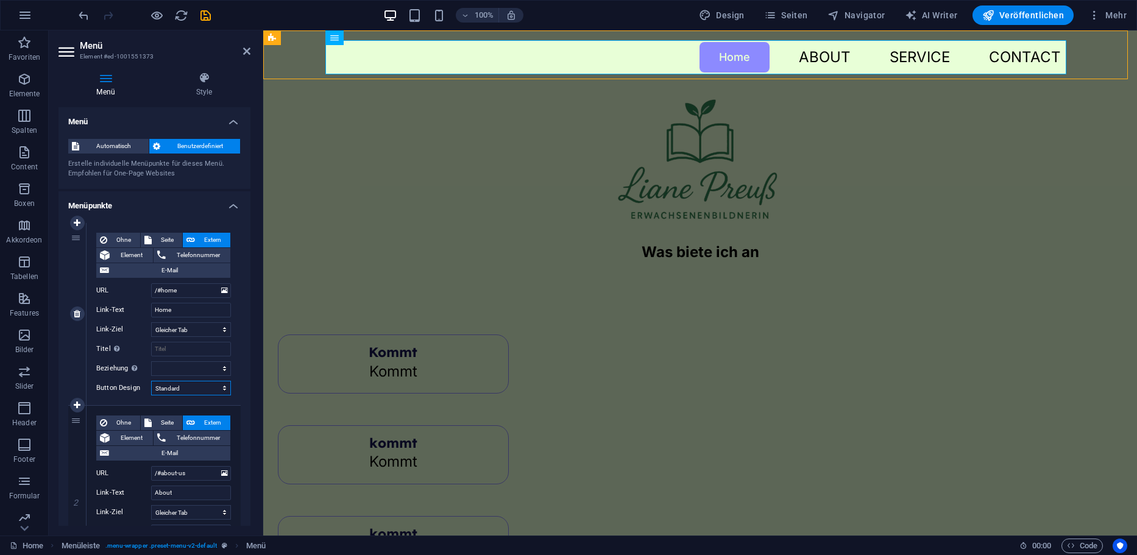
click at [179, 390] on select "Ohne Standard Primär Sekundär" at bounding box center [191, 388] width 80 height 15
select select "secondary"
click at [151, 381] on select "Ohne Standard Primär Sekundär" at bounding box center [191, 388] width 80 height 15
select select
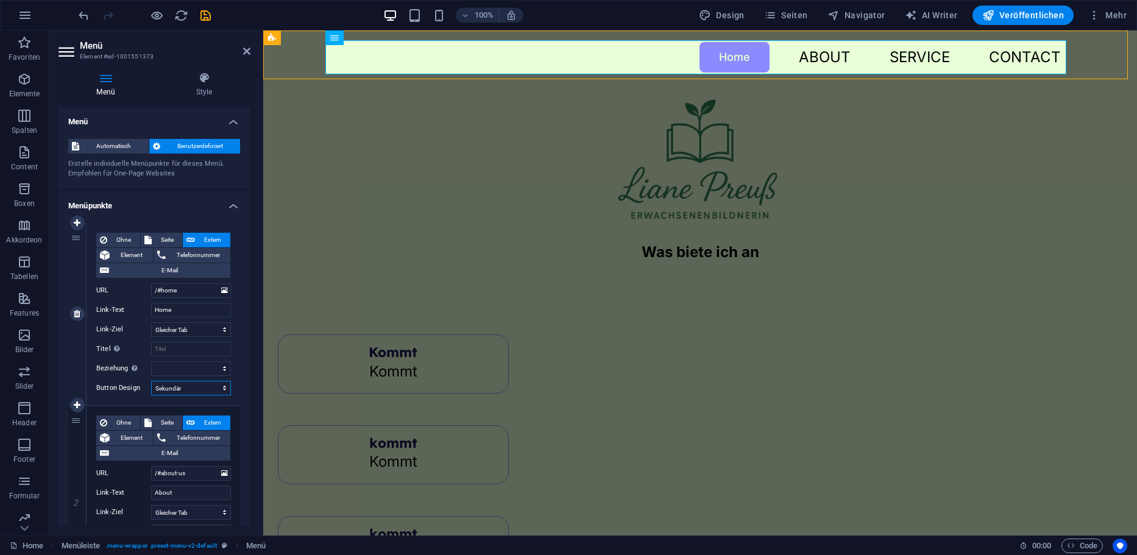
select select
click at [148, 19] on div at bounding box center [144, 14] width 136 height 19
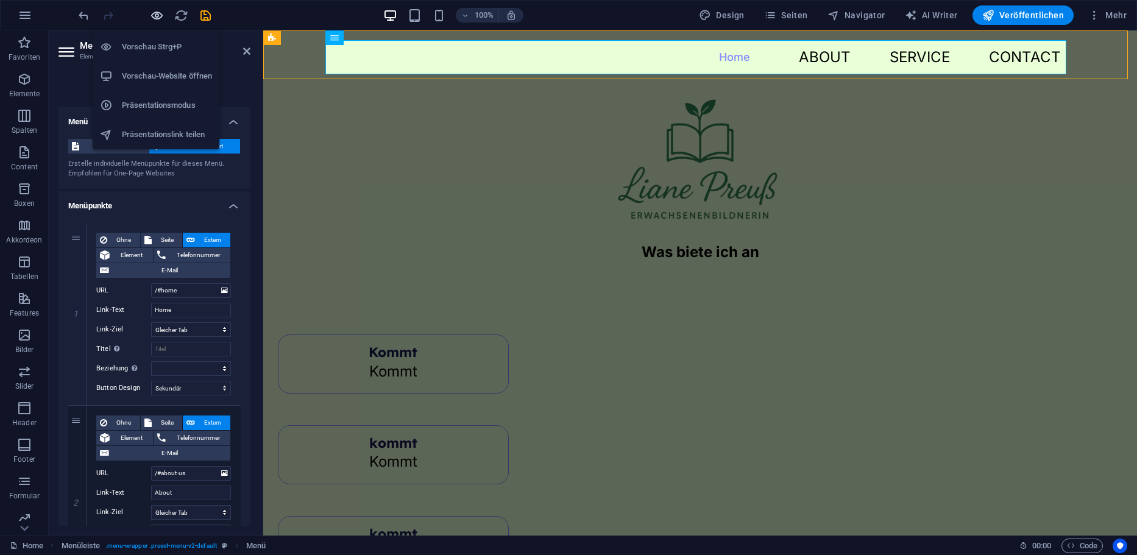
click at [159, 16] on icon "button" at bounding box center [157, 16] width 14 height 14
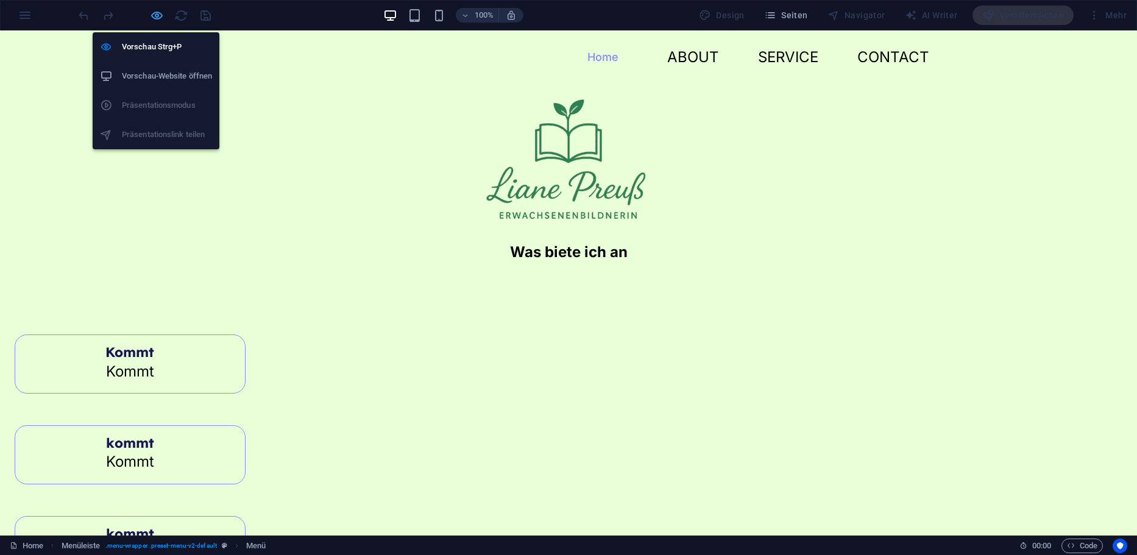
click at [160, 15] on icon "button" at bounding box center [157, 16] width 14 height 14
select select
select select "secondary"
select select
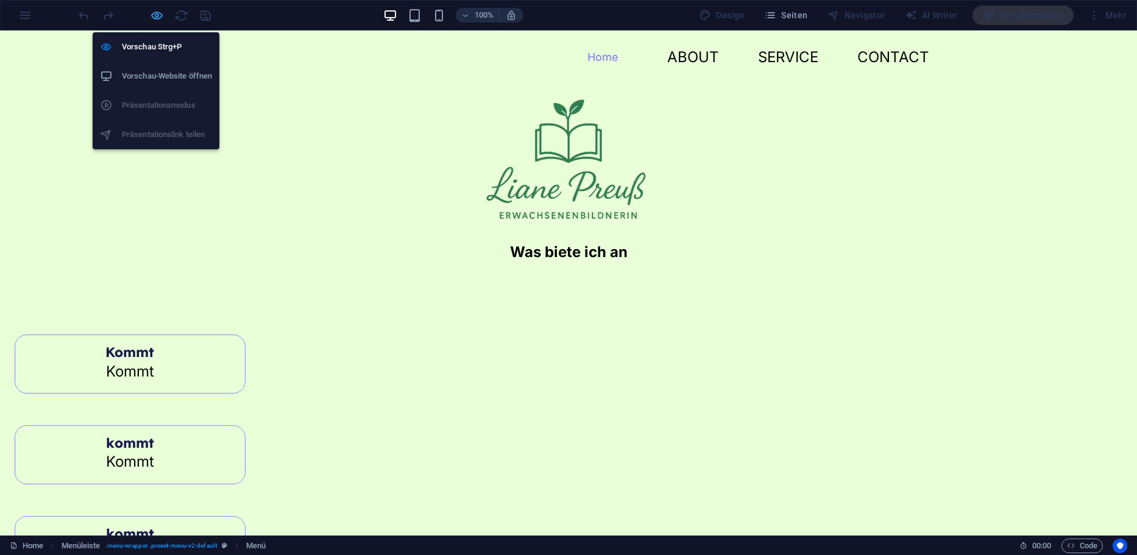
select select
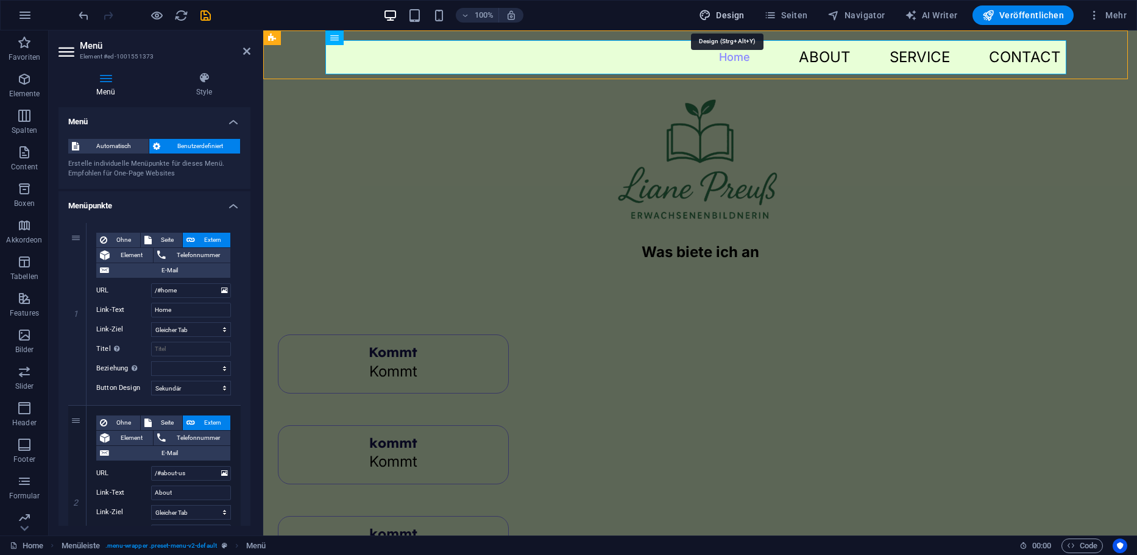
click at [726, 19] on span "Design" at bounding box center [722, 15] width 46 height 12
select select "px"
select select "400"
select select "px"
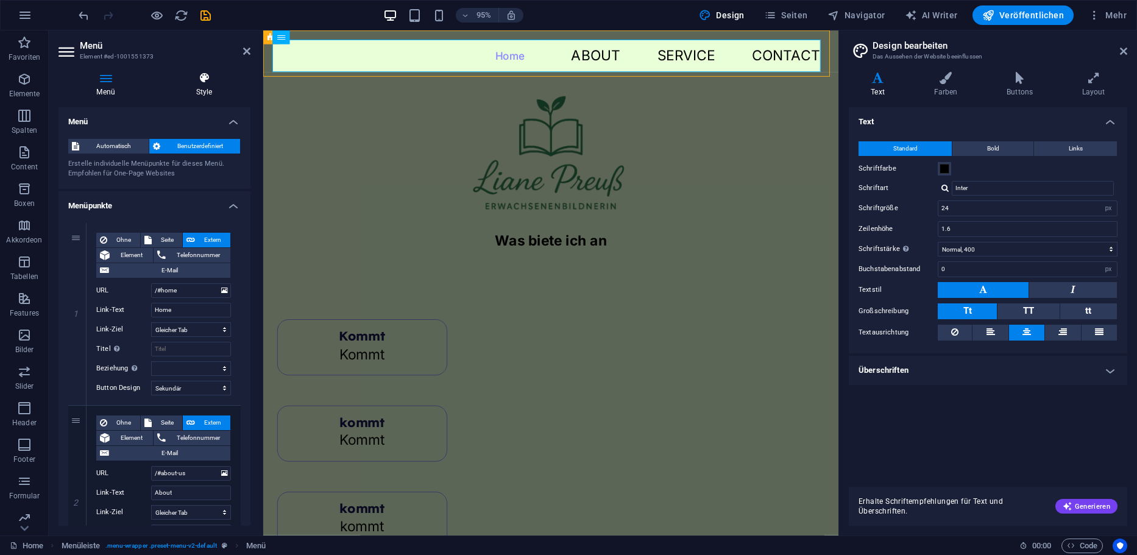
click at [194, 74] on icon at bounding box center [204, 78] width 93 height 12
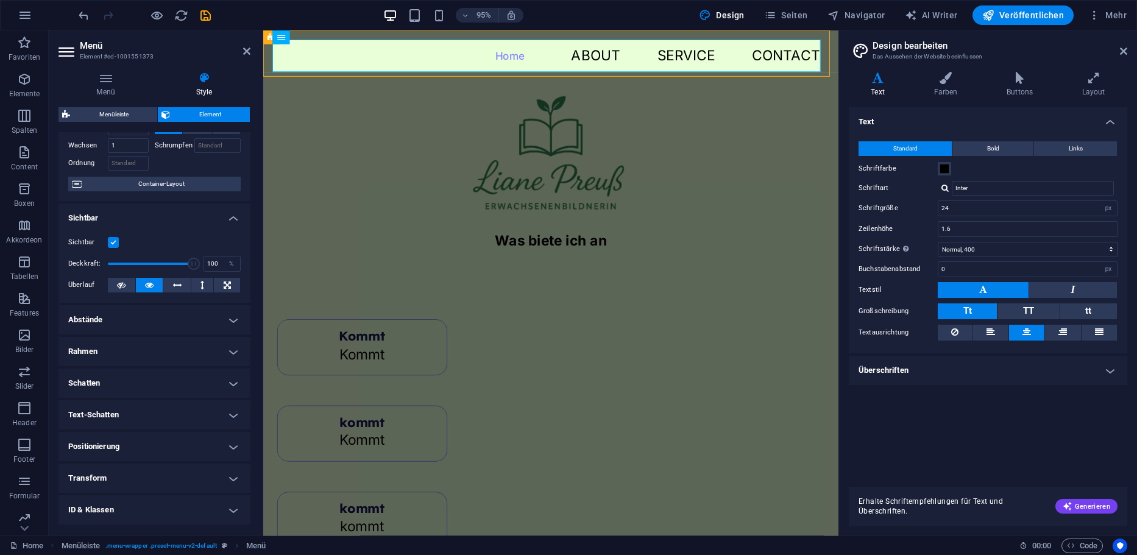
scroll to position [0, 0]
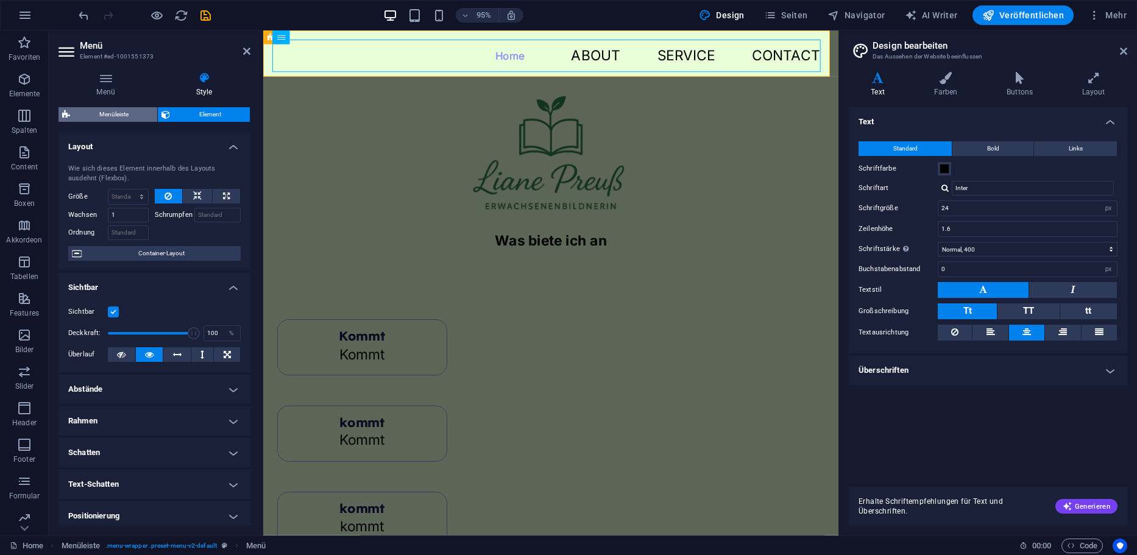
click at [117, 114] on span "Menüleiste" at bounding box center [114, 114] width 80 height 15
select select "rem"
select select "preset-menu-v2-default"
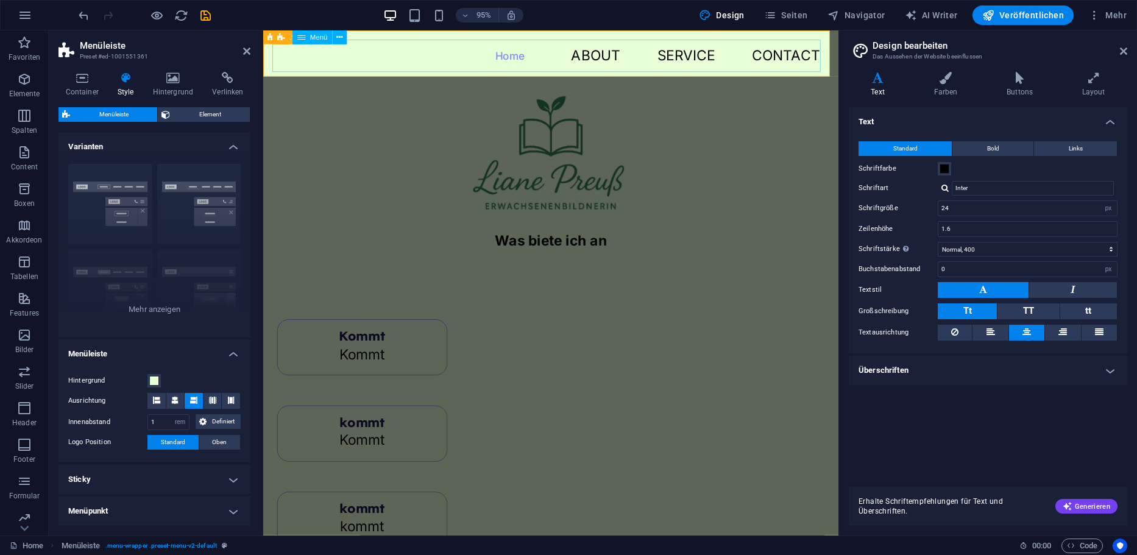
click at [492, 57] on nav "Home About Service Contact" at bounding box center [566, 57] width 586 height 34
drag, startPoint x: 492, startPoint y: 57, endPoint x: 397, endPoint y: 71, distance: 96.6
click at [694, 56] on nav "Home About Service Contact" at bounding box center [566, 57] width 586 height 34
select select
select select "secondary"
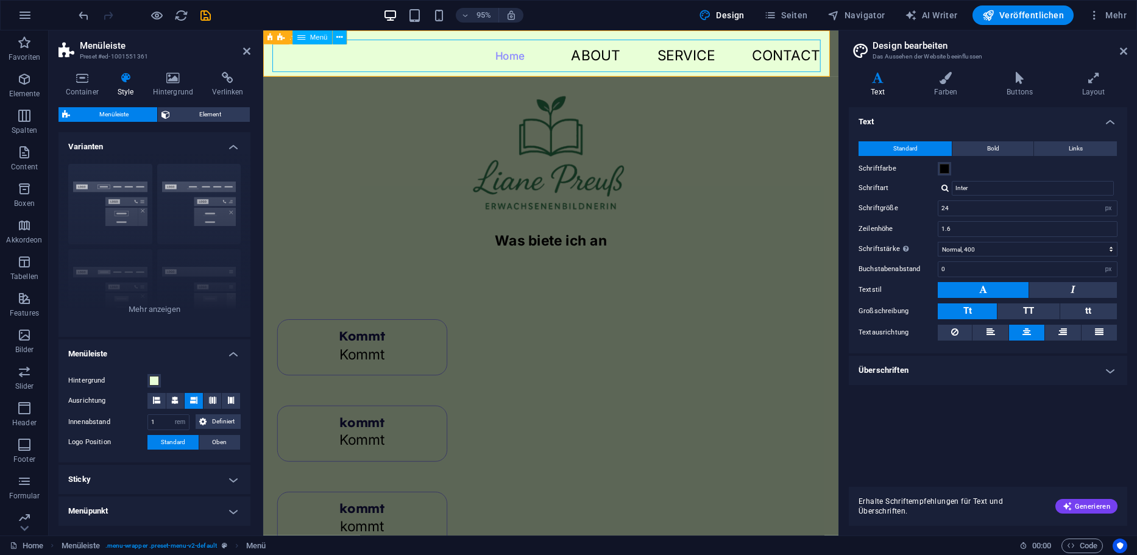
select select
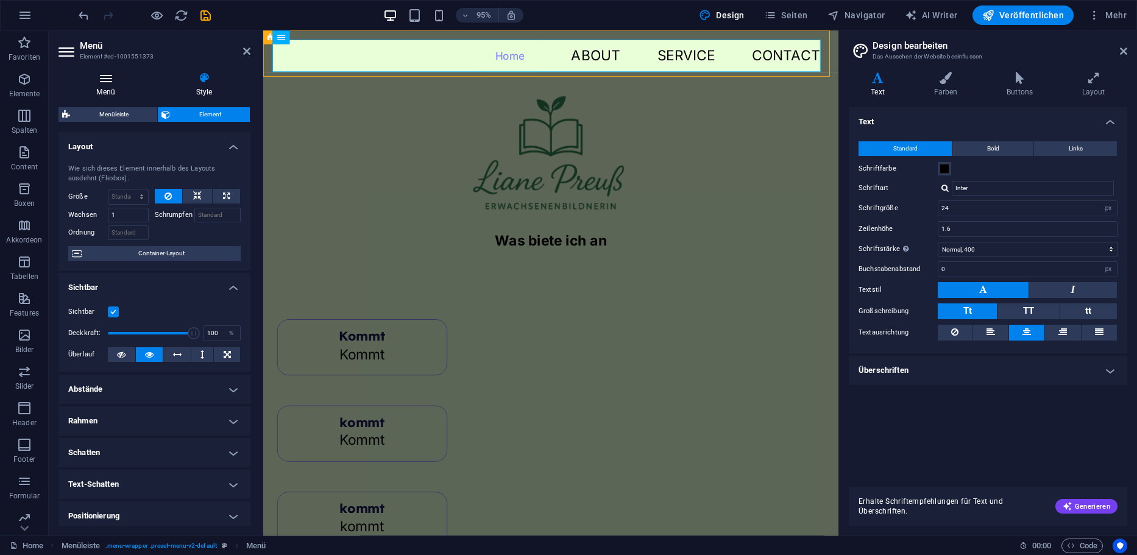
click at [90, 83] on icon at bounding box center [105, 78] width 94 height 12
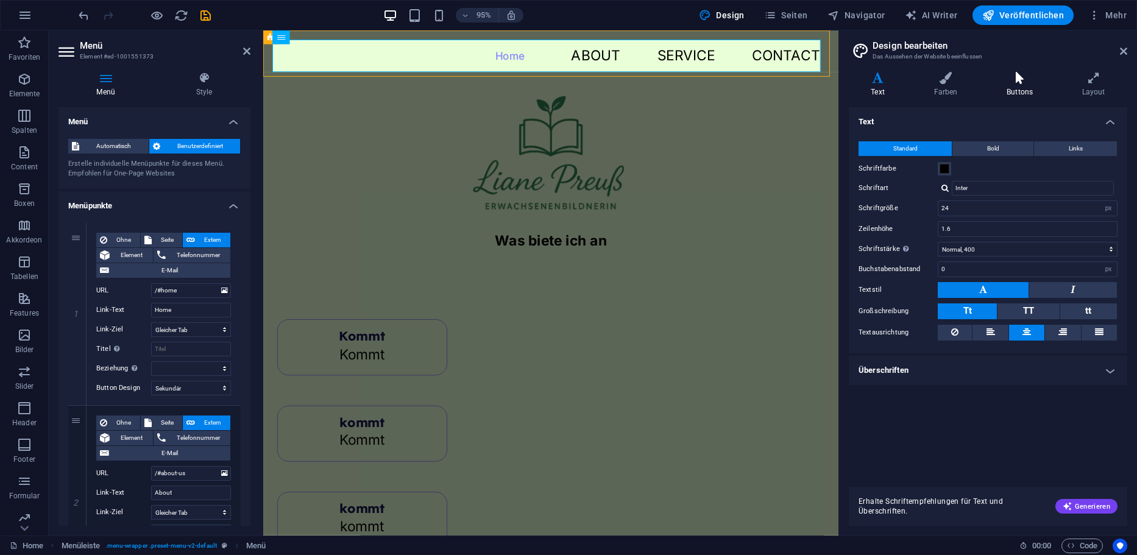
click at [1016, 83] on icon at bounding box center [1019, 78] width 71 height 12
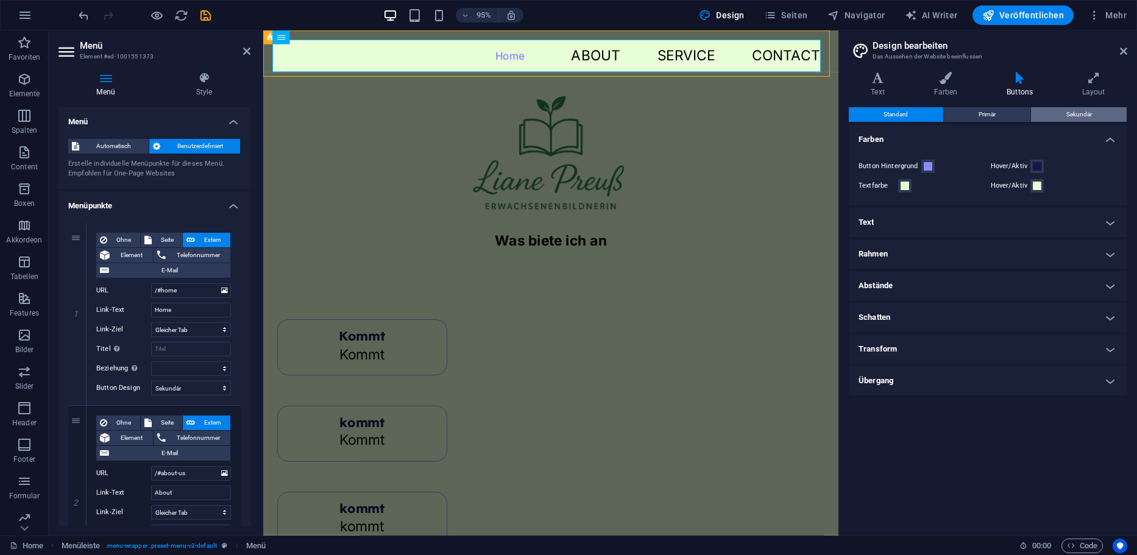
click at [1063, 113] on button "Sekundär" at bounding box center [1079, 114] width 96 height 15
click at [902, 185] on span at bounding box center [905, 186] width 10 height 10
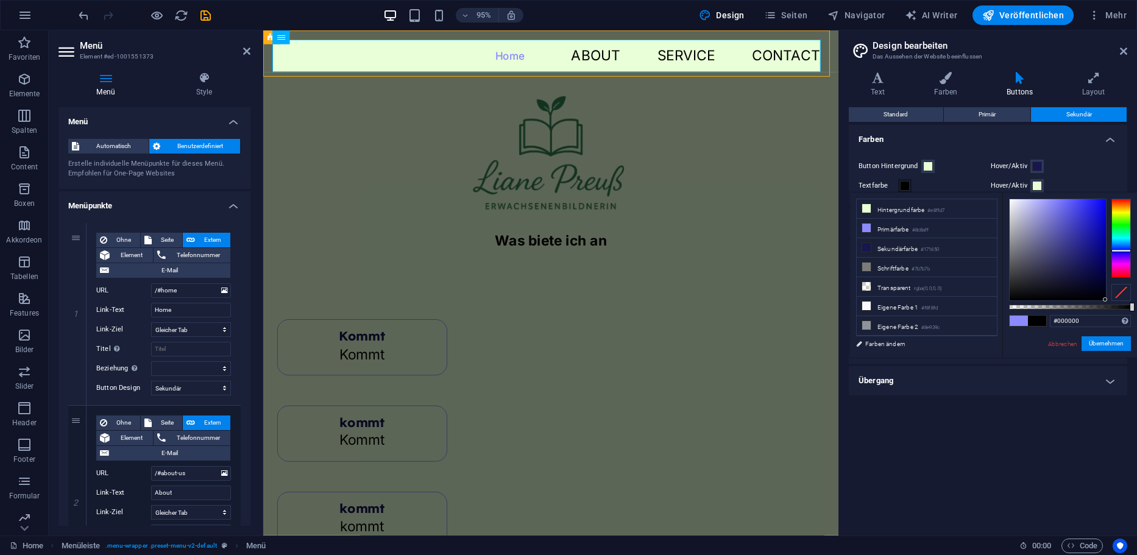
drag, startPoint x: 1071, startPoint y: 287, endPoint x: 1107, endPoint y: 314, distance: 44.8
click at [1107, 314] on div "#000000 Unterstützte Formate: #0852ed rgb(8, 82, 237) rgba(8, 82, 237, 90%) hsv…" at bounding box center [1069, 364] width 135 height 342
drag, startPoint x: 1092, startPoint y: 289, endPoint x: 1098, endPoint y: 337, distance: 48.5
click at [1098, 331] on div "#000000 Unterstützte Formate: #0852ed rgb(8, 82, 237) rgba(8, 82, 237, 90%) hsv…" at bounding box center [1069, 364] width 135 height 342
type input "#000000"
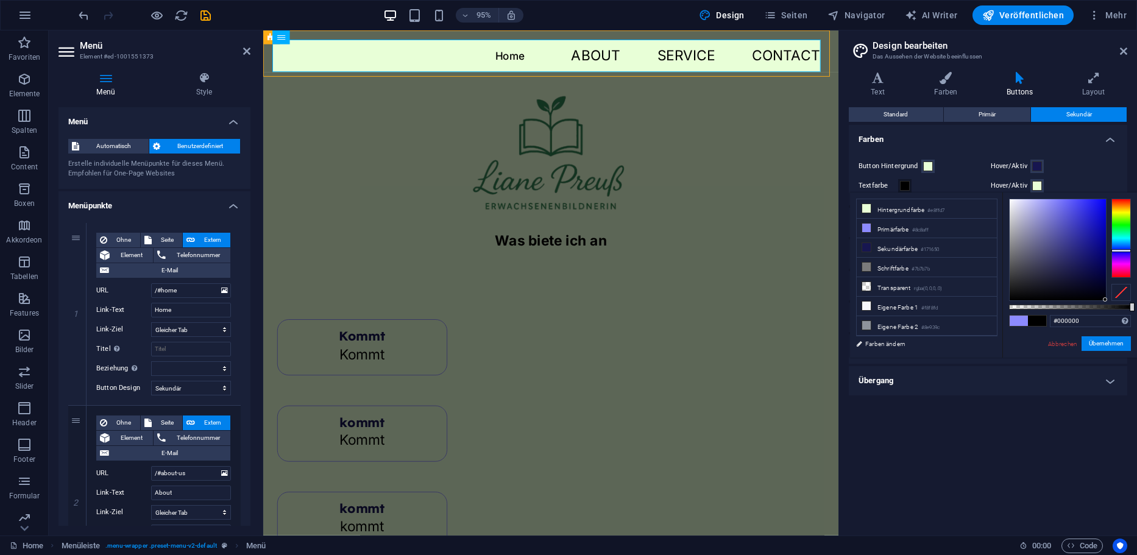
drag, startPoint x: 1103, startPoint y: 295, endPoint x: 1112, endPoint y: 327, distance: 33.1
click at [1112, 327] on div "#000000 Unterstützte Formate: #0852ed rgb(8, 82, 237) rgba(8, 82, 237, 90%) hsv…" at bounding box center [1069, 364] width 135 height 342
click at [1106, 343] on button "Übernehmen" at bounding box center [1105, 343] width 49 height 15
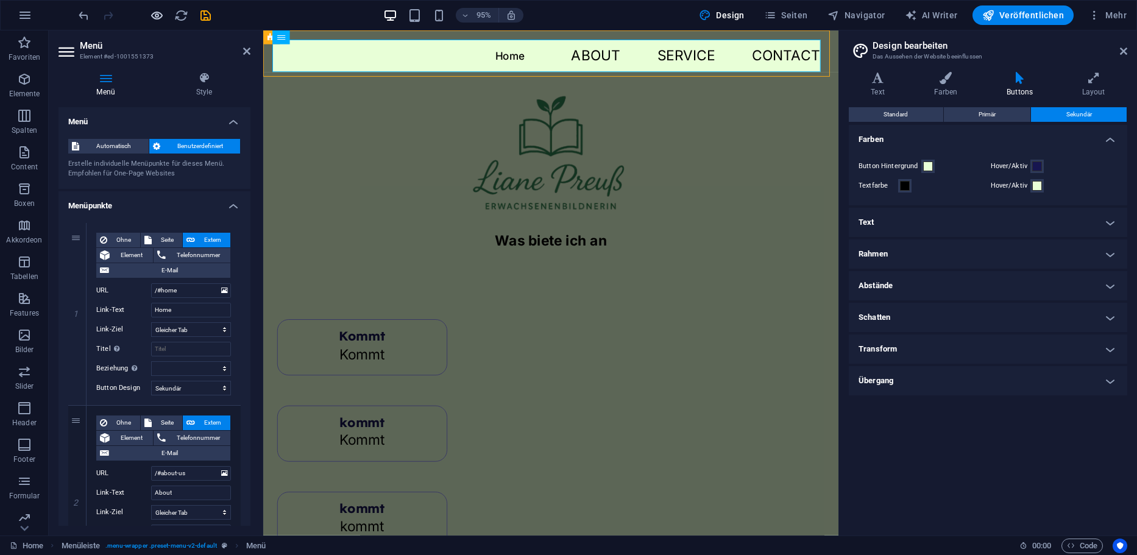
click at [160, 15] on icon "button" at bounding box center [157, 16] width 14 height 14
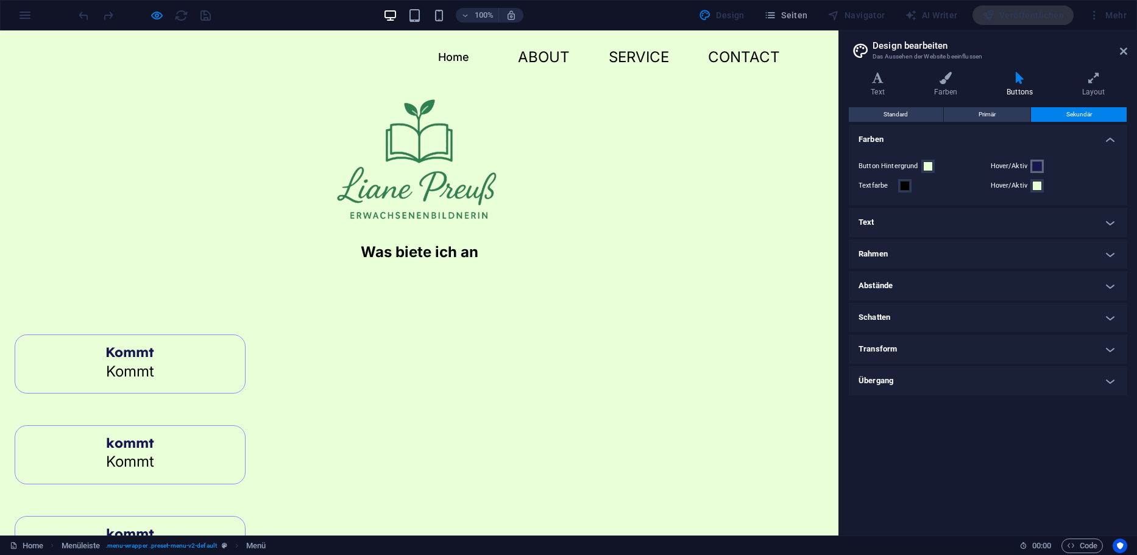
click at [1039, 166] on span at bounding box center [1037, 166] width 10 height 10
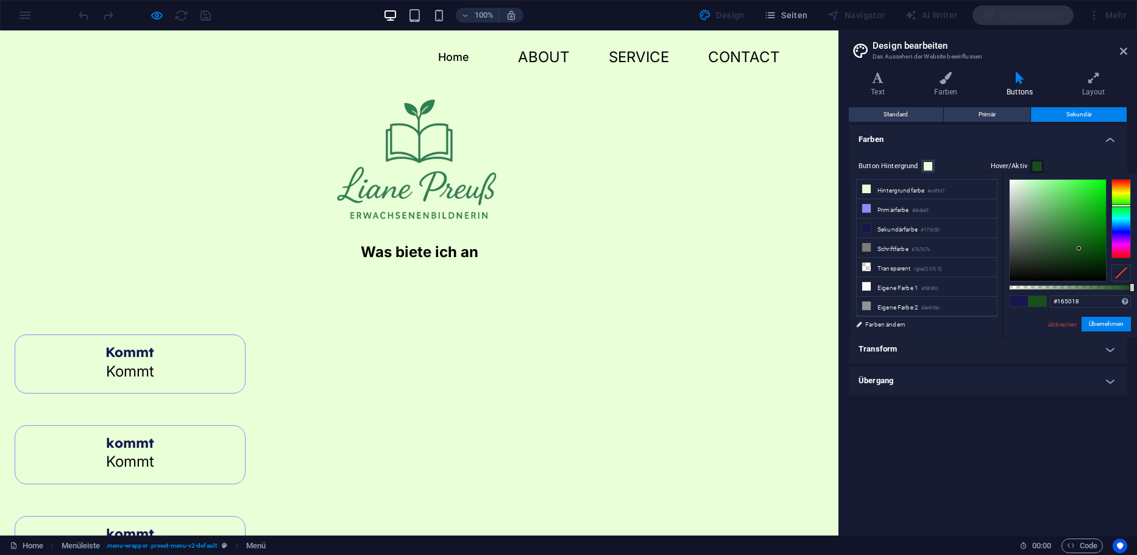
drag, startPoint x: 1123, startPoint y: 211, endPoint x: 1126, endPoint y: 205, distance: 6.3
click at [1126, 205] on div at bounding box center [1120, 218] width 19 height 79
type input "#007f04"
drag, startPoint x: 1084, startPoint y: 247, endPoint x: 1109, endPoint y: 230, distance: 30.2
click at [1109, 230] on div at bounding box center [1070, 230] width 122 height 102
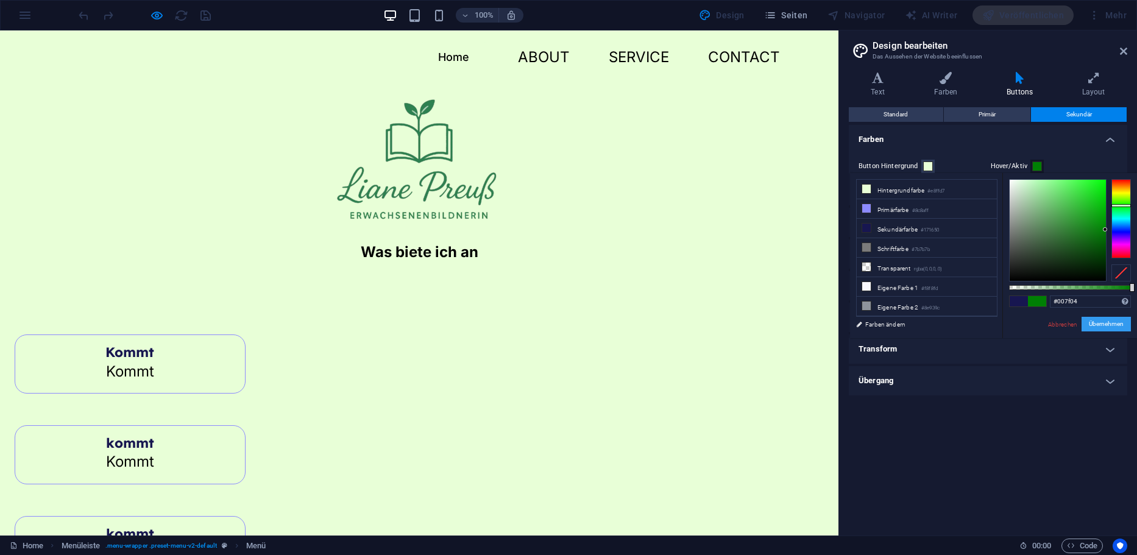
click at [1101, 328] on button "Übernehmen" at bounding box center [1105, 324] width 49 height 15
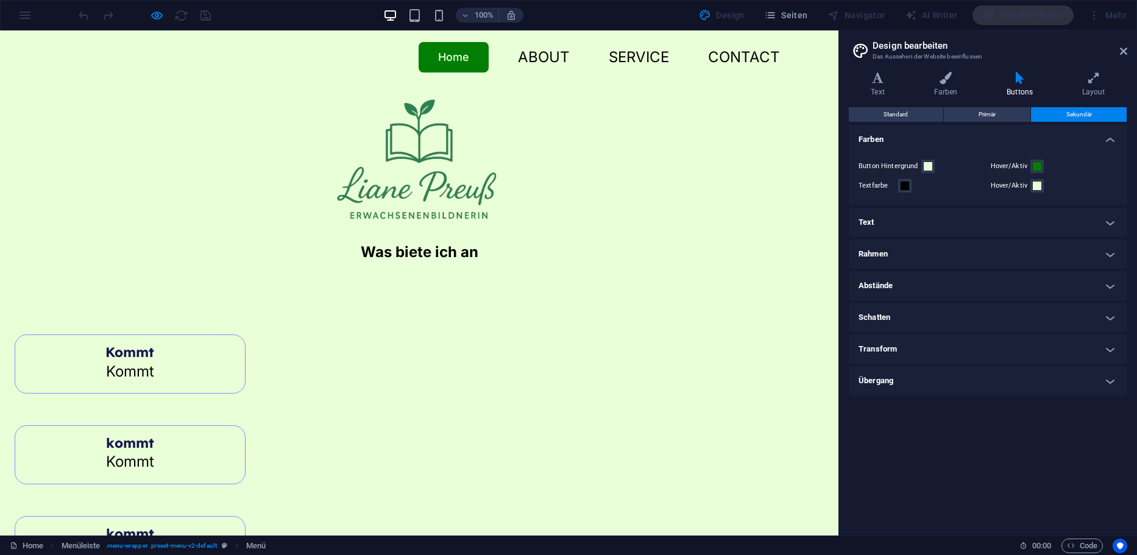
click at [451, 51] on link "Home" at bounding box center [454, 57] width 70 height 30
drag, startPoint x: 374, startPoint y: 255, endPoint x: 347, endPoint y: 233, distance: 35.1
click at [350, 244] on p "Was biete ich an" at bounding box center [419, 252] width 838 height 23
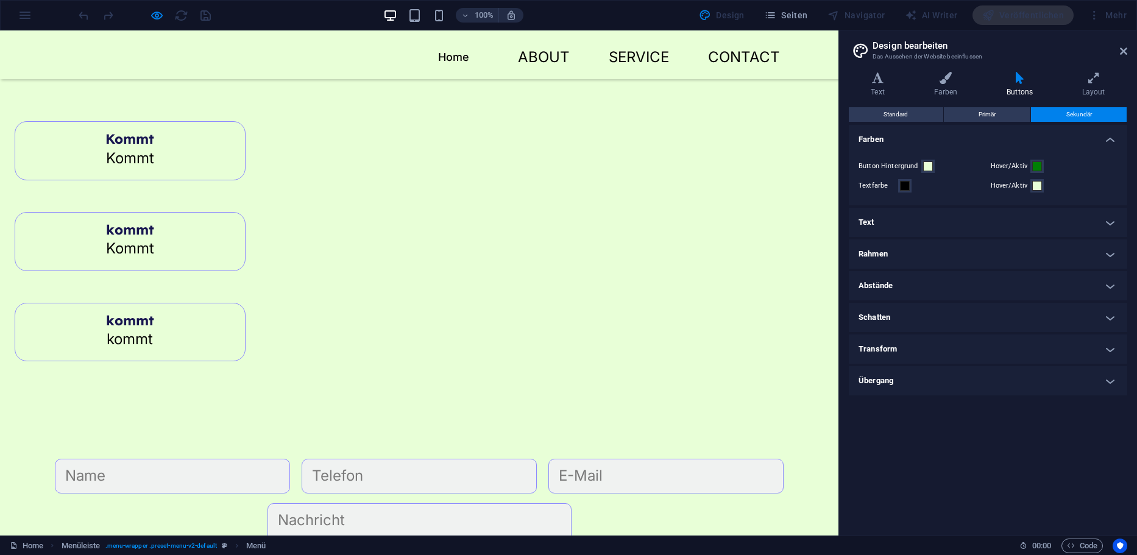
drag, startPoint x: 54, startPoint y: 437, endPoint x: 138, endPoint y: 441, distance: 84.8
checkbox input "false"
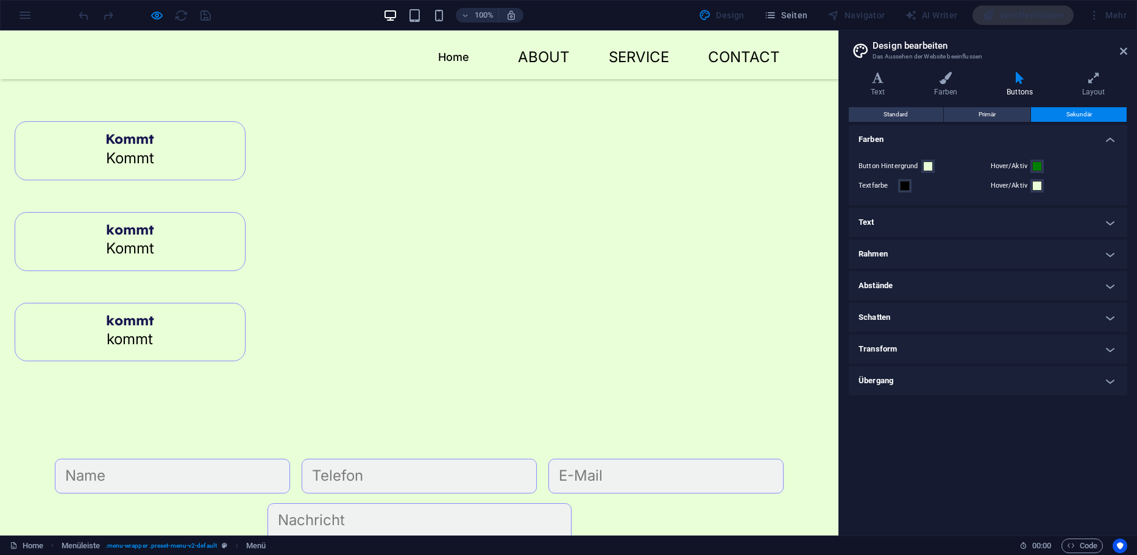
click at [202, 459] on input "text" at bounding box center [172, 476] width 235 height 34
type input "[PERSON_NAME]"
type input "015150775095"
type input "[EMAIL_ADDRESS][PERSON_NAME][DOMAIN_NAME]"
click at [267, 503] on textarea at bounding box center [419, 555] width 304 height 105
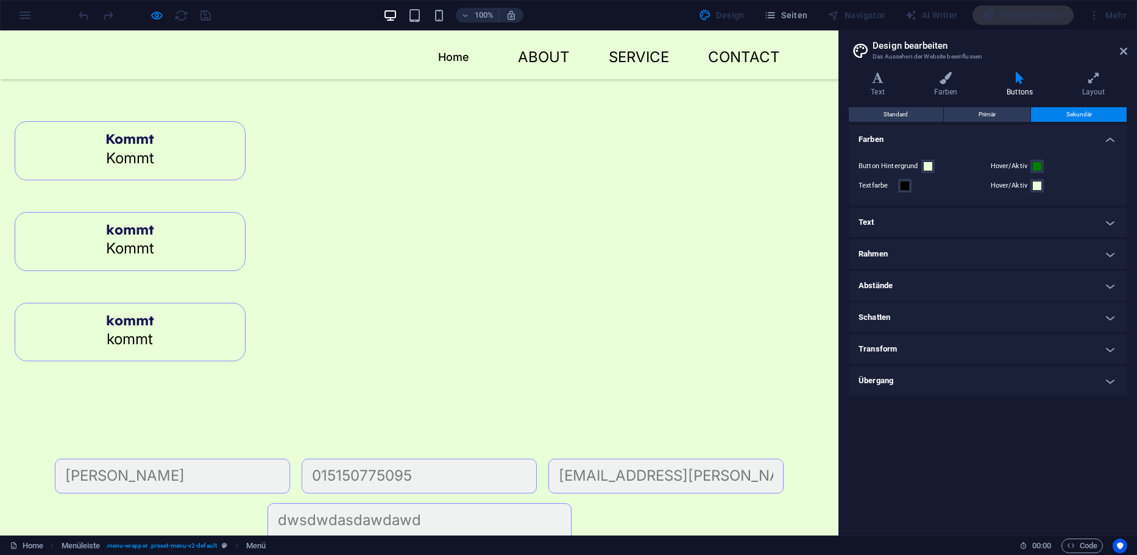
type textarea "dwsdwdasdawdawd"
checkbox input "true"
type input "("
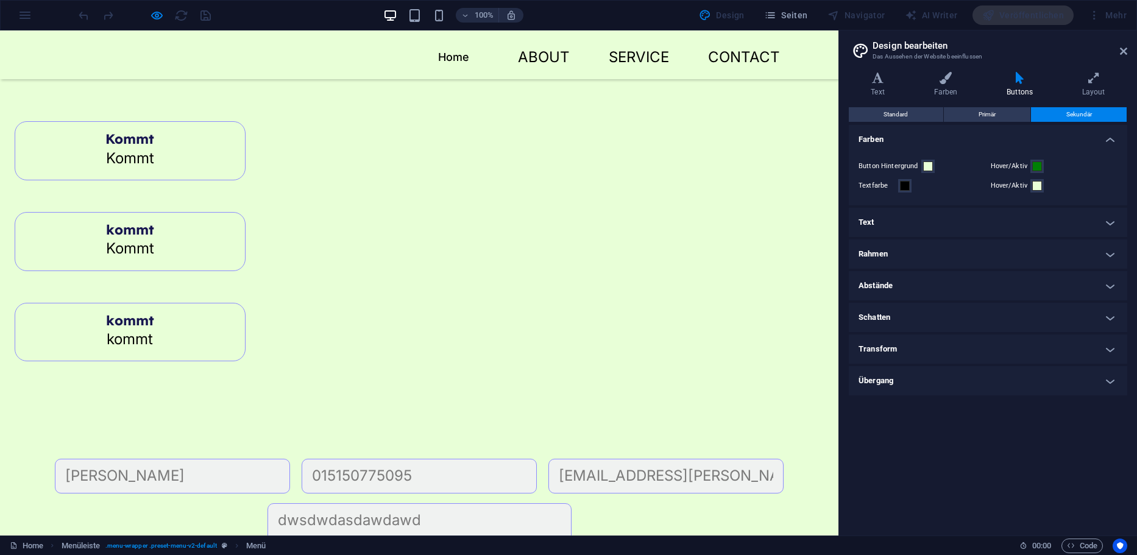
scroll to position [0, 15]
type input "8PXDa2"
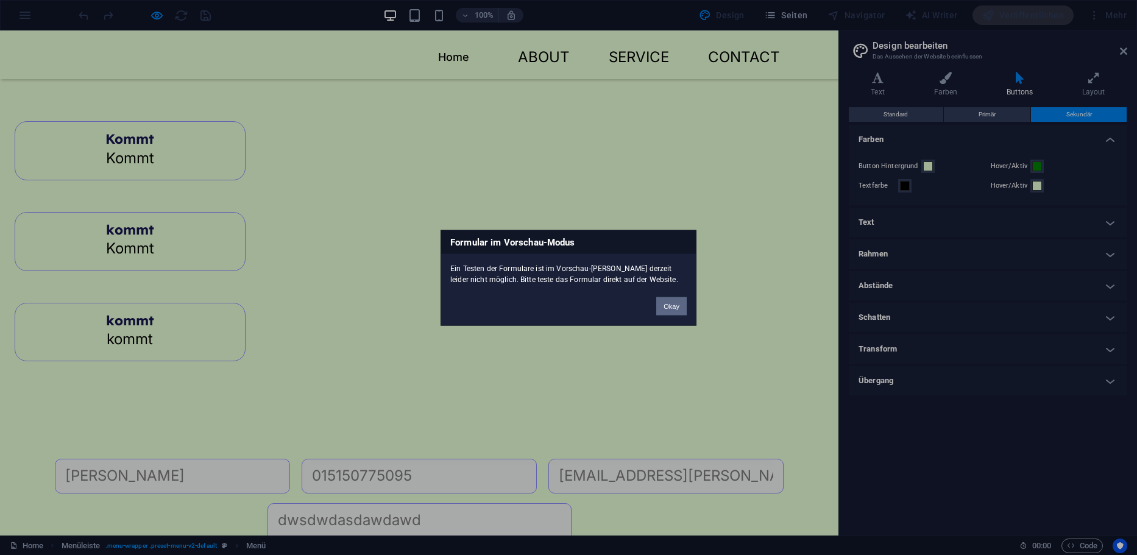
click at [666, 298] on button "Okay" at bounding box center [671, 306] width 30 height 18
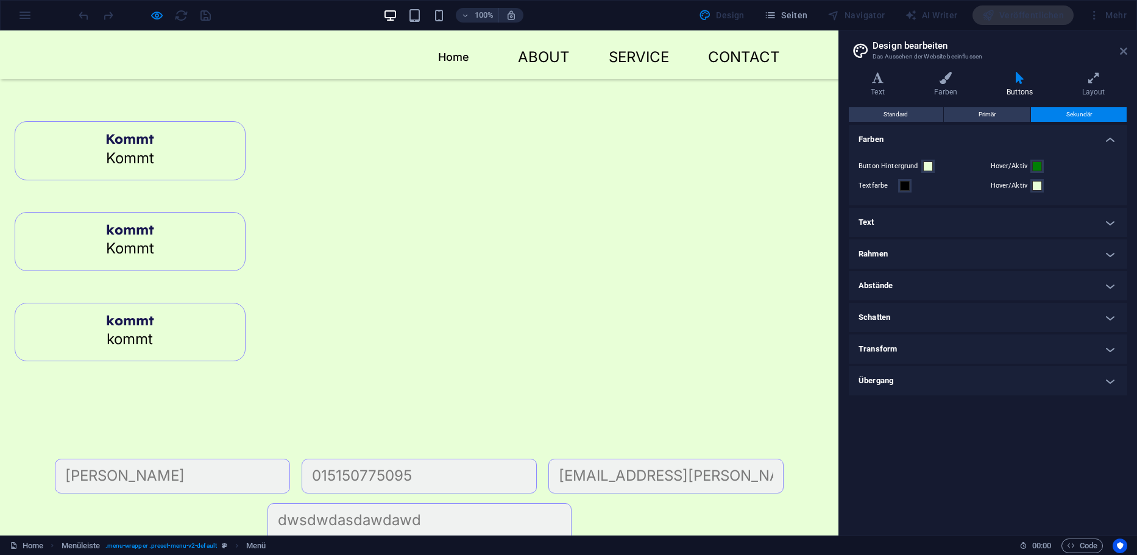
click at [1120, 55] on icon at bounding box center [1123, 51] width 7 height 10
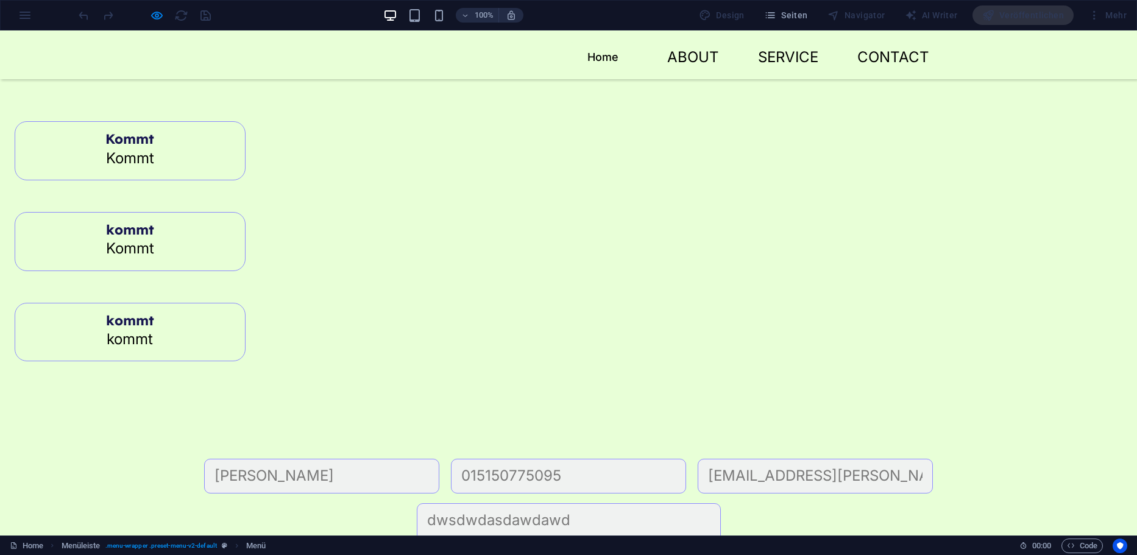
click at [1013, 11] on div "Veröffentlichen" at bounding box center [1022, 14] width 101 height 19
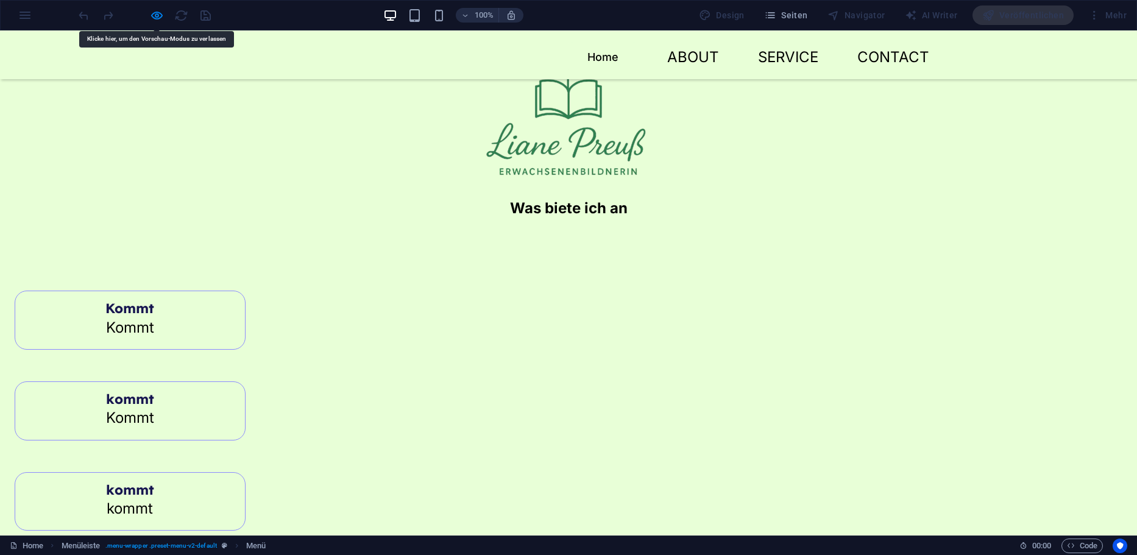
scroll to position [30, 0]
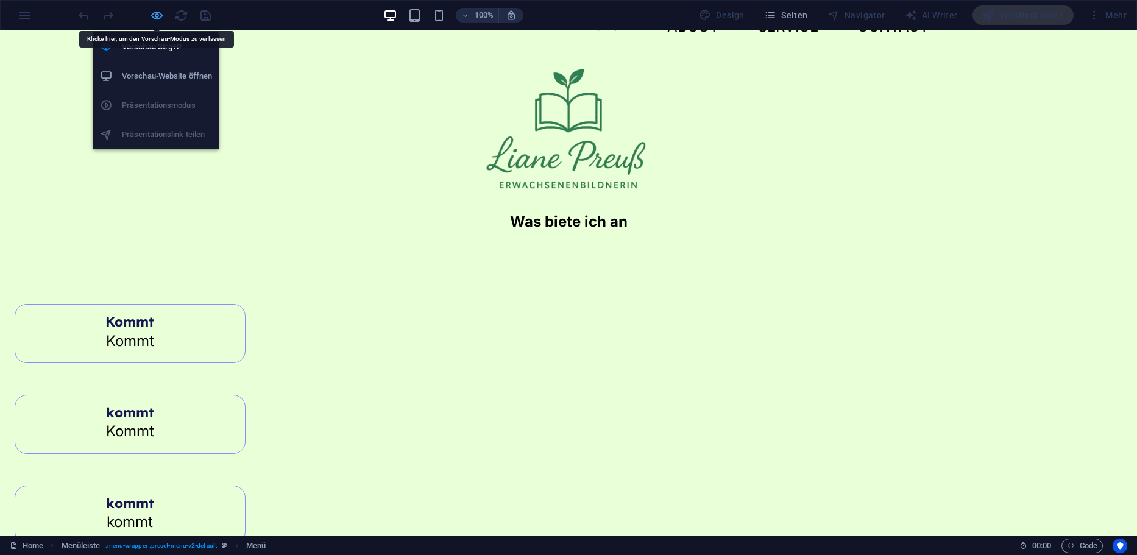
click at [157, 16] on icon "button" at bounding box center [157, 16] width 14 height 14
select select
select select "secondary"
select select
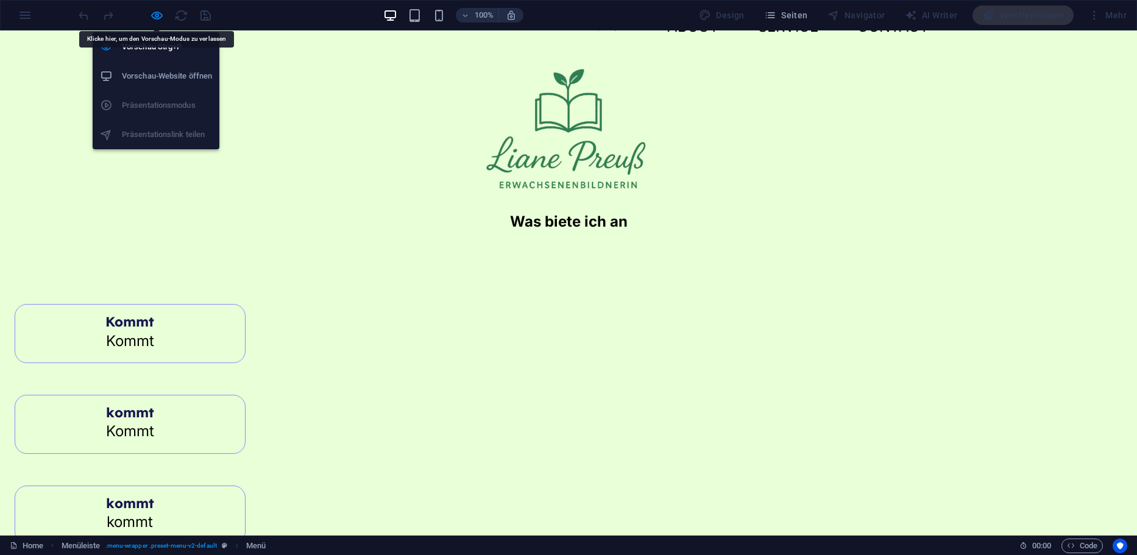
select select
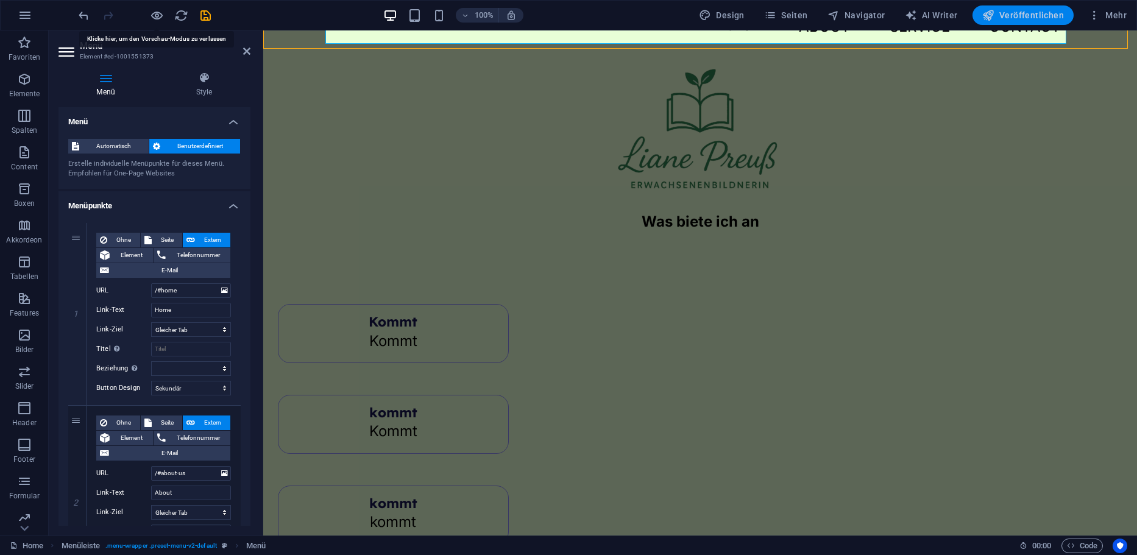
click at [1012, 9] on span "Veröffentlichen" at bounding box center [1023, 15] width 82 height 12
checkbox input "true"
select select
select select "secondary"
select select
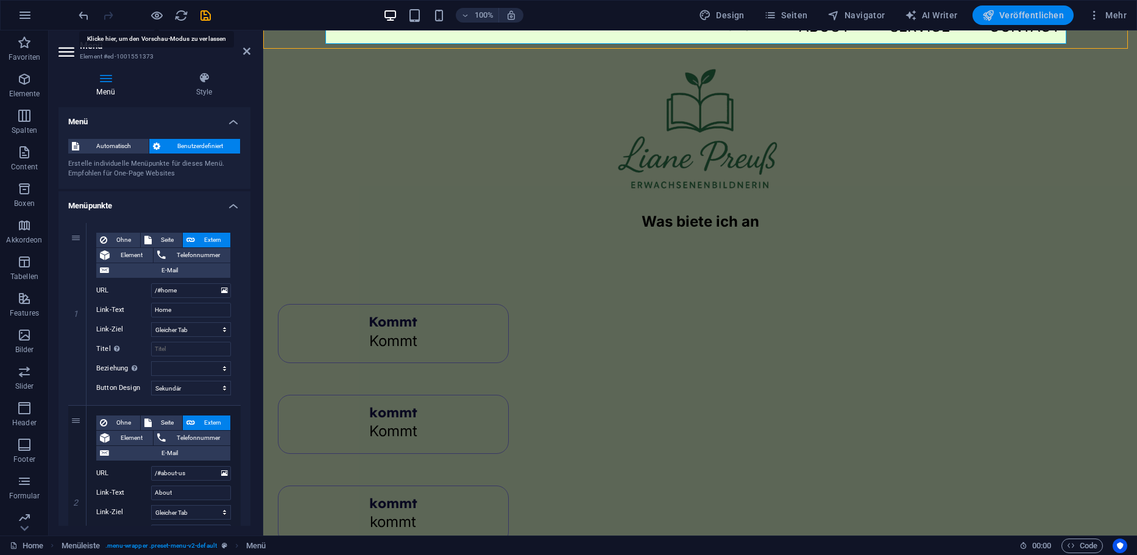
select select
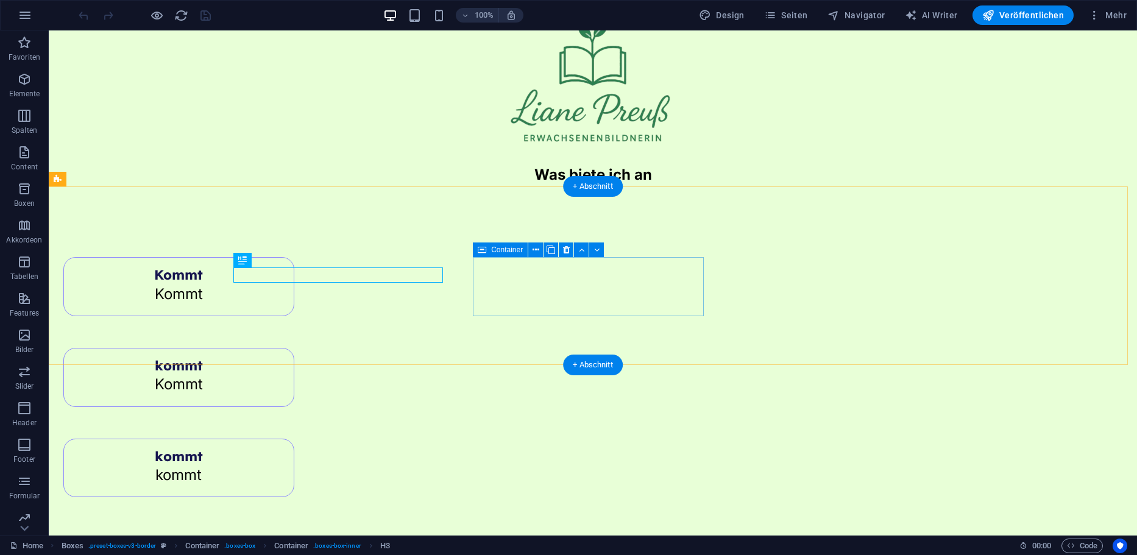
scroll to position [213, 0]
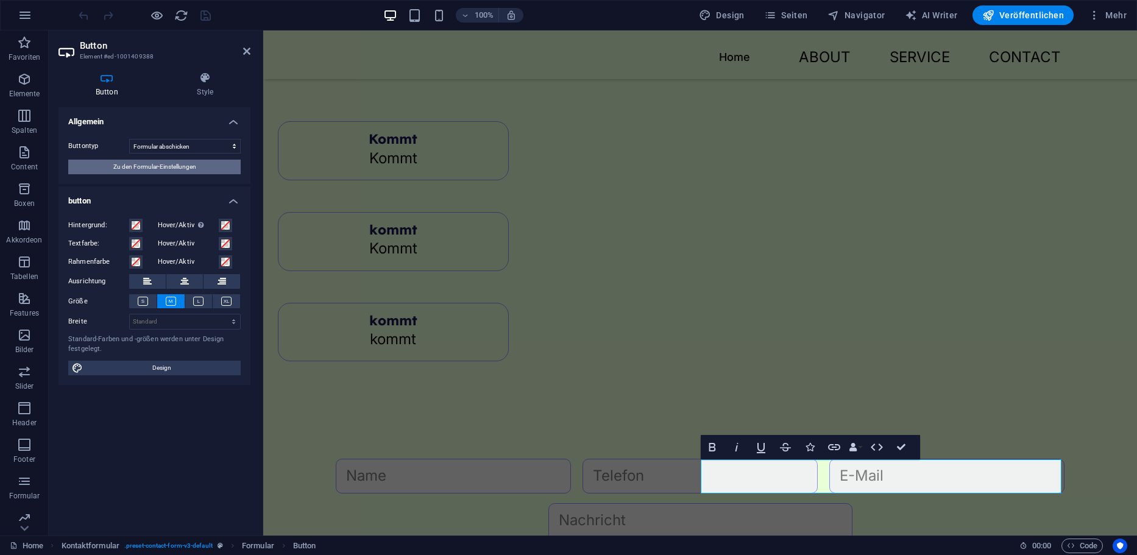
click at [175, 162] on span "Zu den Formular-Einstellungen" at bounding box center [154, 167] width 83 height 15
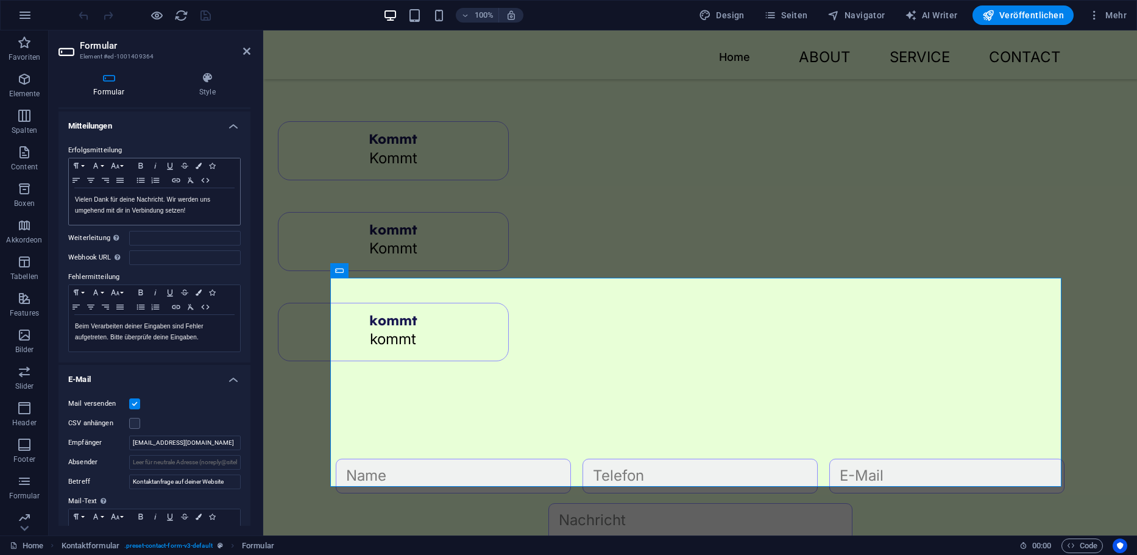
scroll to position [0, 0]
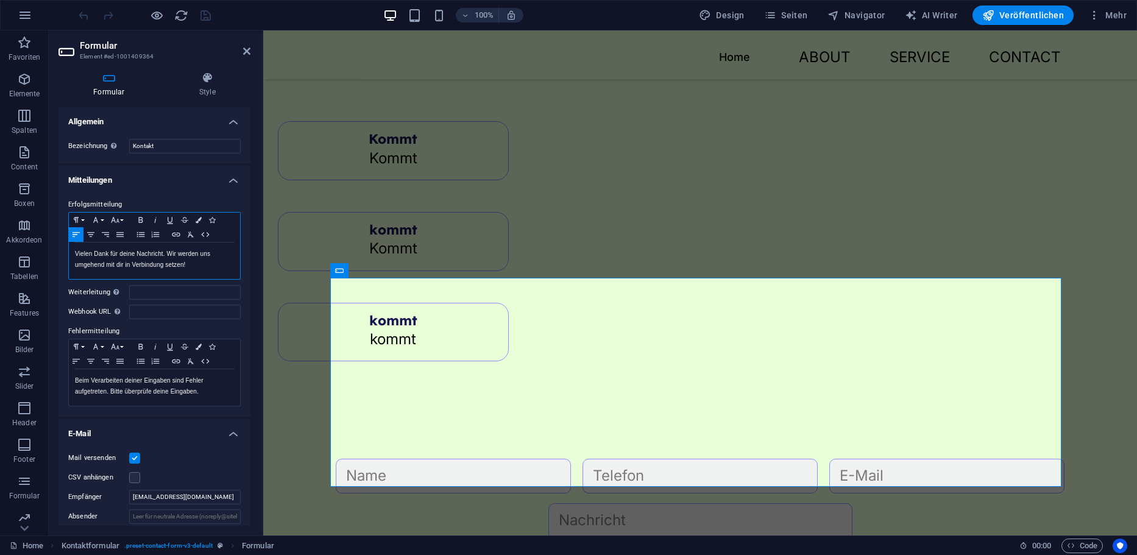
drag, startPoint x: 195, startPoint y: 270, endPoint x: 228, endPoint y: 273, distance: 33.6
click at [228, 273] on div "Vielen Dank für deine Nachricht. Wir werden uns umgehend mit dir in Verbindung …" at bounding box center [154, 260] width 171 height 37
click at [593, 16] on div "100% Design Seiten Navigator AI Writer Veröffentlichen Mehr" at bounding box center [603, 14] width 1055 height 19
